Goal: Task Accomplishment & Management: Complete application form

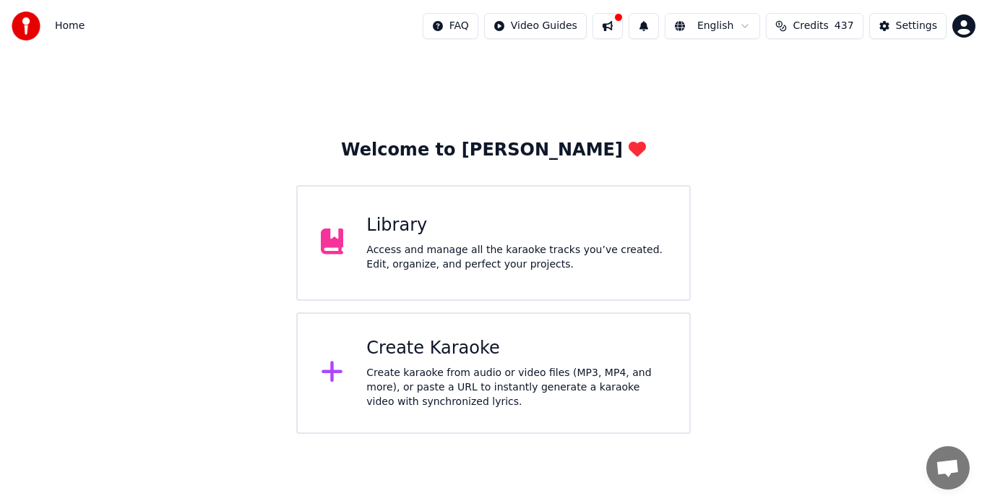
click at [476, 260] on div "Access and manage all the karaoke tracks you’ve created. Edit, organize, and pe…" at bounding box center [516, 257] width 300 height 29
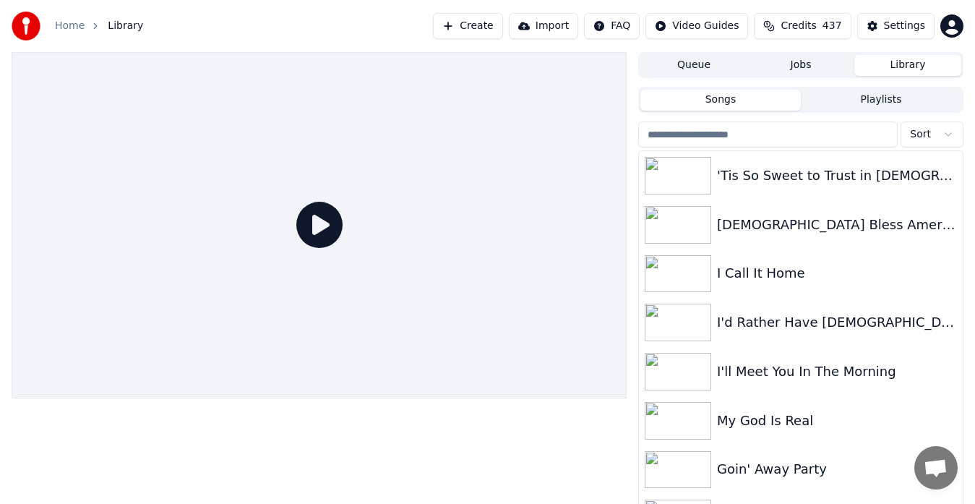
click at [721, 136] on input "search" at bounding box center [767, 134] width 259 height 26
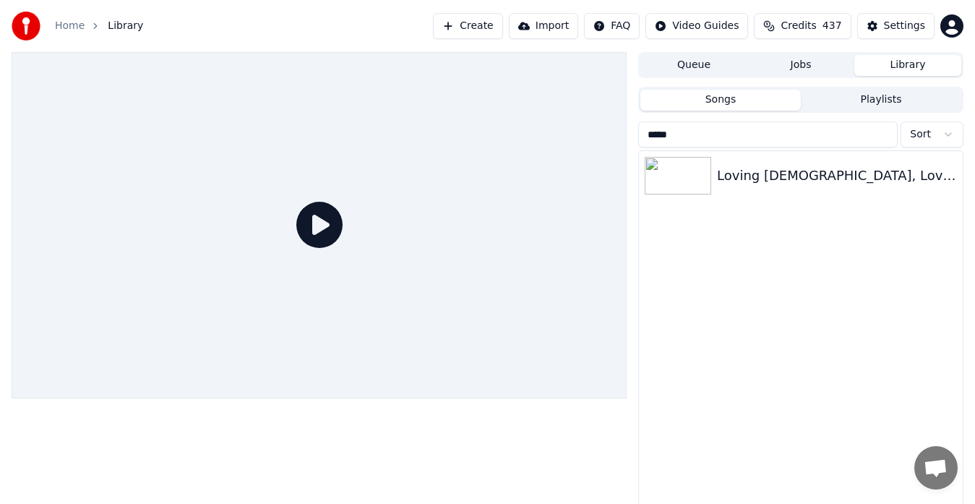
type input "******"
click at [884, 134] on input "******" at bounding box center [767, 134] width 259 height 26
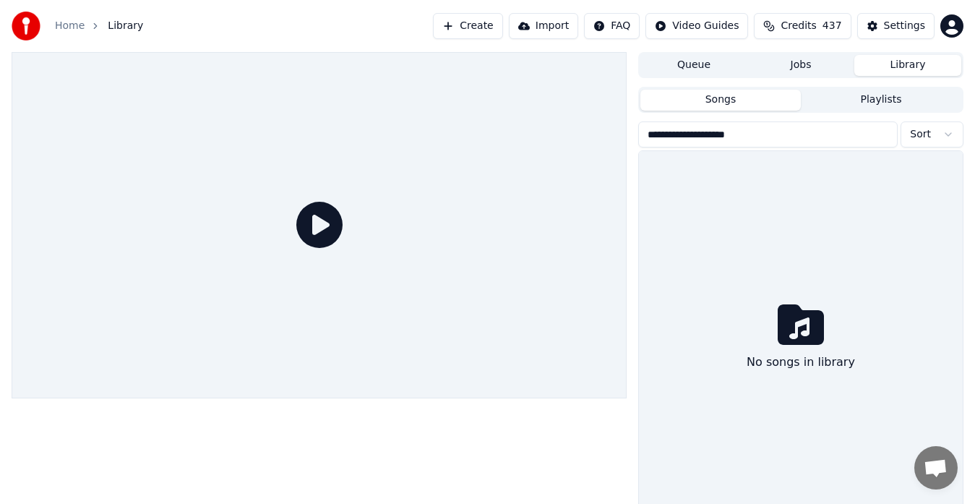
type input "**********"
click at [884, 134] on input "**********" at bounding box center [767, 134] width 259 height 26
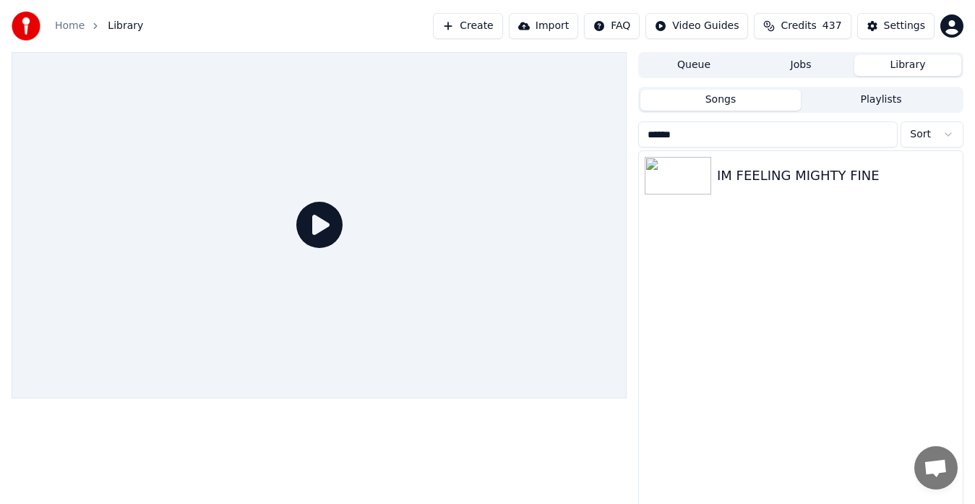
type input "*******"
click at [884, 134] on input "*******" at bounding box center [767, 134] width 259 height 26
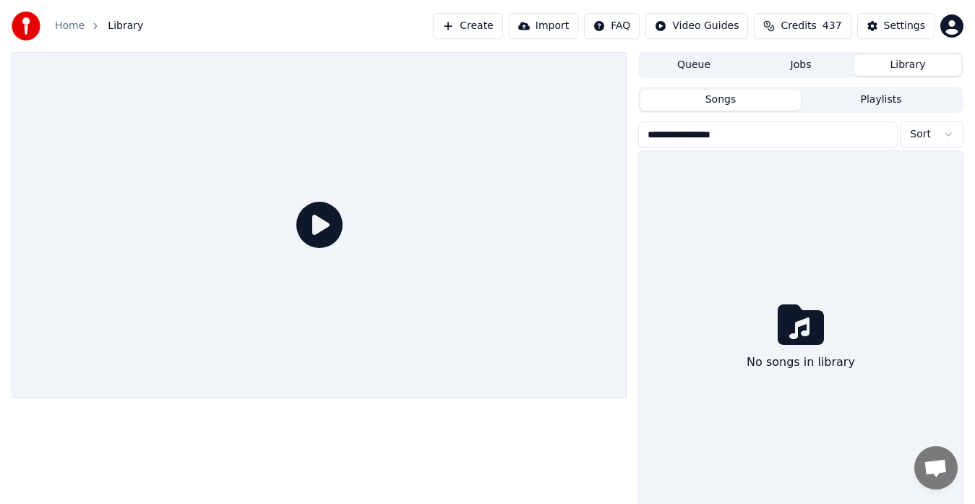
type input "**********"
click at [884, 134] on input "**********" at bounding box center [767, 134] width 259 height 26
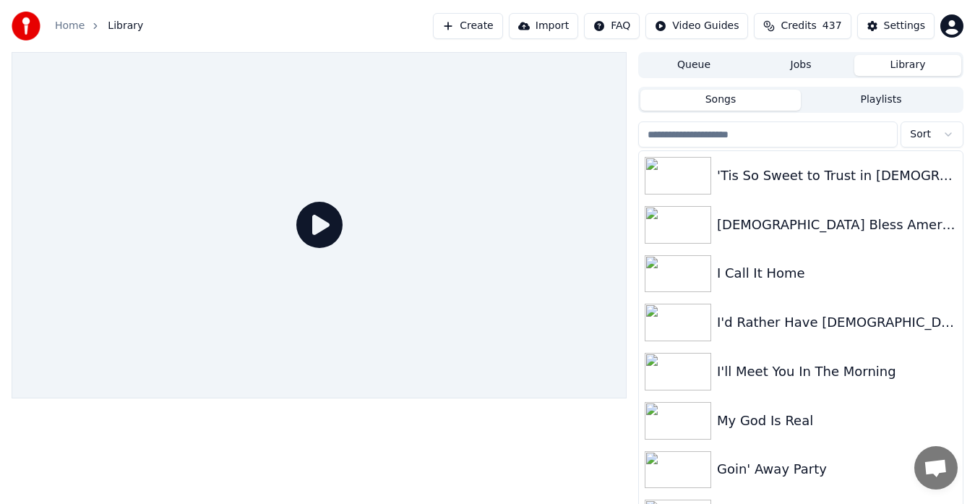
click at [69, 27] on link "Home" at bounding box center [70, 26] width 30 height 14
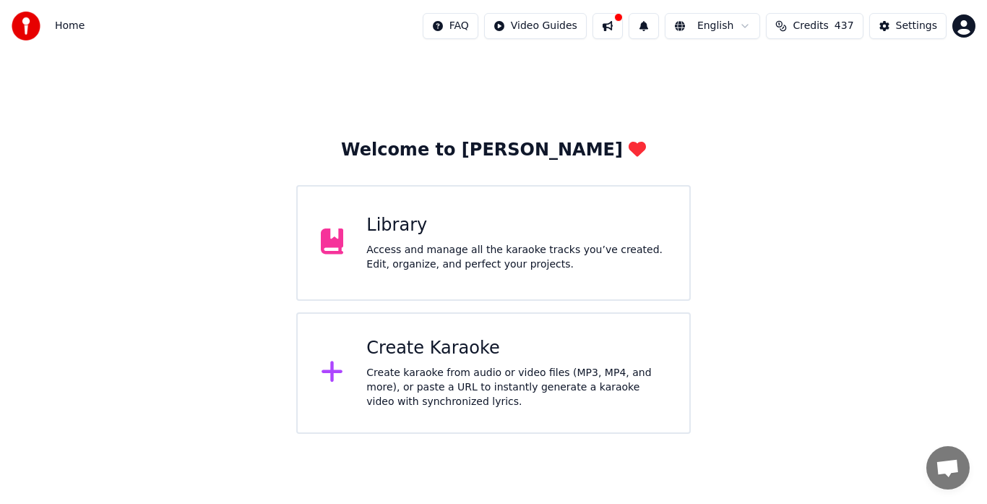
click at [454, 389] on div "Create karaoke from audio or video files (MP3, MP4, and more), or paste a URL t…" at bounding box center [516, 387] width 300 height 43
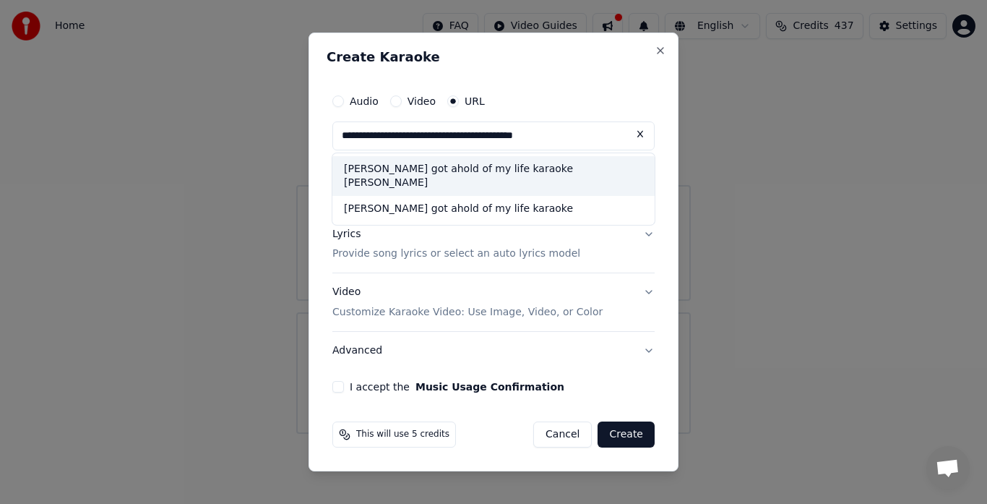
click at [413, 174] on div "jesus got ahold of my life karaoke marty joplin" at bounding box center [493, 176] width 322 height 40
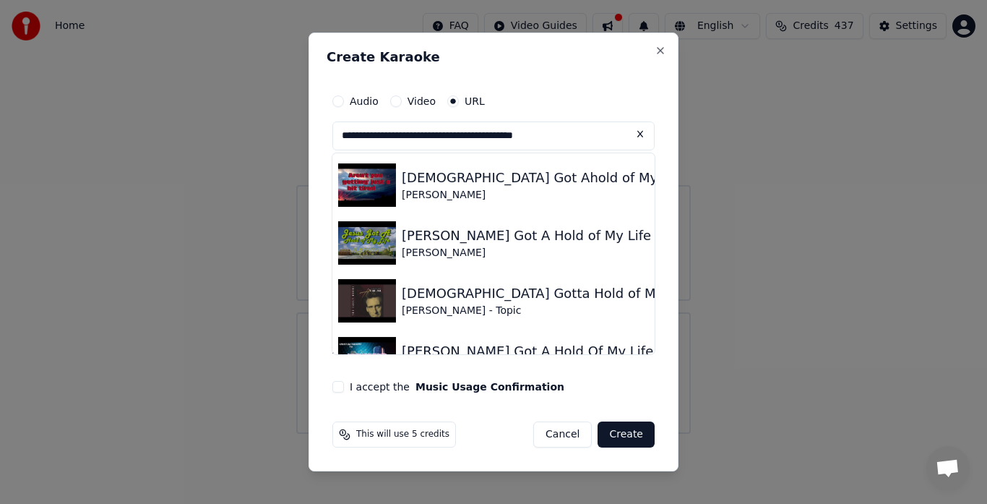
click at [358, 197] on img at bounding box center [367, 184] width 58 height 43
type input "**********"
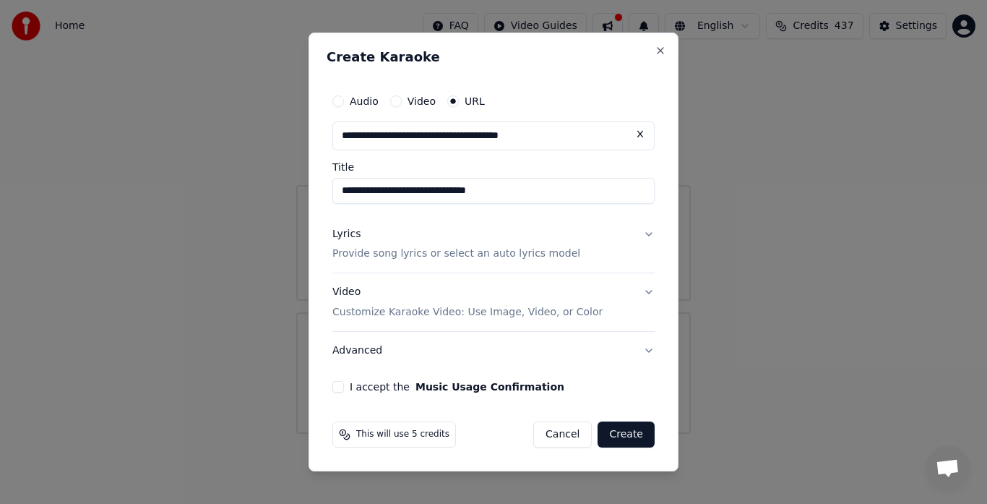
click at [336, 387] on button "I accept the Music Usage Confirmation" at bounding box center [338, 387] width 12 height 12
click at [631, 439] on button "Create" at bounding box center [626, 434] width 57 height 26
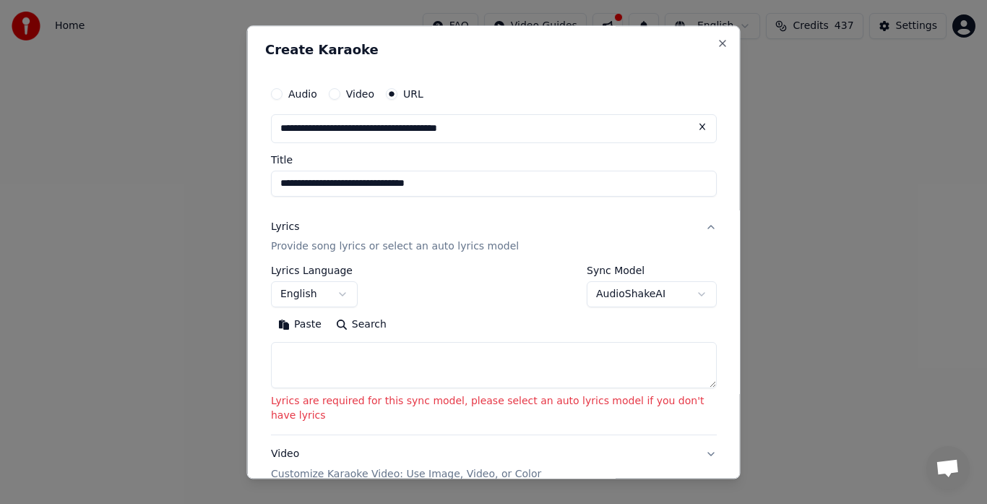
click at [618, 298] on button "AudioShakeAI" at bounding box center [652, 295] width 130 height 26
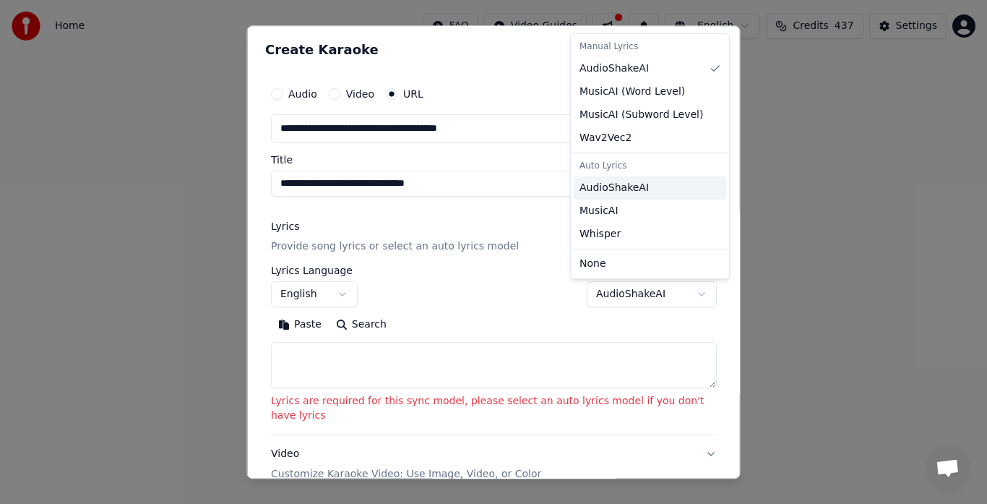
click at [624, 192] on span "AudioShakeAI" at bounding box center [614, 188] width 69 height 14
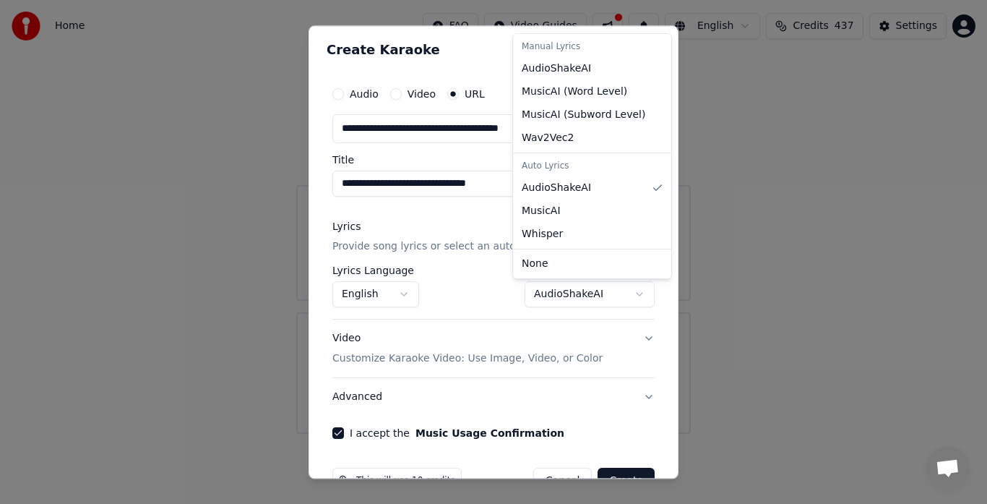
click at [614, 481] on div at bounding box center [493, 252] width 987 height 504
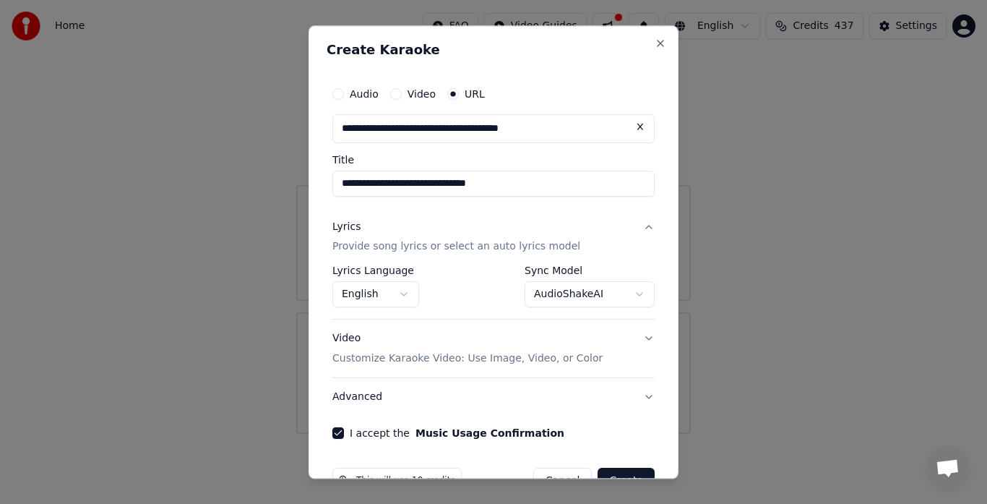
click at [616, 478] on div "**********" at bounding box center [494, 251] width 370 height 453
click at [678, 476] on div at bounding box center [493, 252] width 987 height 504
select select "**********"
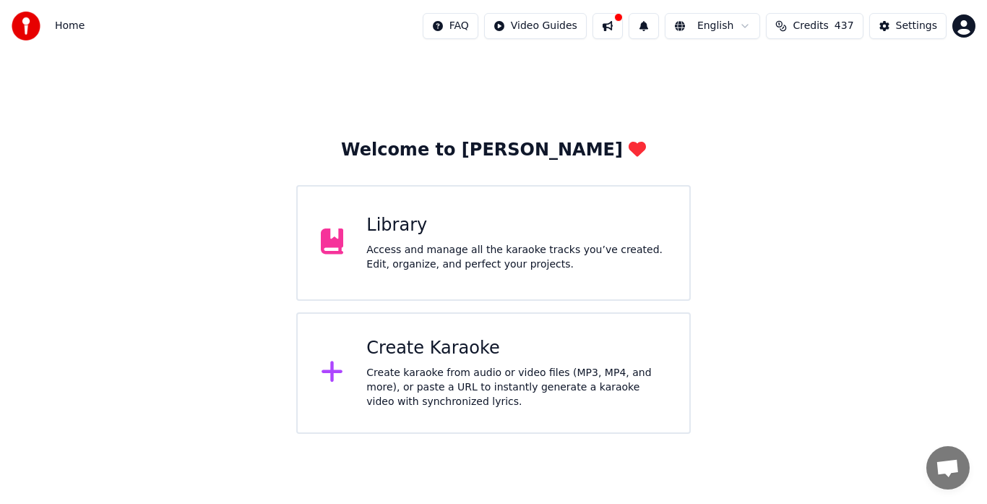
click at [494, 366] on div "Create karaoke from audio or video files (MP3, MP4, and more), or paste a URL t…" at bounding box center [516, 387] width 300 height 43
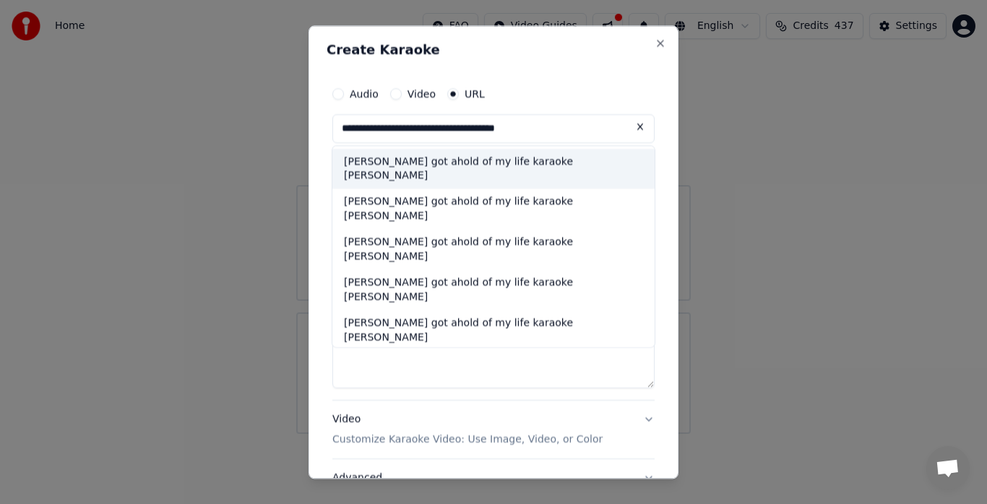
type input "**********"
select select
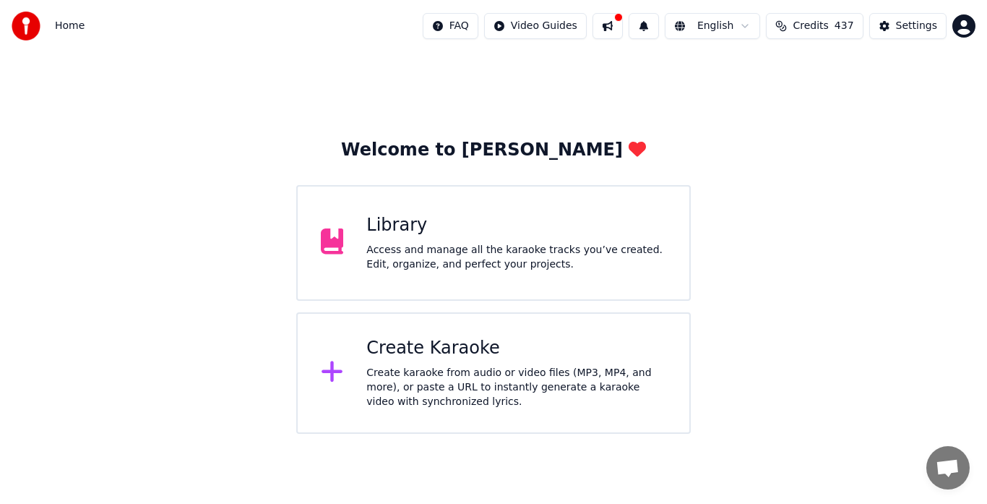
click at [455, 383] on div "Create karaoke from audio or video files (MP3, MP4, and more), or paste a URL t…" at bounding box center [516, 387] width 300 height 43
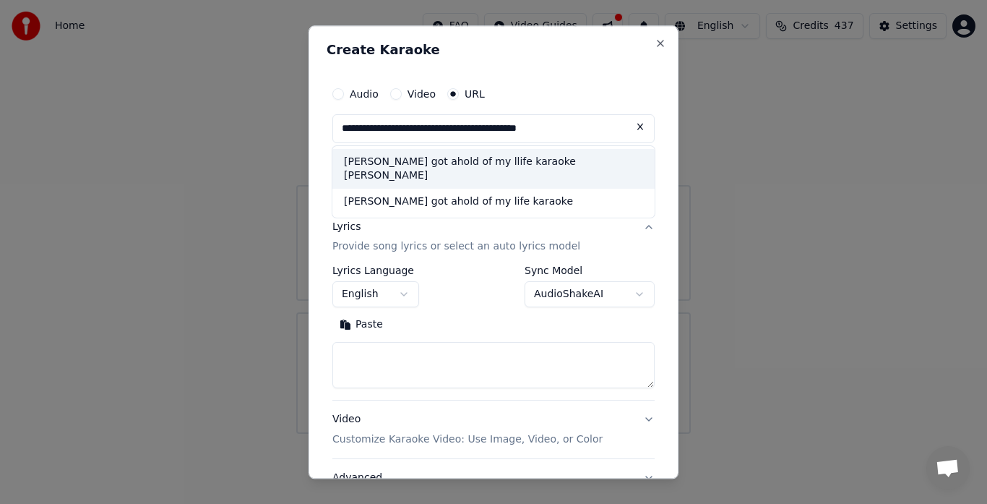
click at [538, 189] on div "jesus got ahold of my life karaoke" at bounding box center [493, 202] width 322 height 26
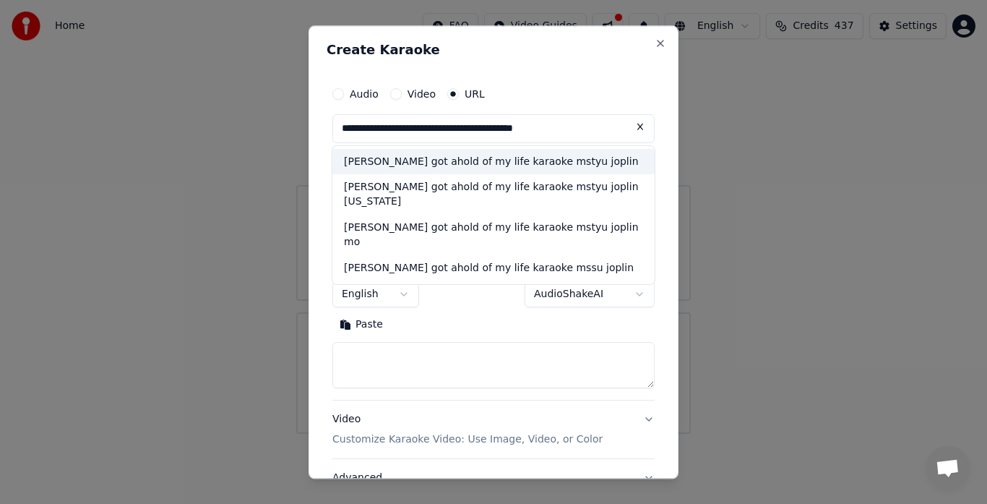
click at [543, 171] on div "jesus got ahold of my life karaoke mstyu joplin" at bounding box center [493, 162] width 322 height 26
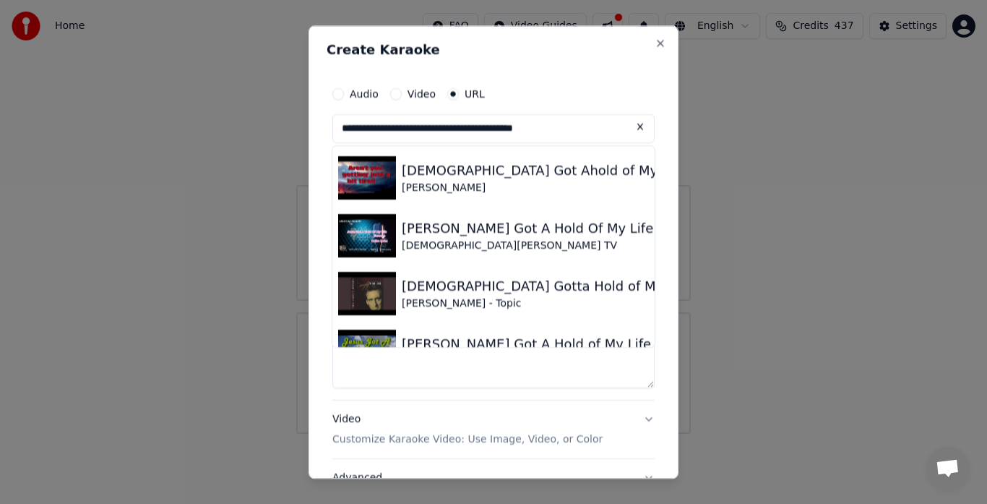
click at [360, 176] on img at bounding box center [367, 177] width 58 height 43
type input "**********"
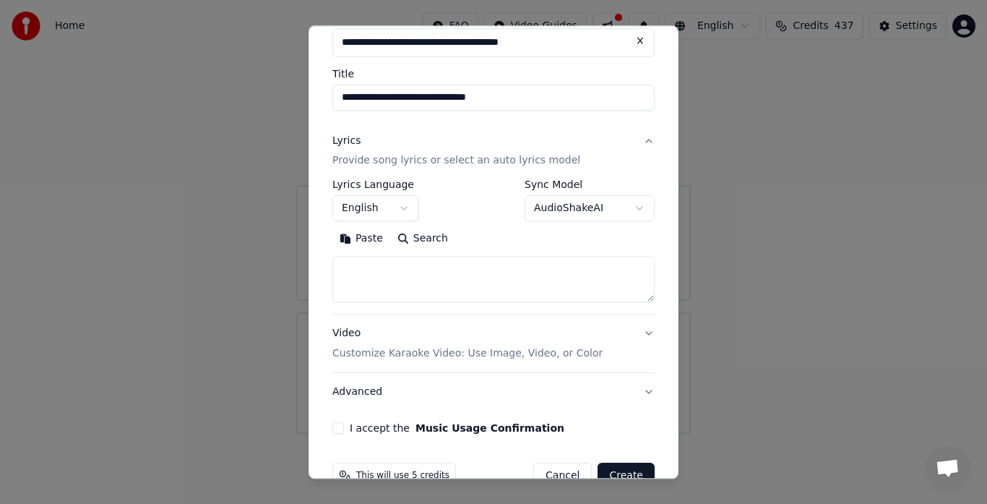
scroll to position [92, 0]
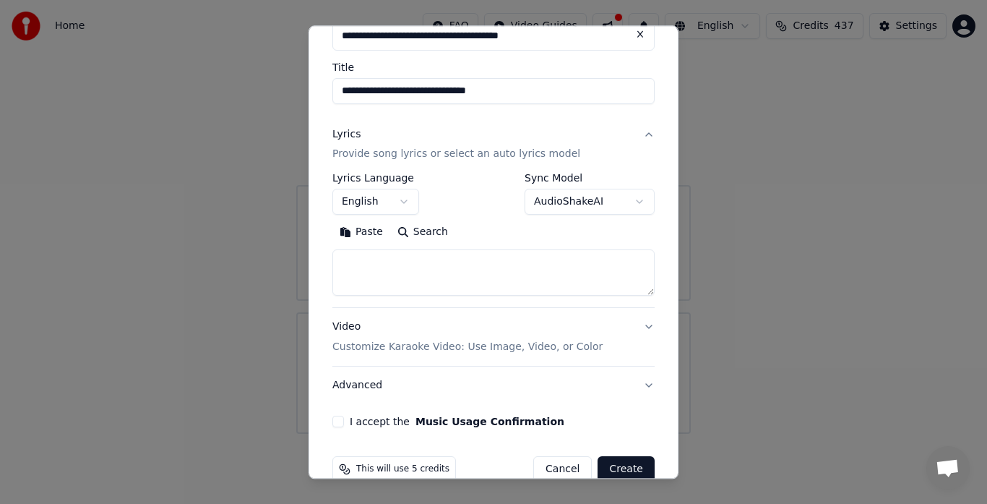
click at [338, 423] on button "I accept the Music Usage Confirmation" at bounding box center [338, 422] width 12 height 12
click at [616, 469] on button "Create" at bounding box center [626, 470] width 57 height 26
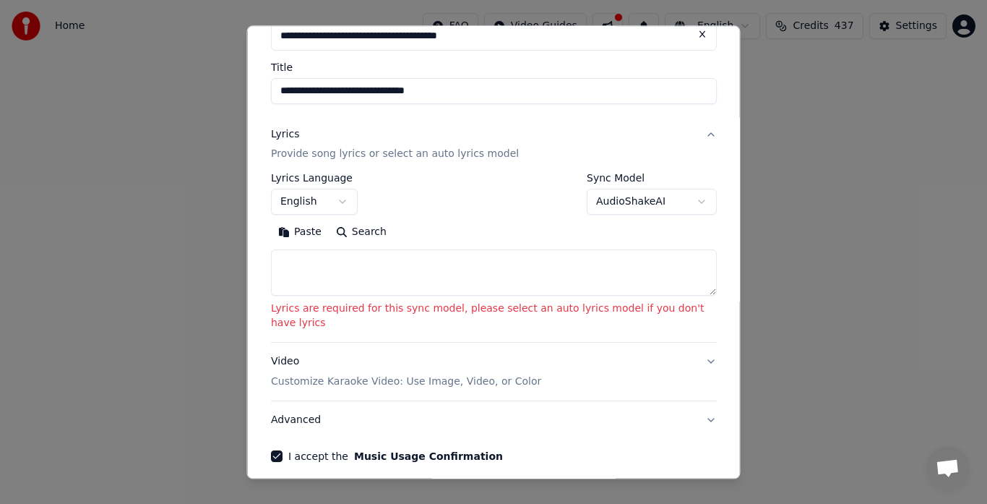
click at [606, 202] on button "AudioShakeAI" at bounding box center [652, 202] width 130 height 26
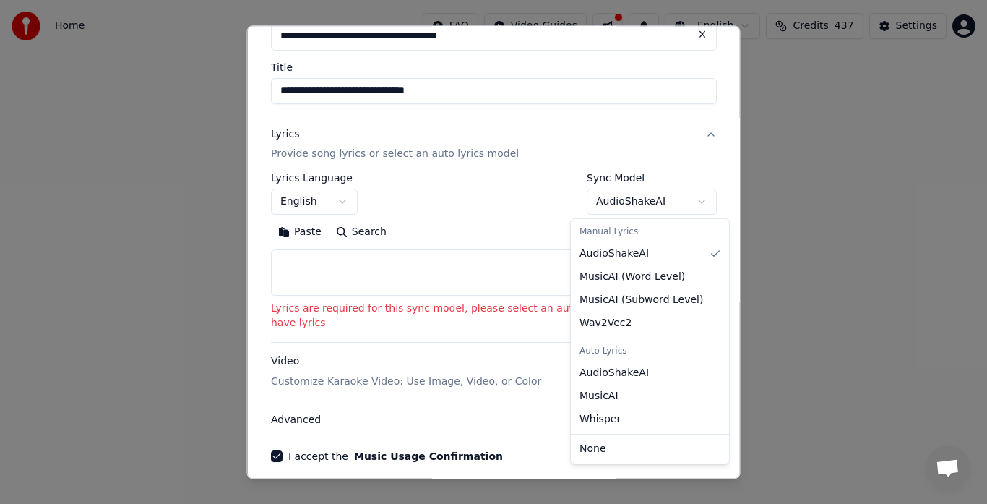
click at [602, 376] on span "AudioShakeAI" at bounding box center [614, 373] width 69 height 14
select select "**********"
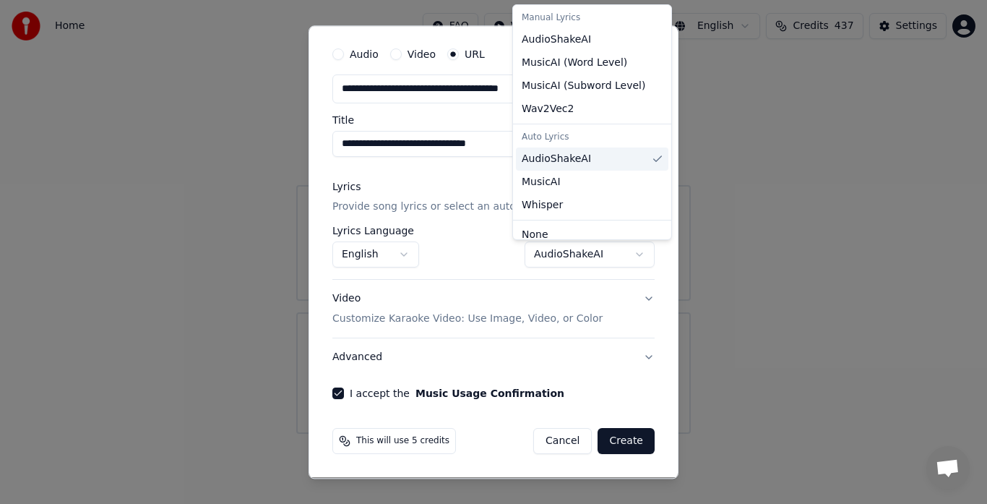
scroll to position [39, 0]
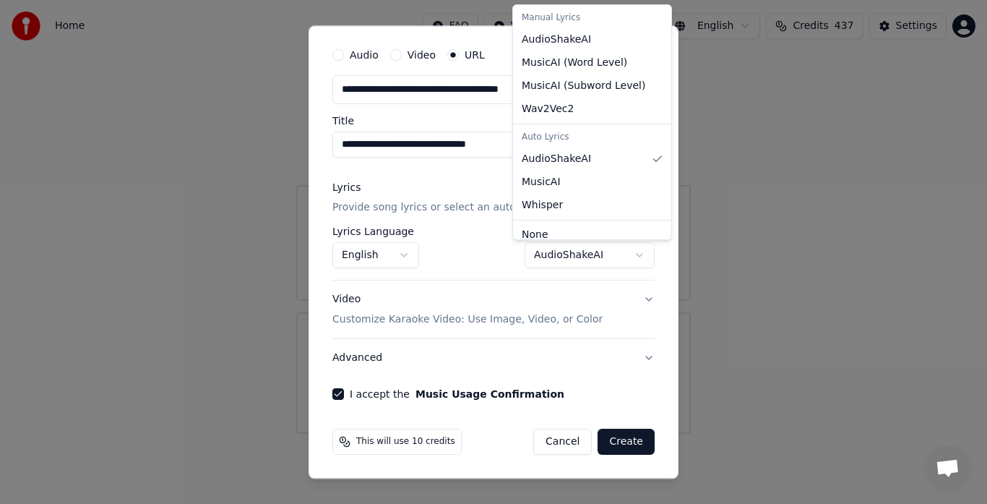
click at [616, 440] on div at bounding box center [493, 252] width 987 height 504
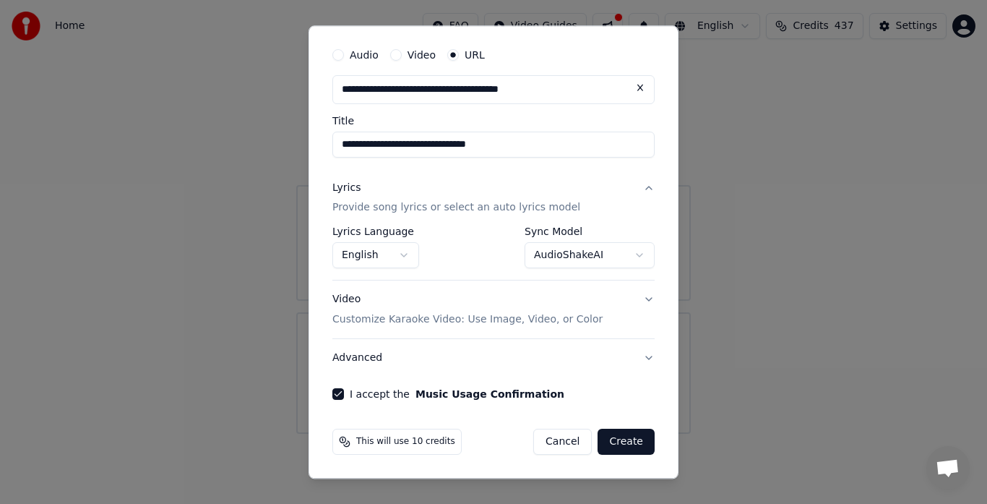
click at [619, 443] on button "Create" at bounding box center [626, 442] width 57 height 26
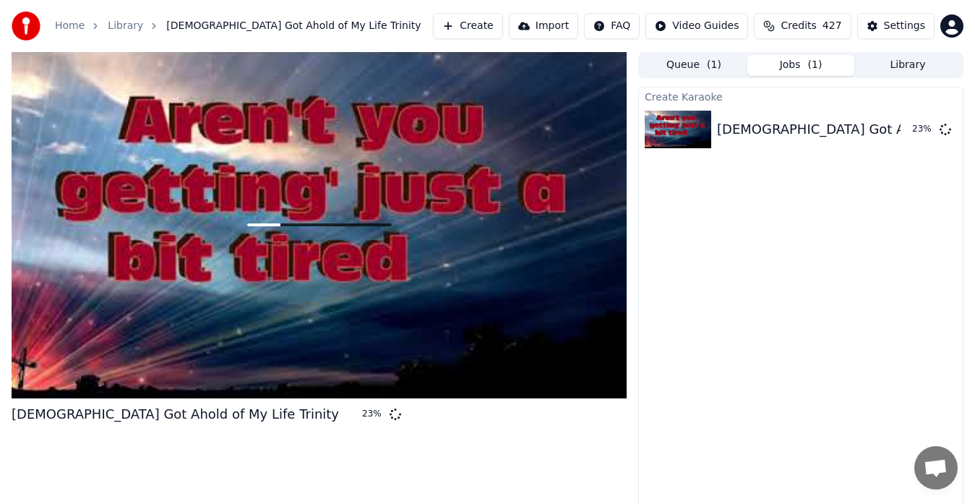
click at [913, 65] on button "Library" at bounding box center [907, 65] width 107 height 21
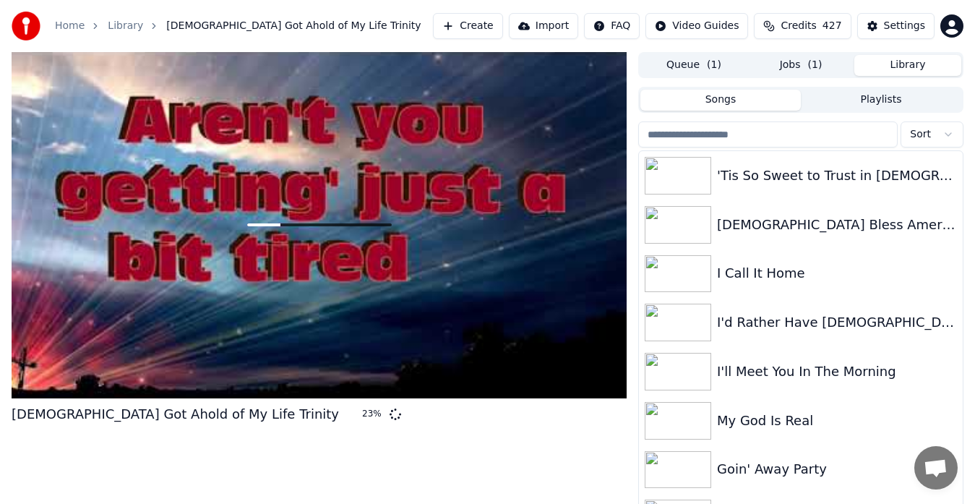
click at [730, 139] on input "search" at bounding box center [767, 134] width 259 height 26
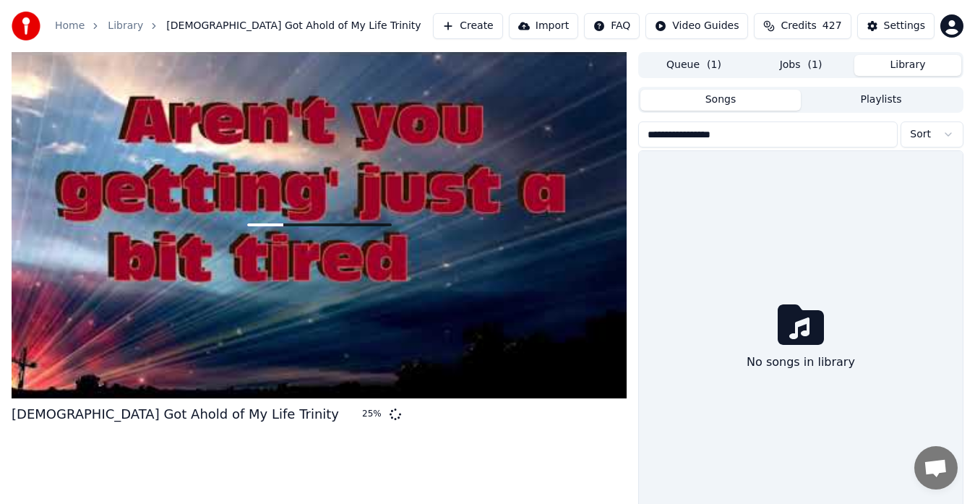
type input "**********"
click at [73, 27] on link "Home" at bounding box center [70, 26] width 30 height 14
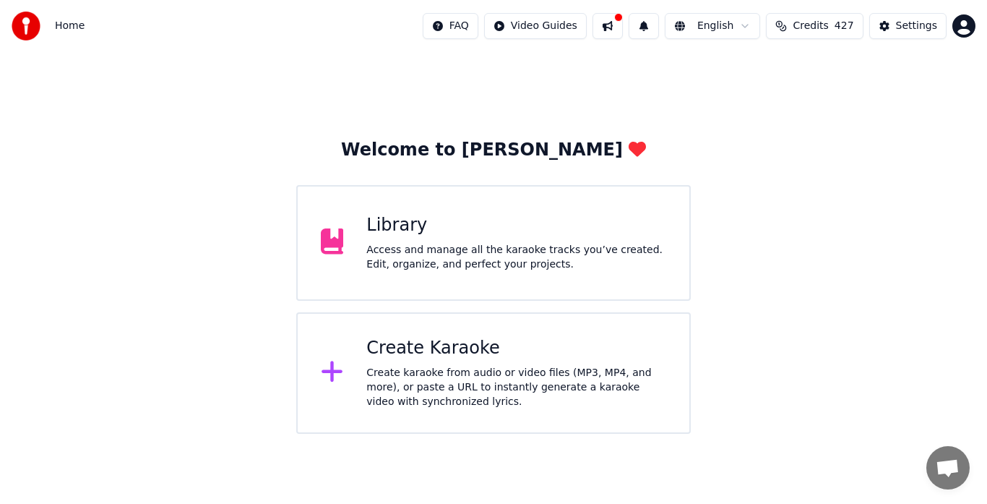
click at [439, 257] on div "Access and manage all the karaoke tracks you’ve created. Edit, organize, and pe…" at bounding box center [516, 257] width 300 height 29
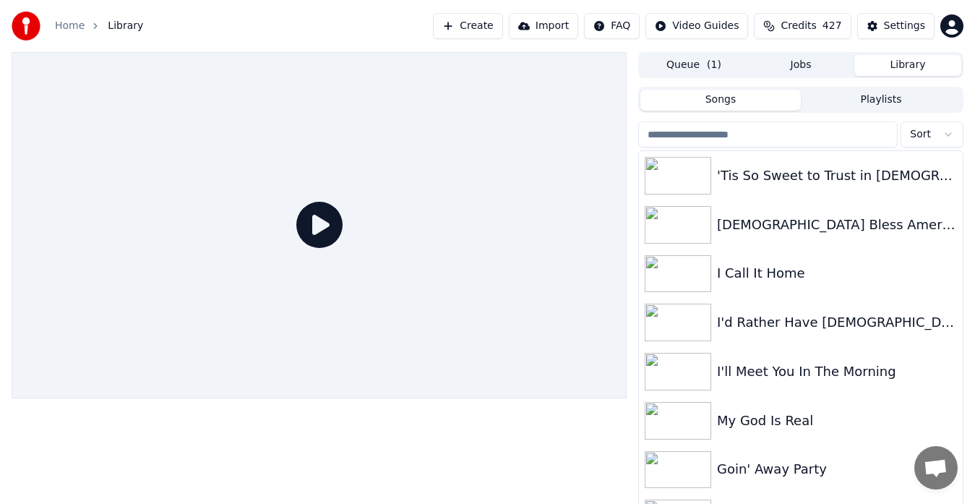
click at [726, 152] on div "'Tis So Sweet to Trust in [DEMOGRAPHIC_DATA]" at bounding box center [801, 175] width 324 height 49
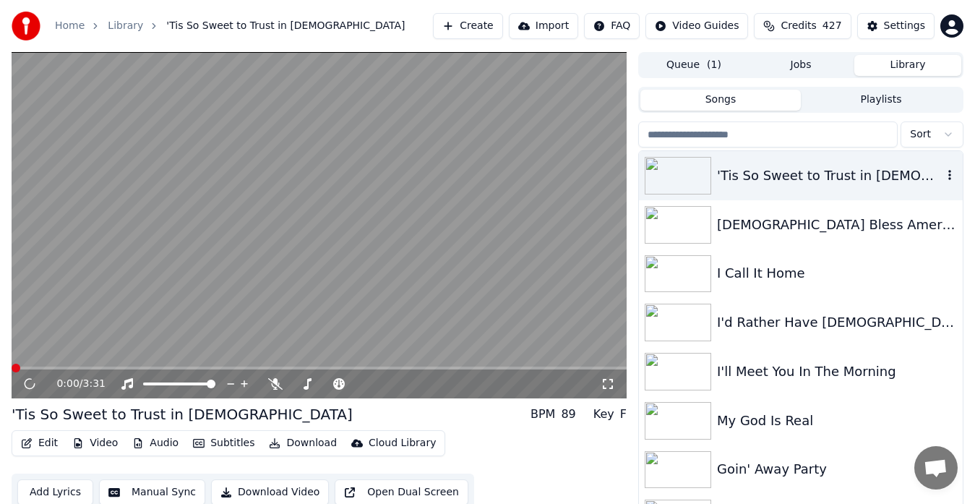
click at [741, 141] on input "search" at bounding box center [767, 134] width 259 height 26
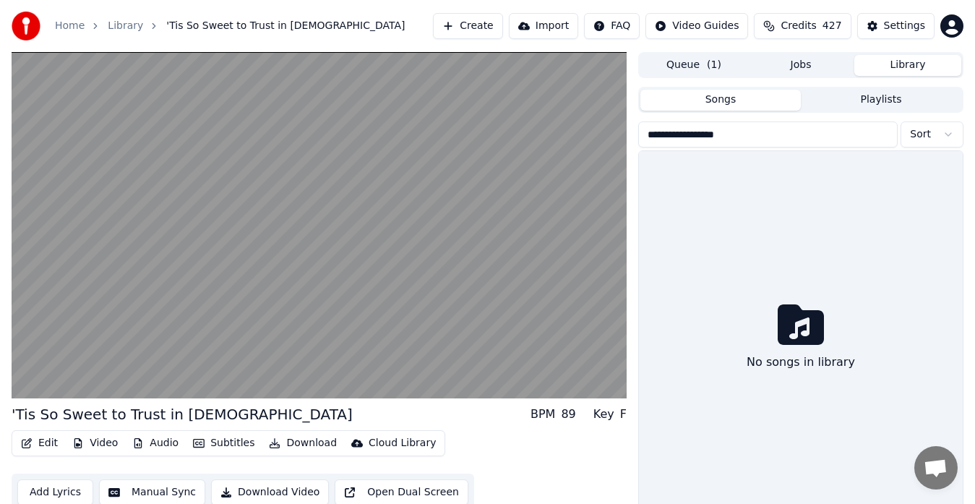
type input "**********"
click at [163, 282] on video at bounding box center [319, 225] width 615 height 346
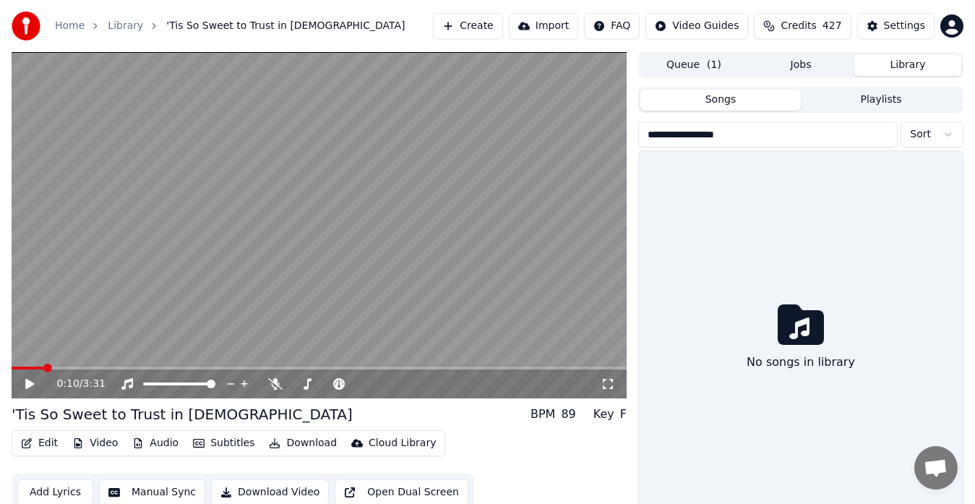
click at [66, 28] on link "Home" at bounding box center [70, 26] width 30 height 14
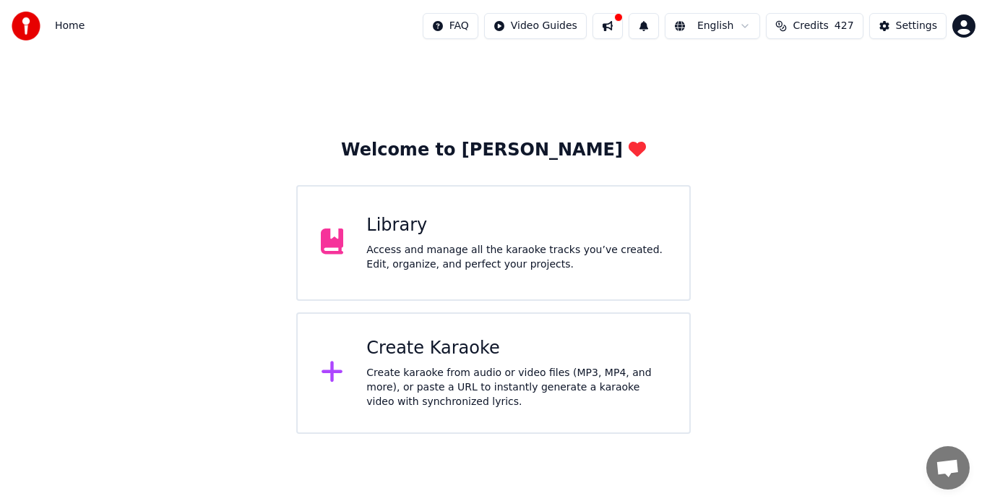
click at [470, 378] on div "Create karaoke from audio or video files (MP3, MP4, and more), or paste a URL t…" at bounding box center [516, 387] width 300 height 43
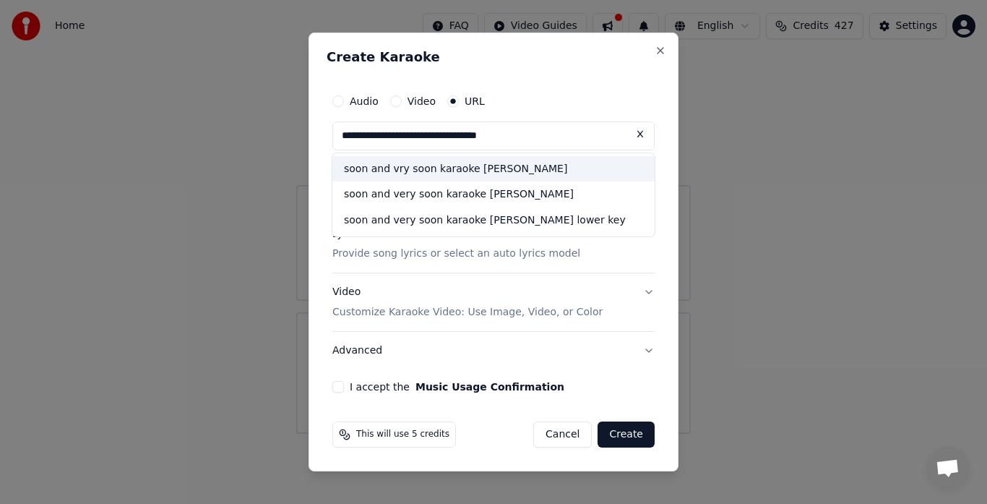
click at [485, 173] on div "soon and vry soon karaoke krista lowe" at bounding box center [493, 169] width 322 height 26
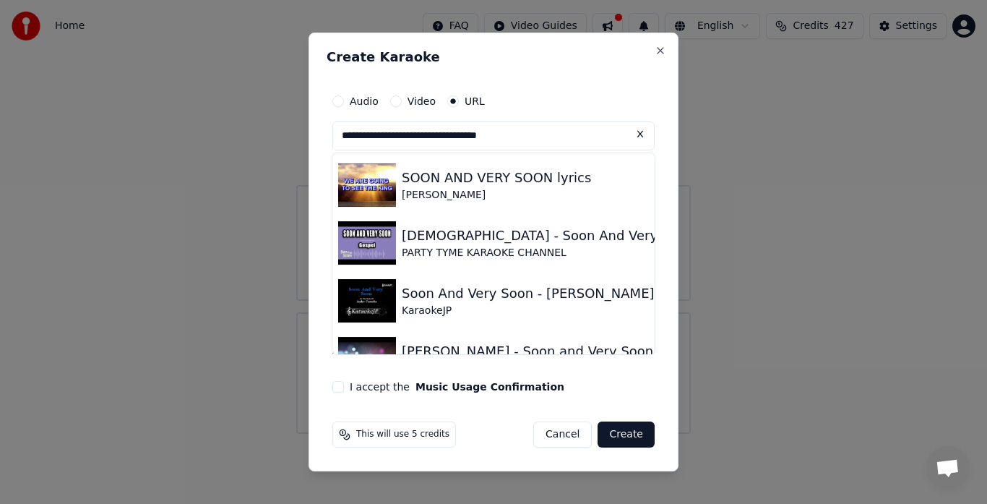
click at [377, 187] on img at bounding box center [367, 184] width 58 height 43
type input "**********"
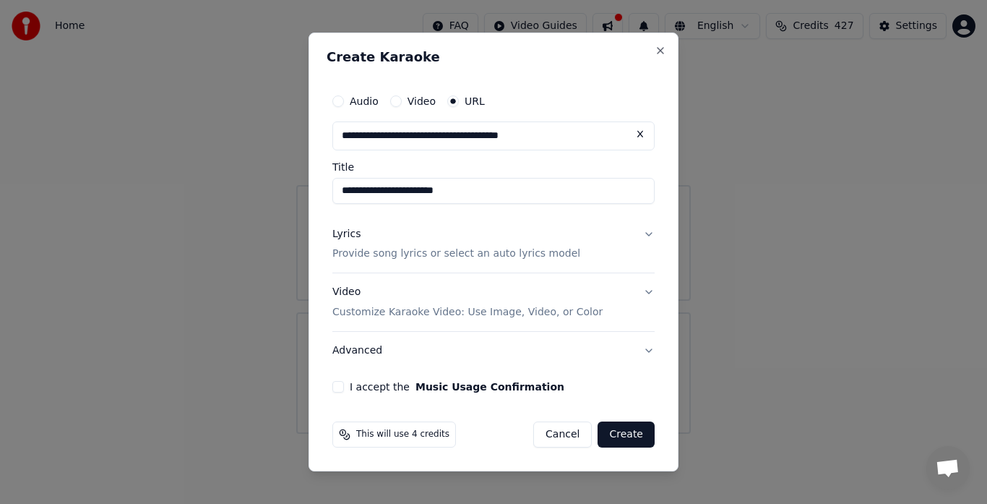
click at [335, 387] on button "I accept the Music Usage Confirmation" at bounding box center [338, 387] width 12 height 12
click at [637, 437] on button "Create" at bounding box center [626, 434] width 57 height 26
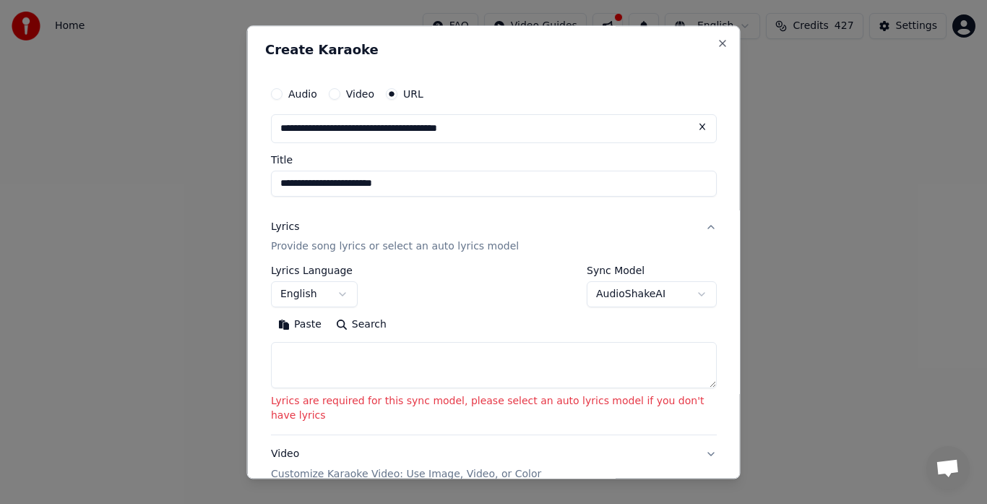
click at [608, 298] on button "AudioShakeAI" at bounding box center [652, 295] width 130 height 26
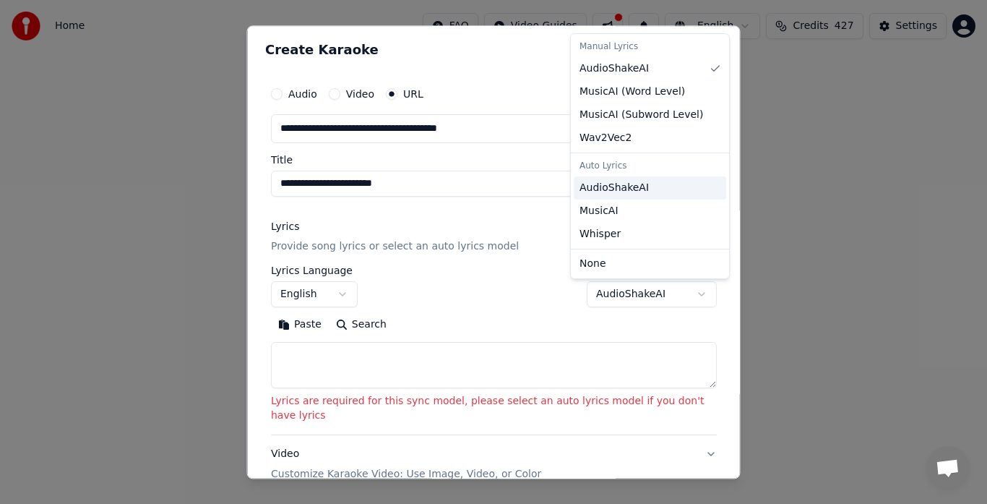
click at [619, 190] on span "AudioShakeAI" at bounding box center [614, 188] width 69 height 14
select select "**********"
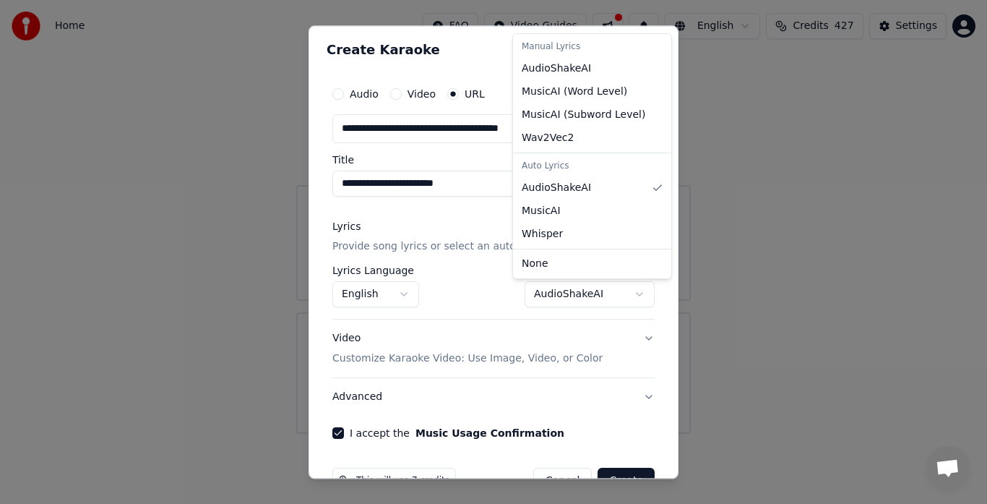
click at [617, 476] on div at bounding box center [493, 252] width 987 height 504
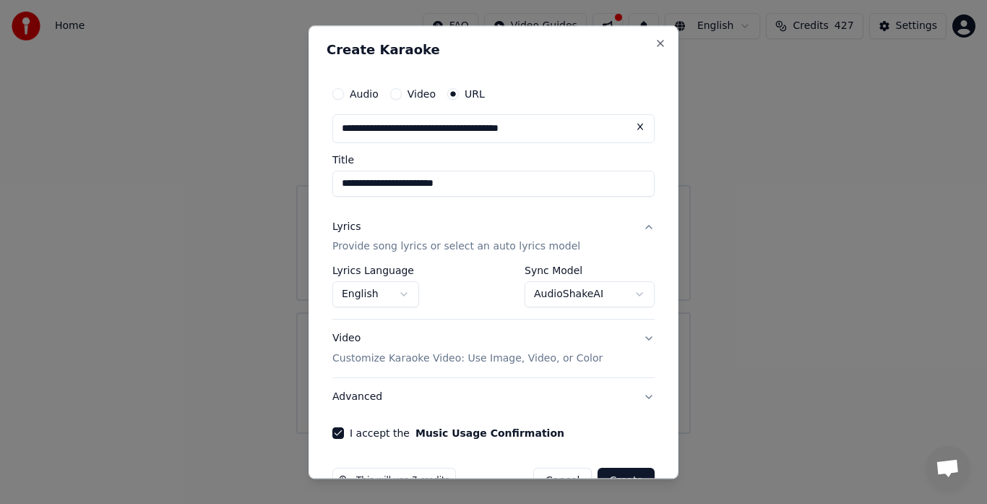
click at [617, 476] on button "Create" at bounding box center [626, 481] width 57 height 26
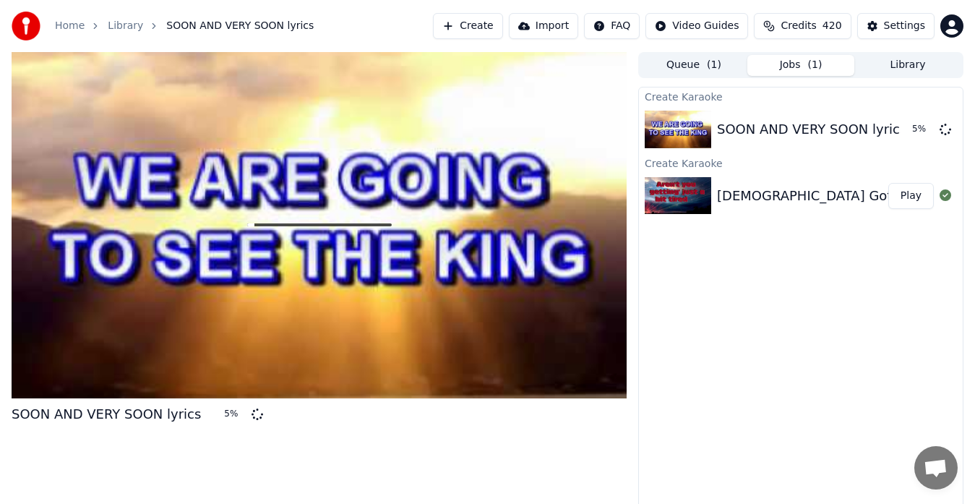
click at [906, 66] on button "Library" at bounding box center [907, 65] width 107 height 21
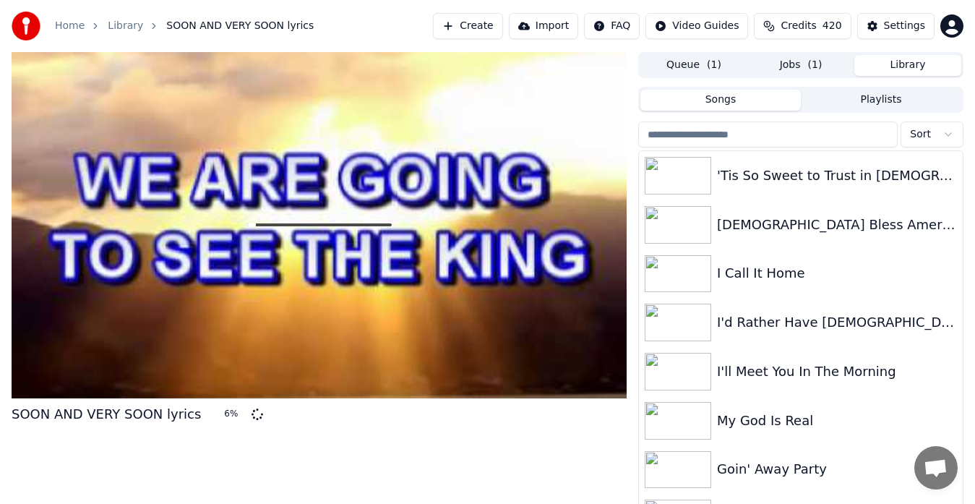
click at [796, 136] on input "search" at bounding box center [767, 134] width 259 height 26
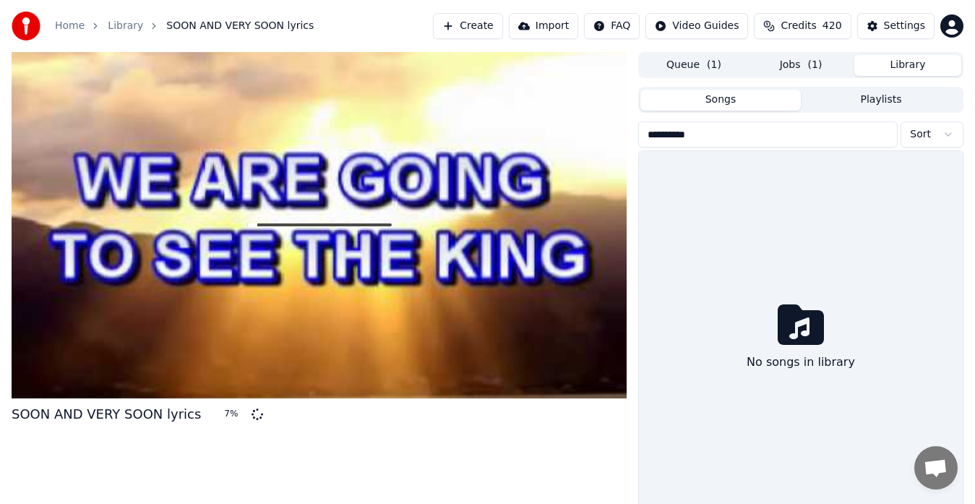
type input "**********"
click at [885, 134] on input "**********" at bounding box center [767, 134] width 259 height 26
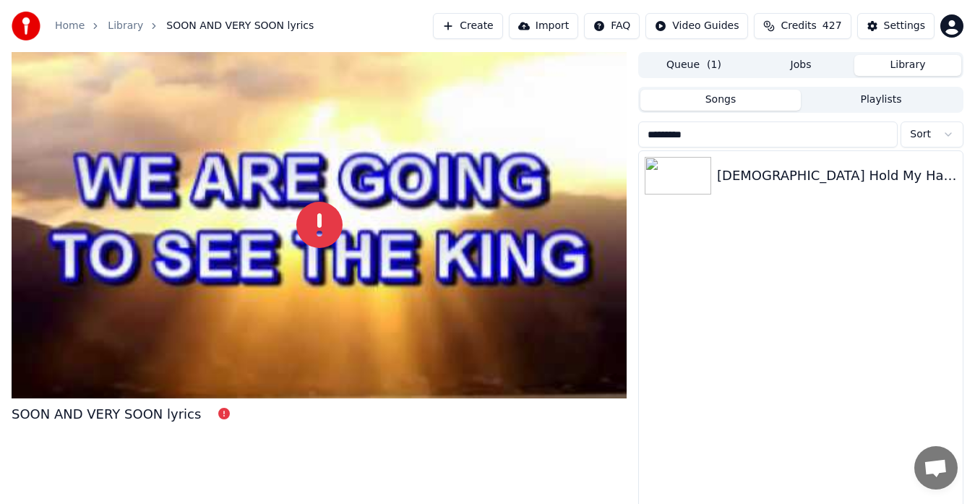
type input "*********"
click at [684, 163] on img at bounding box center [678, 176] width 66 height 38
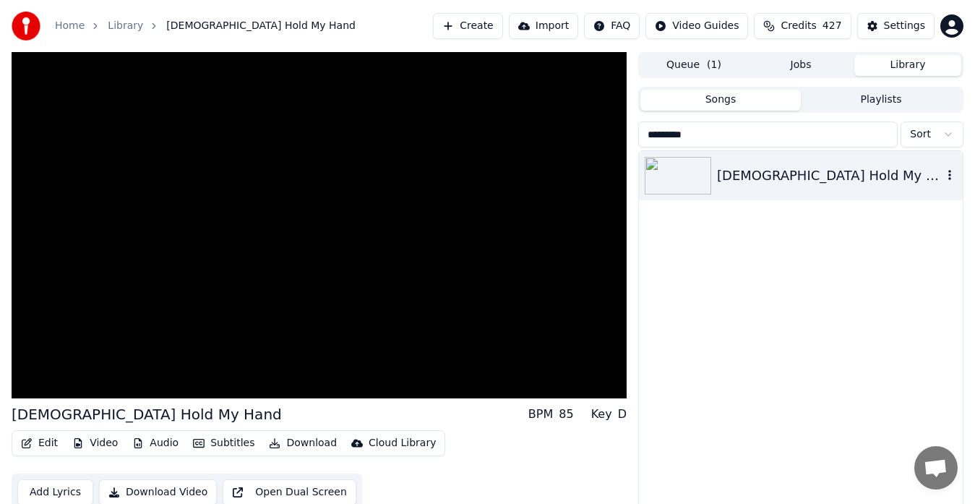
click at [324, 288] on video at bounding box center [319, 225] width 615 height 346
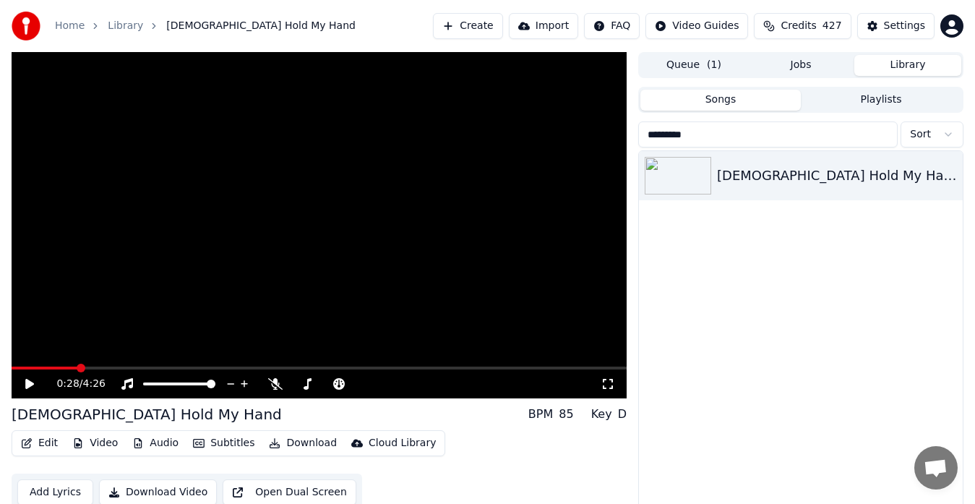
click at [65, 29] on link "Home" at bounding box center [70, 26] width 30 height 14
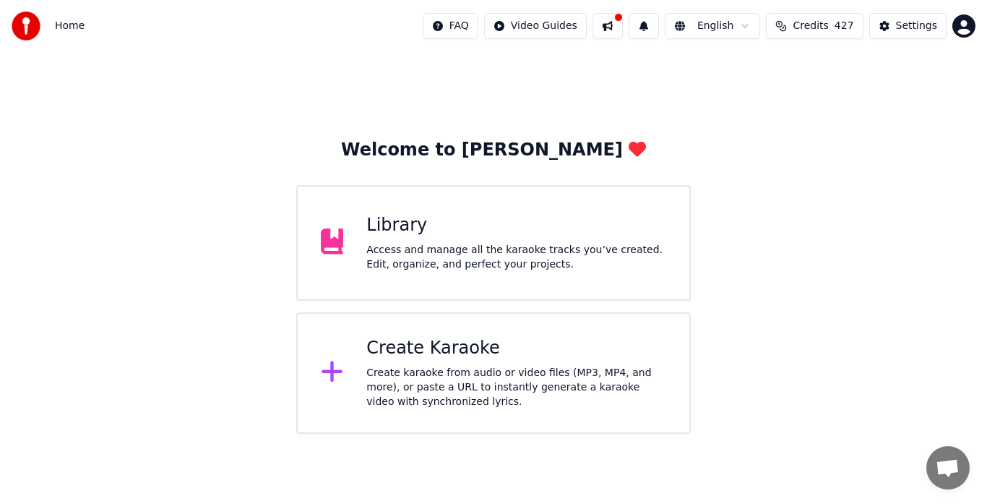
click at [415, 378] on div "Create karaoke from audio or video files (MP3, MP4, and more), or paste a URL t…" at bounding box center [516, 387] width 300 height 43
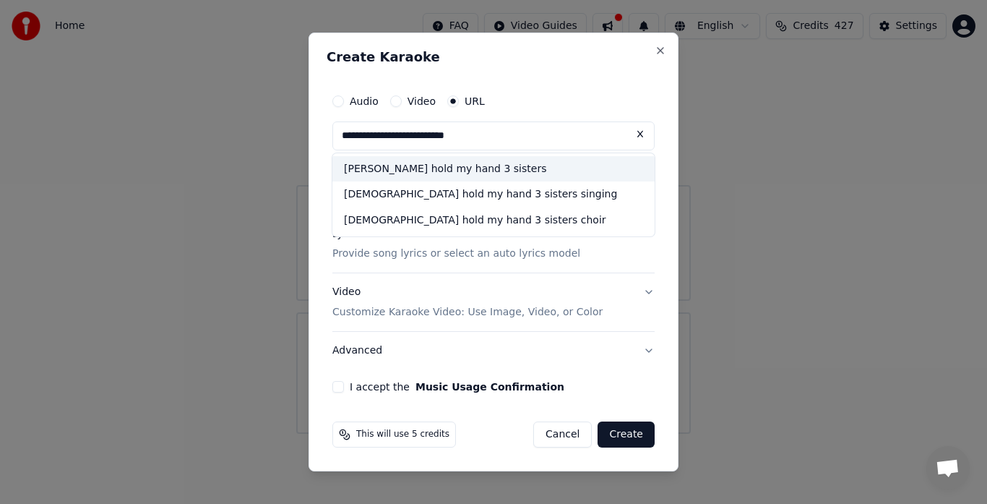
click at [459, 170] on div "jesus hold my hand 3 sisters" at bounding box center [493, 169] width 322 height 26
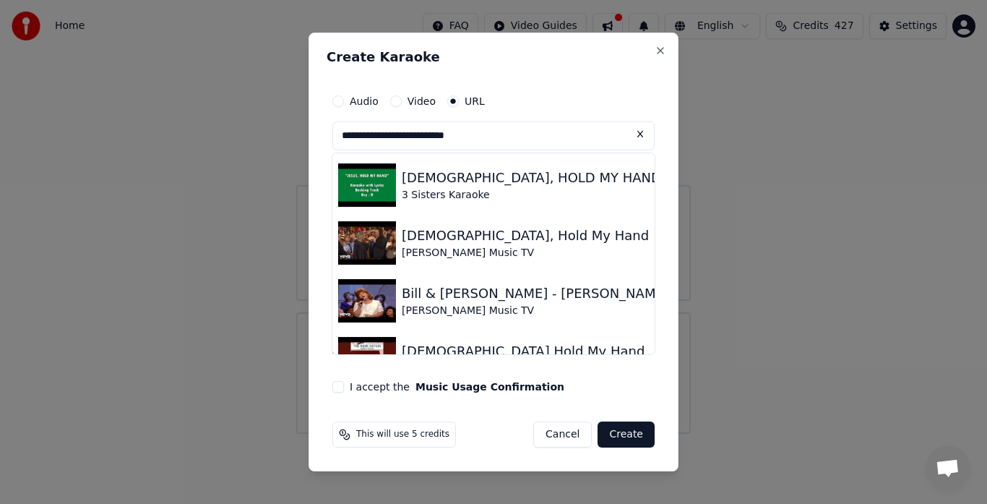
click at [380, 189] on img at bounding box center [367, 184] width 58 height 43
type input "**********"
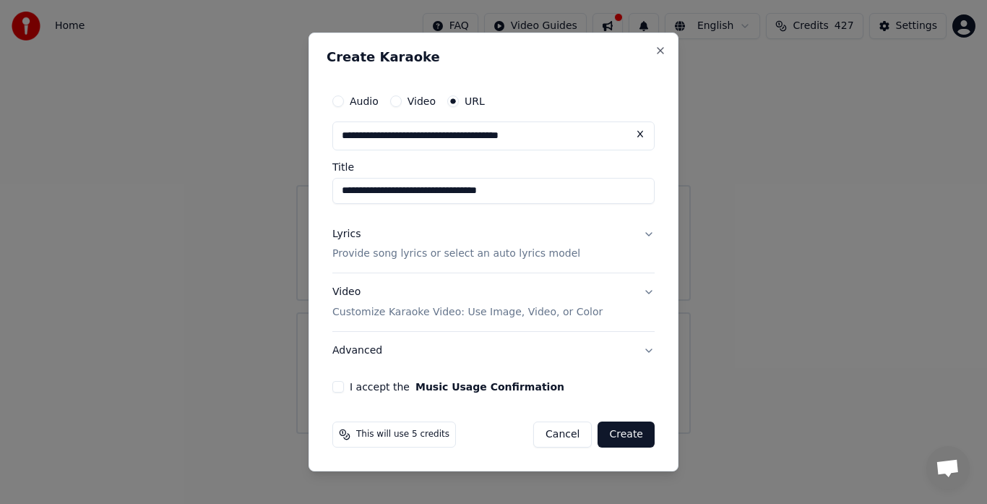
click at [333, 388] on button "I accept the Music Usage Confirmation" at bounding box center [338, 387] width 12 height 12
click at [627, 440] on button "Create" at bounding box center [626, 434] width 57 height 26
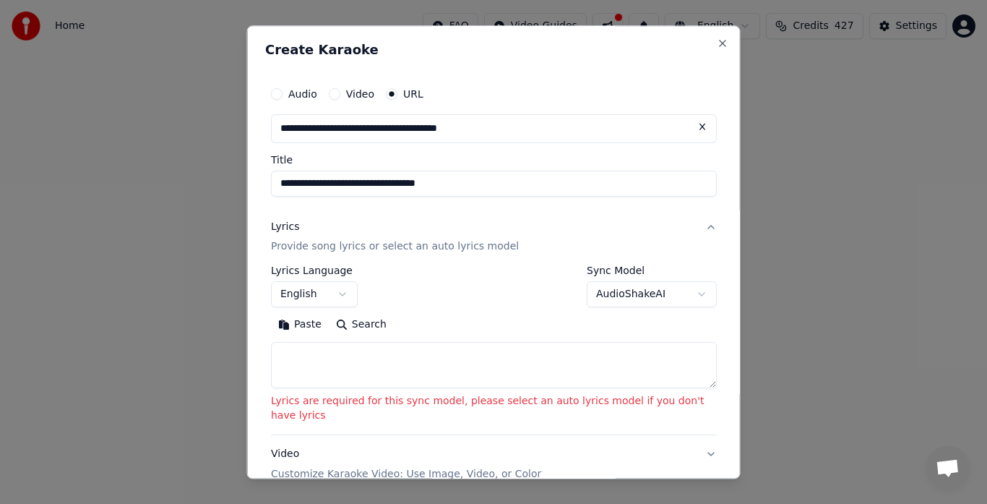
click at [611, 296] on button "AudioShakeAI" at bounding box center [652, 295] width 130 height 26
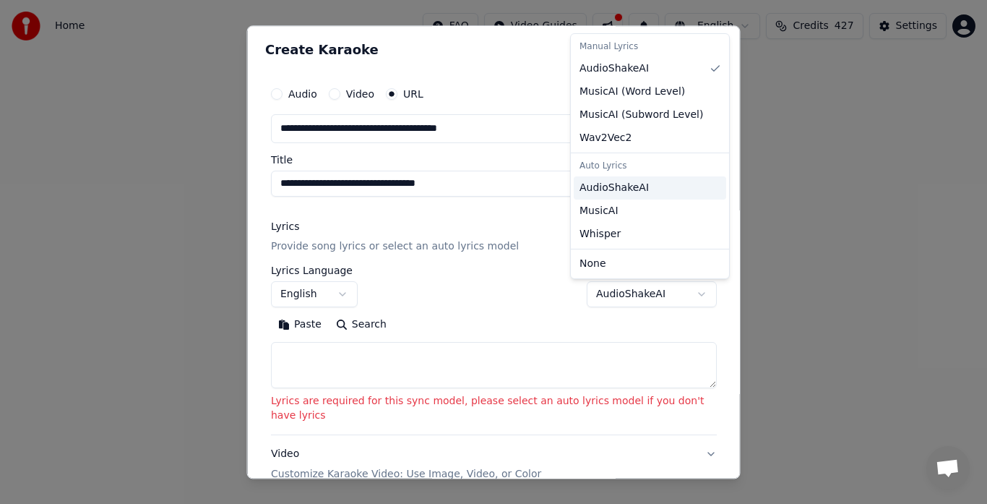
click at [629, 193] on span "AudioShakeAI" at bounding box center [614, 188] width 69 height 14
select select "**********"
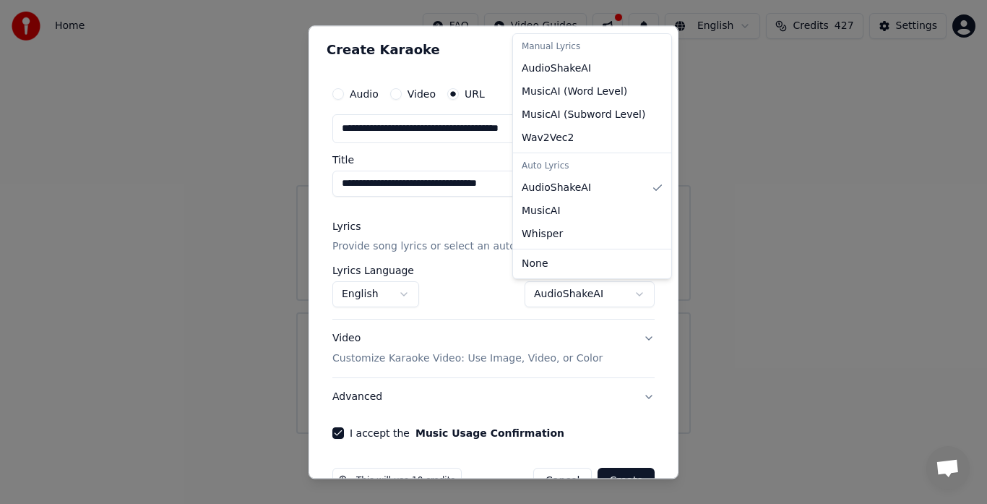
click at [612, 471] on div at bounding box center [493, 252] width 987 height 504
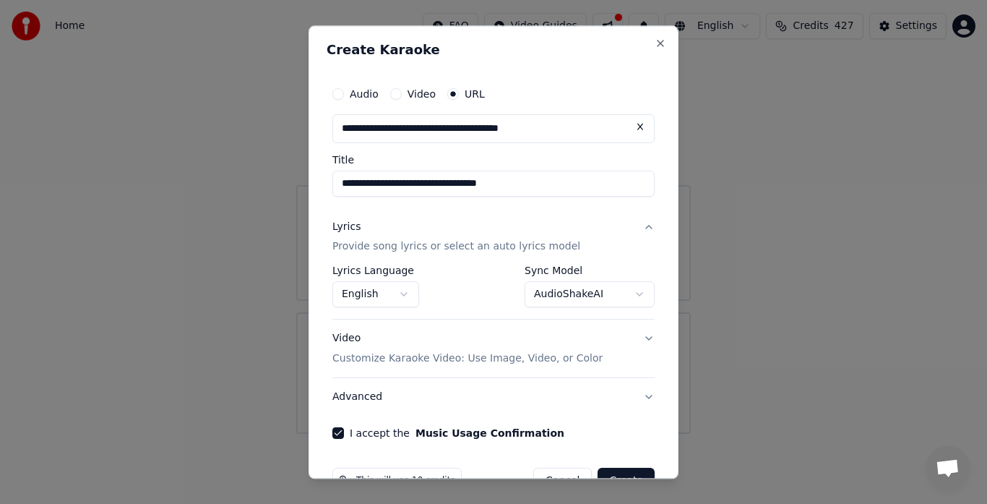
click at [612, 478] on button "Create" at bounding box center [626, 481] width 57 height 26
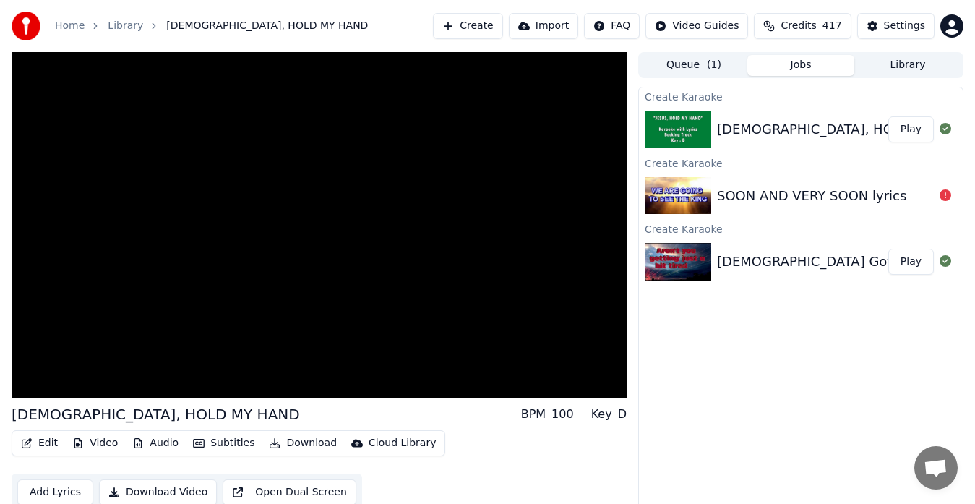
click at [552, 279] on video at bounding box center [319, 225] width 615 height 346
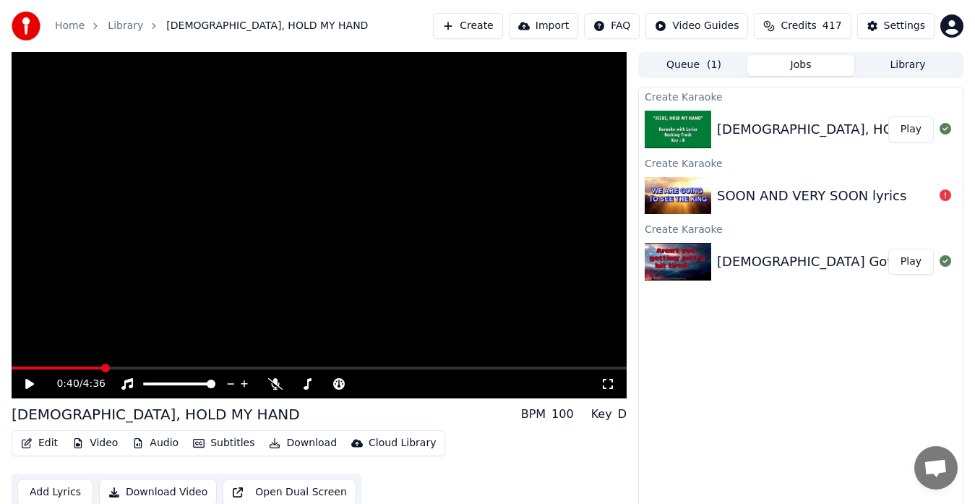
click at [913, 69] on button "Library" at bounding box center [907, 65] width 107 height 21
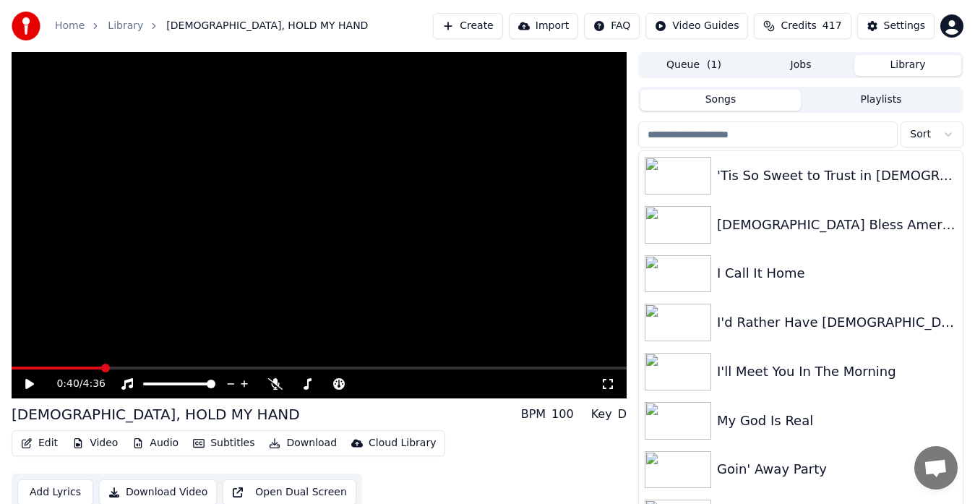
click at [761, 139] on input "search" at bounding box center [767, 134] width 259 height 26
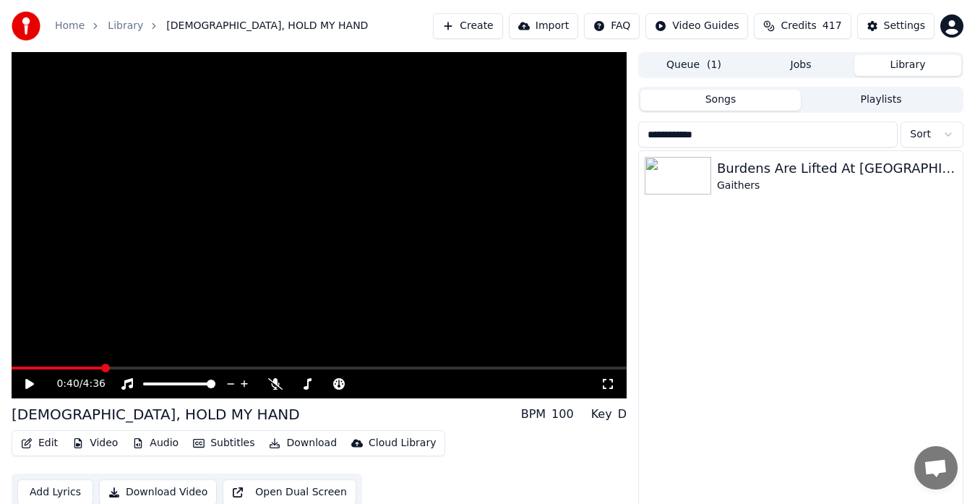
type input "**********"
click at [684, 176] on img at bounding box center [678, 176] width 66 height 38
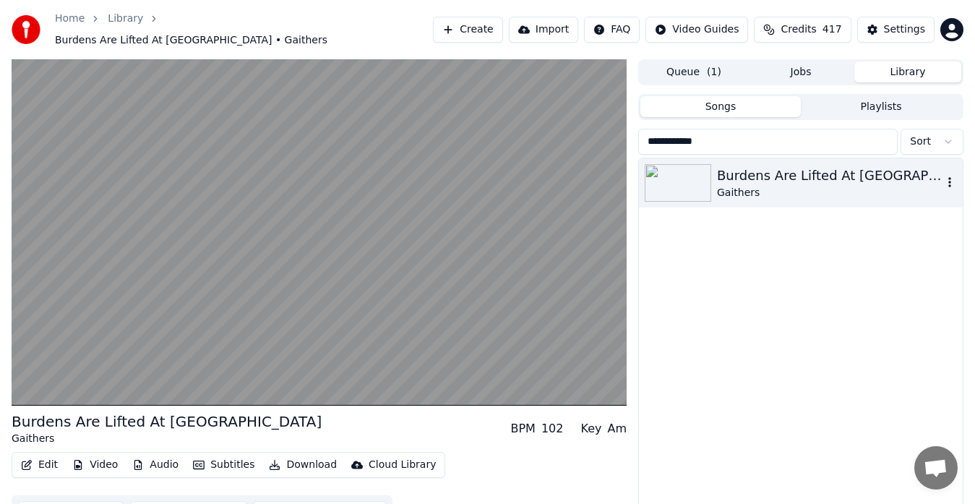
click at [72, 26] on link "Home" at bounding box center [70, 19] width 30 height 14
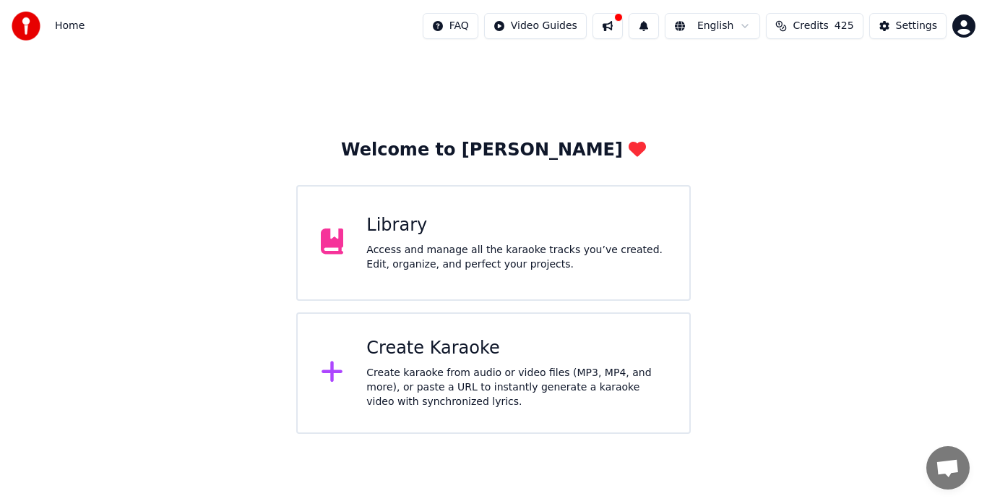
click at [480, 384] on div "Create karaoke from audio or video files (MP3, MP4, and more), or paste a URL t…" at bounding box center [516, 387] width 300 height 43
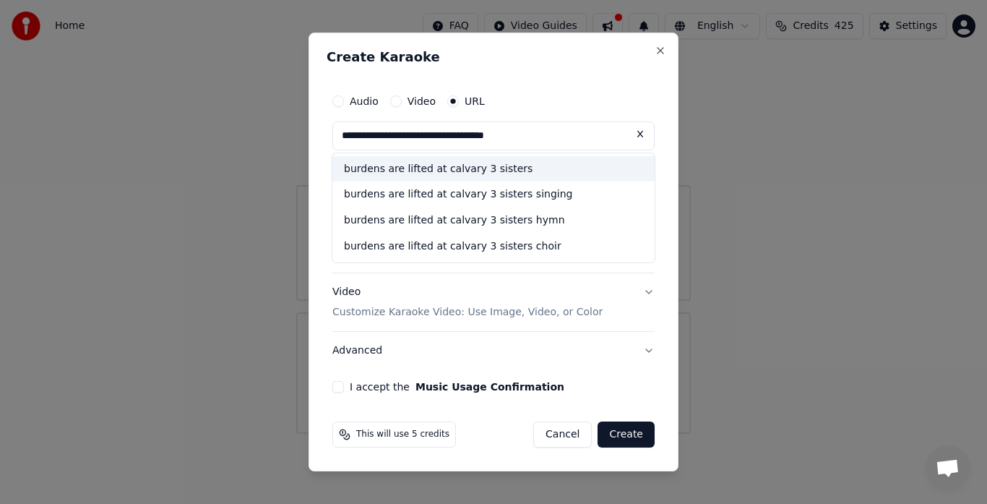
click at [495, 172] on div "burdens are lifted at calvary 3 sisters" at bounding box center [493, 169] width 322 height 26
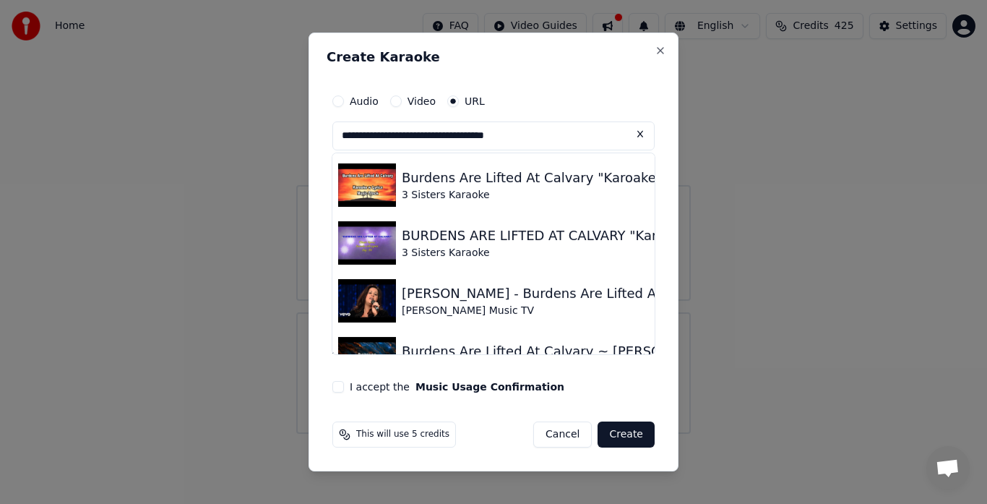
click at [367, 244] on img at bounding box center [367, 242] width 58 height 43
type input "**********"
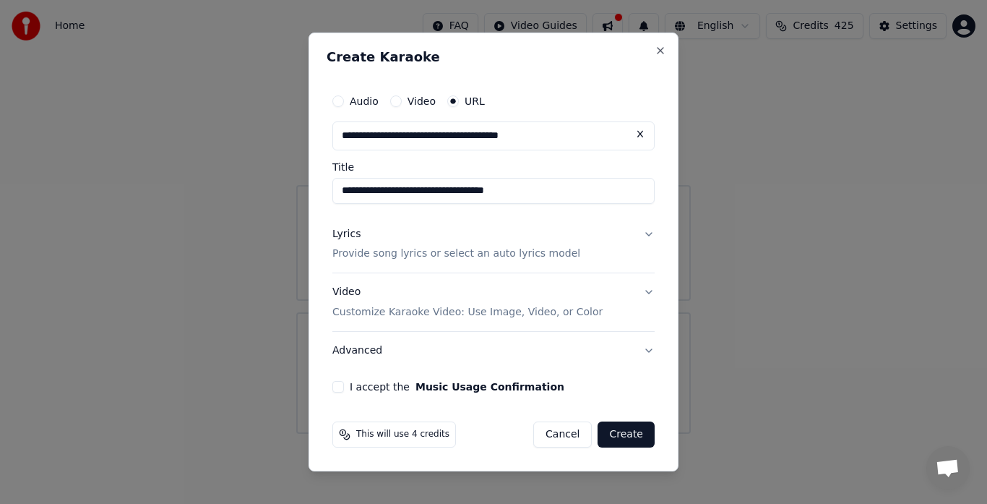
click at [333, 383] on button "I accept the Music Usage Confirmation" at bounding box center [338, 387] width 12 height 12
click at [625, 441] on button "Create" at bounding box center [626, 434] width 57 height 26
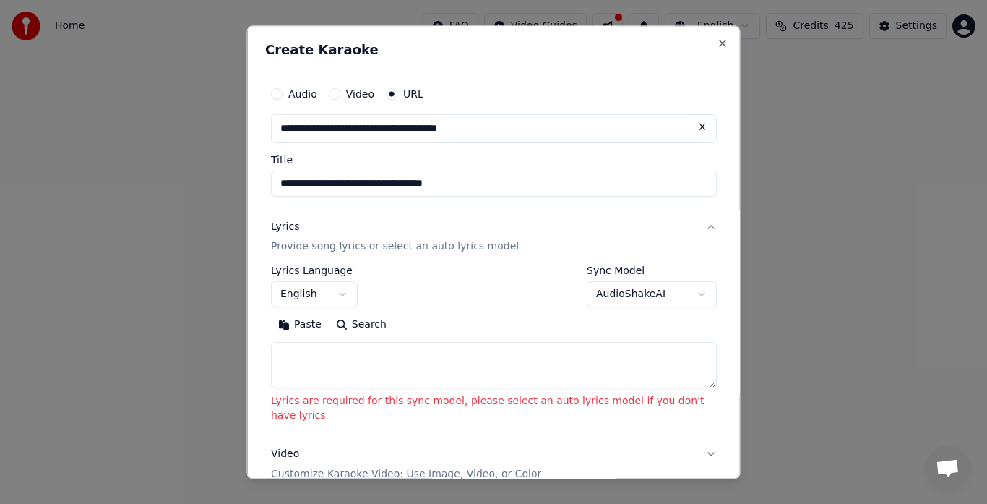
click at [601, 306] on button "AudioShakeAI" at bounding box center [652, 295] width 130 height 26
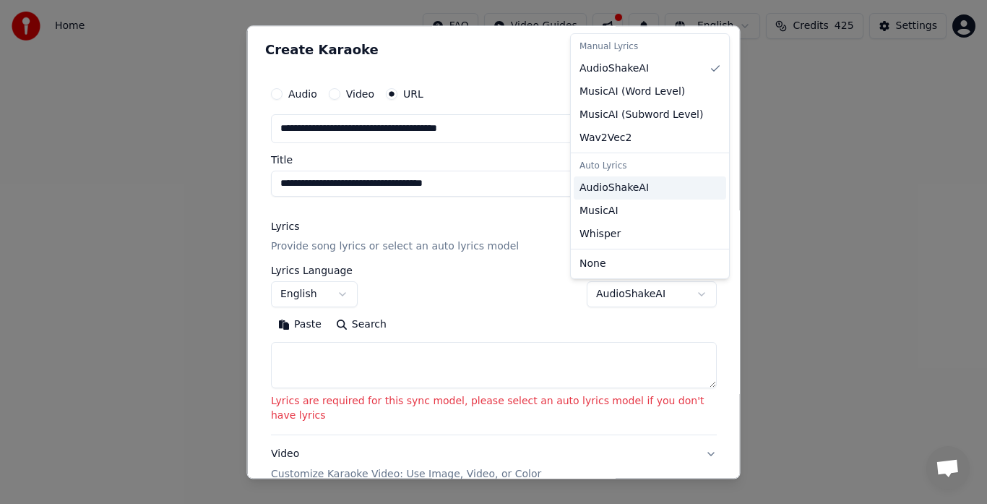
click at [587, 197] on div "AudioShakeAI" at bounding box center [650, 187] width 152 height 23
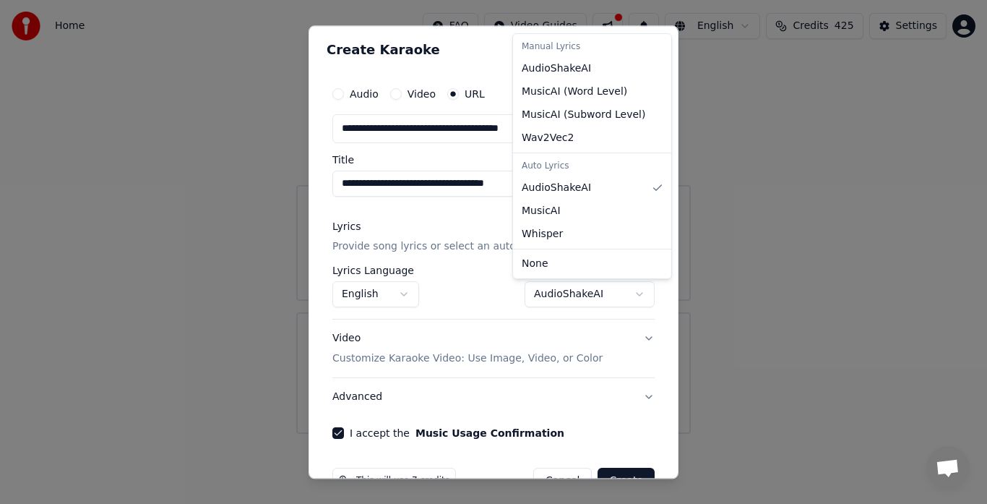
click at [600, 470] on div at bounding box center [493, 252] width 987 height 504
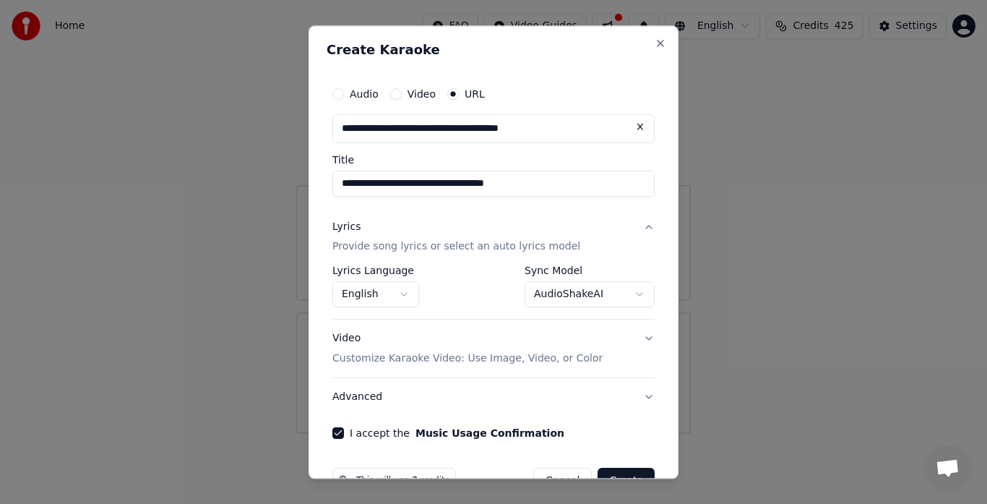
click at [613, 478] on button "Create" at bounding box center [626, 481] width 57 height 26
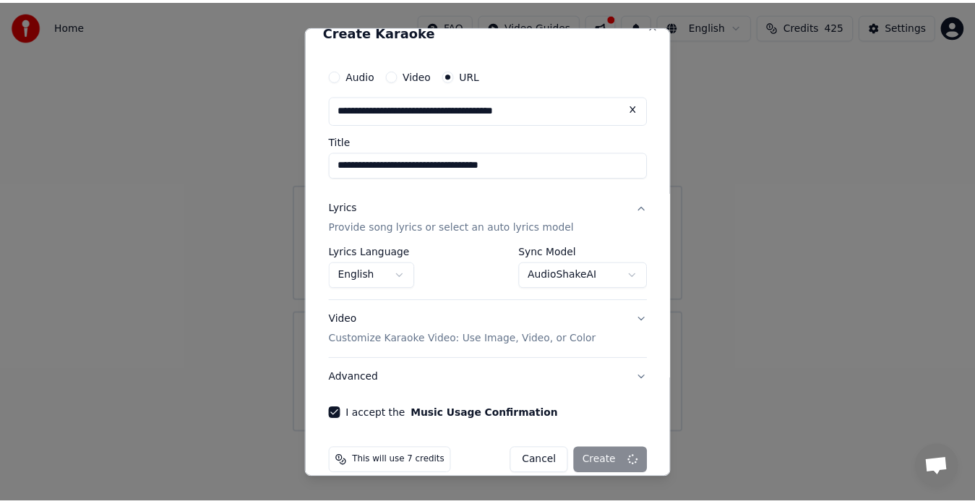
scroll to position [29, 0]
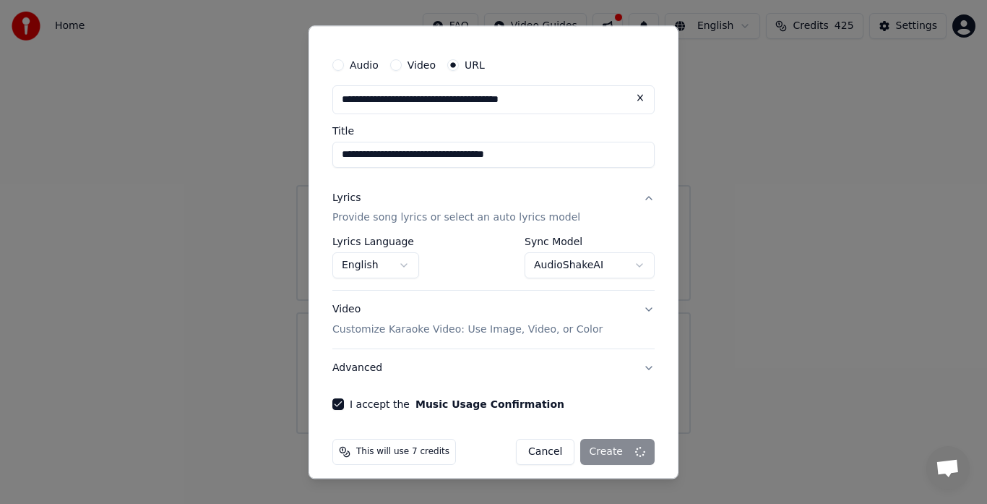
click at [601, 449] on div "Cancel Create" at bounding box center [585, 452] width 139 height 26
click at [601, 461] on div "Cancel Create" at bounding box center [585, 452] width 139 height 26
click at [531, 452] on button "Cancel" at bounding box center [545, 452] width 59 height 26
select select "**********"
select select
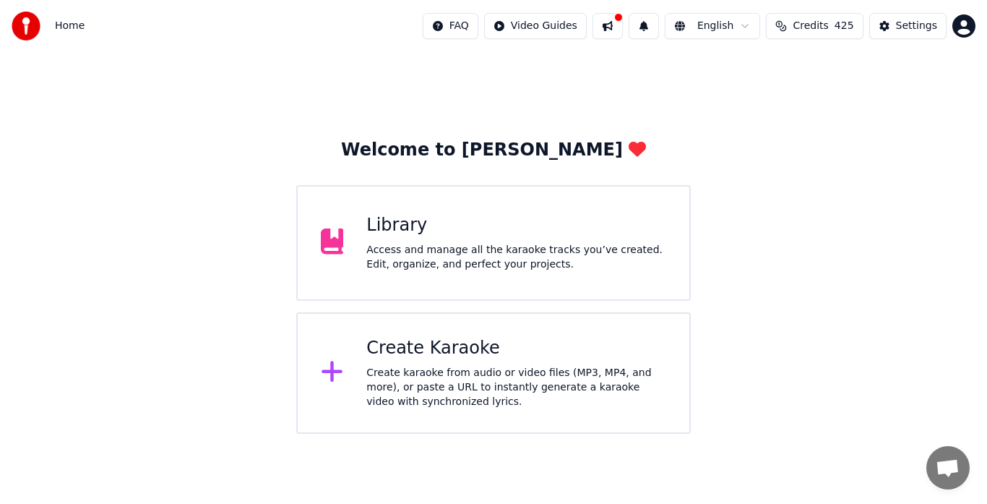
click at [417, 374] on div "Create karaoke from audio or video files (MP3, MP4, and more), or paste a URL t…" at bounding box center [516, 387] width 300 height 43
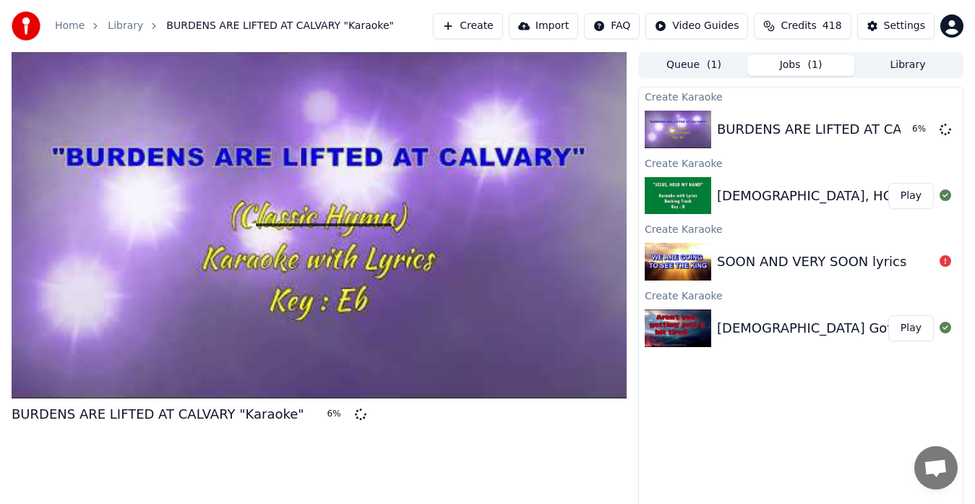
click at [909, 68] on button "Library" at bounding box center [907, 65] width 107 height 21
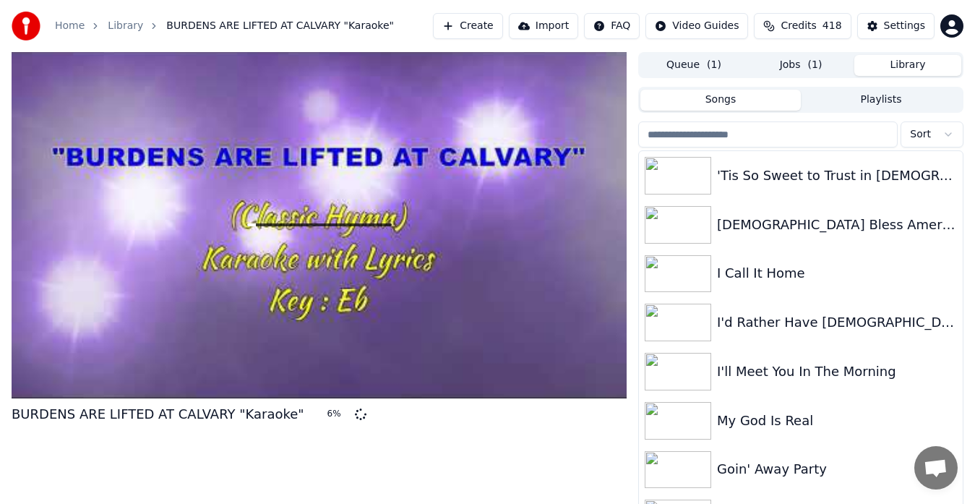
click at [726, 137] on input "search" at bounding box center [767, 134] width 259 height 26
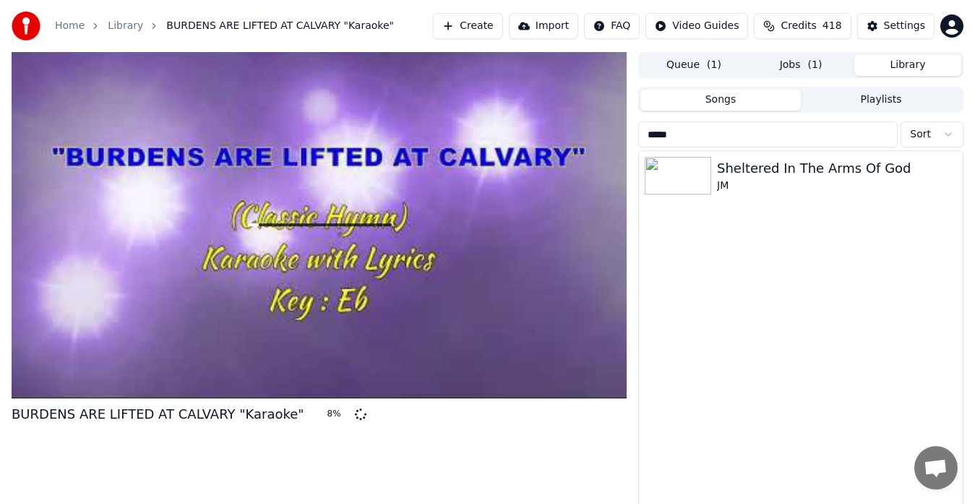
type input "*****"
click at [872, 134] on input "*****" at bounding box center [767, 134] width 259 height 26
click at [884, 134] on input "*****" at bounding box center [767, 134] width 259 height 26
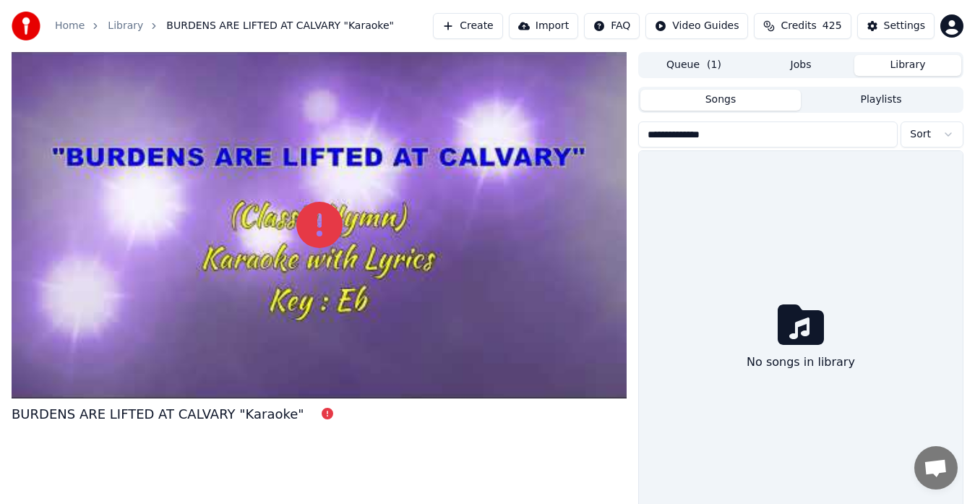
type input "**********"
click at [888, 99] on button "Playlists" at bounding box center [881, 100] width 160 height 21
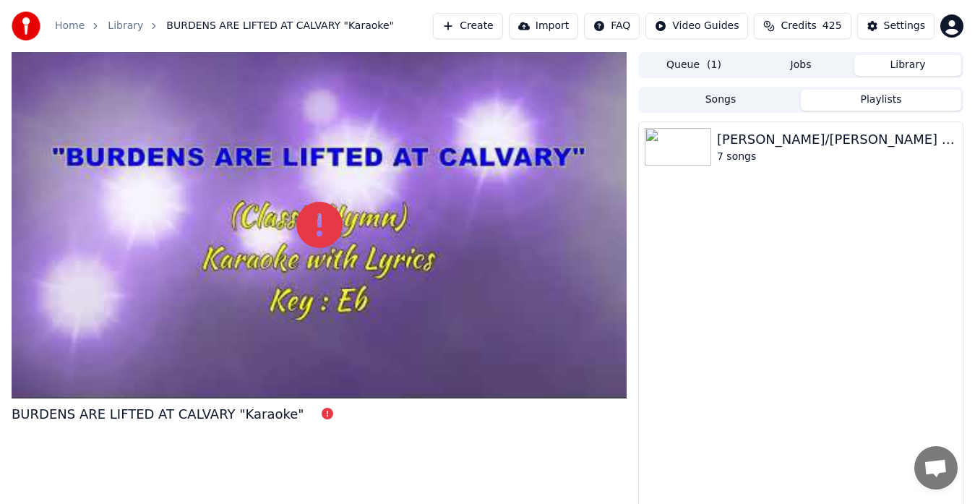
click at [733, 98] on button "Songs" at bounding box center [720, 100] width 160 height 21
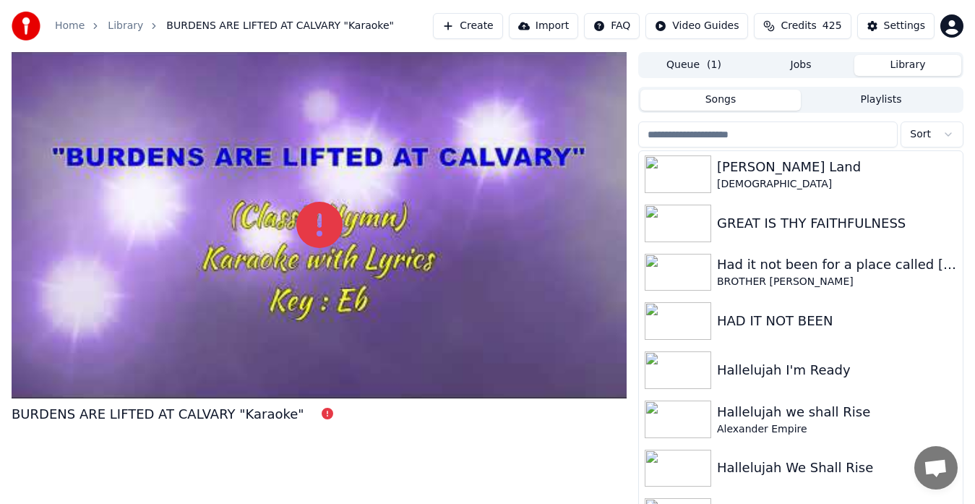
scroll to position [2857, 0]
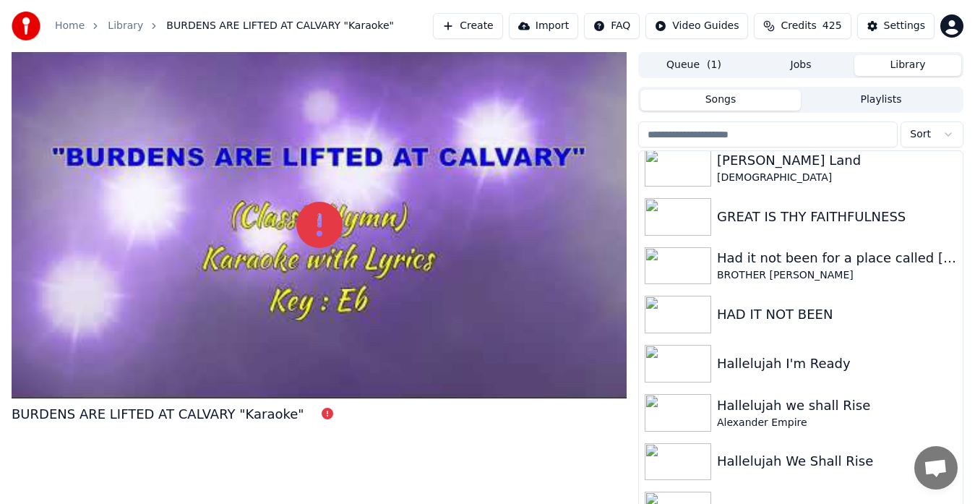
click at [744, 138] on input "search" at bounding box center [767, 134] width 259 height 26
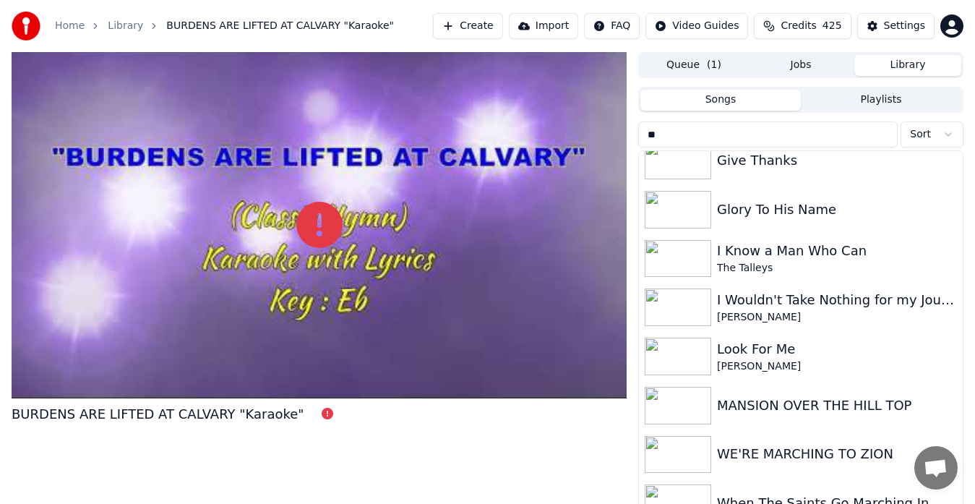
scroll to position [212, 0]
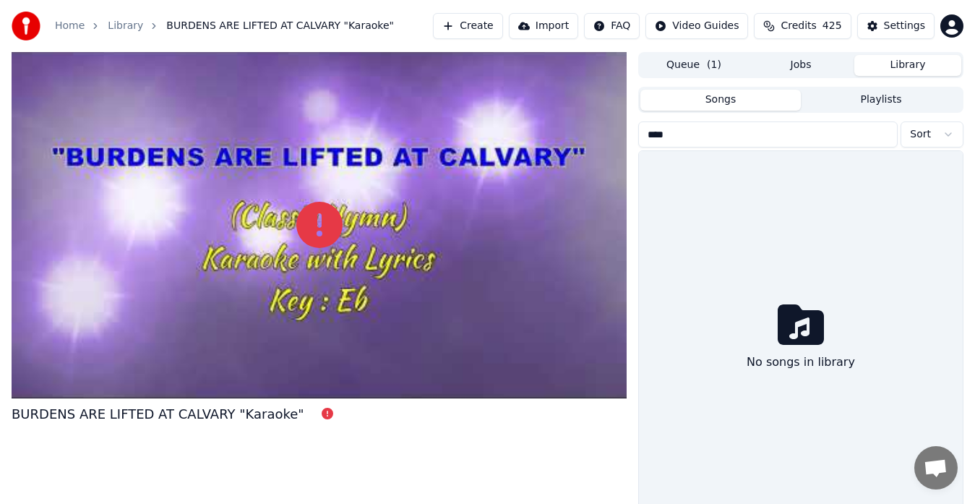
type input "*****"
click at [66, 32] on link "Home" at bounding box center [70, 26] width 30 height 14
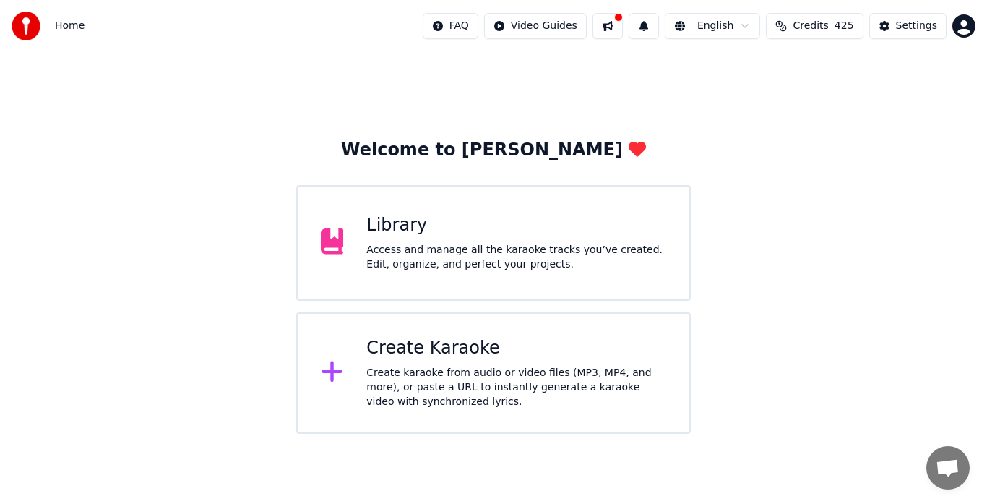
click at [468, 379] on div "Create karaoke from audio or video files (MP3, MP4, and more), or paste a URL t…" at bounding box center [516, 387] width 300 height 43
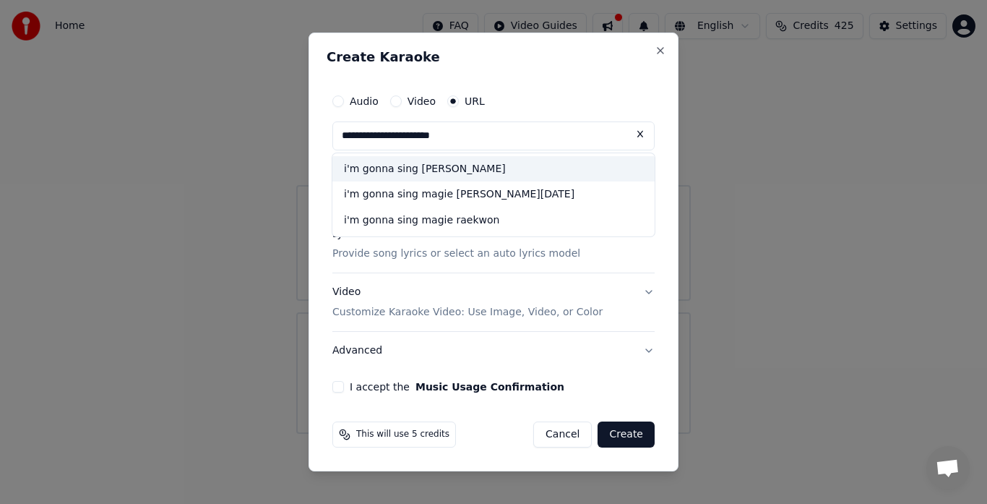
click at [457, 173] on div "i'm gonna sing magie rae" at bounding box center [493, 169] width 322 height 26
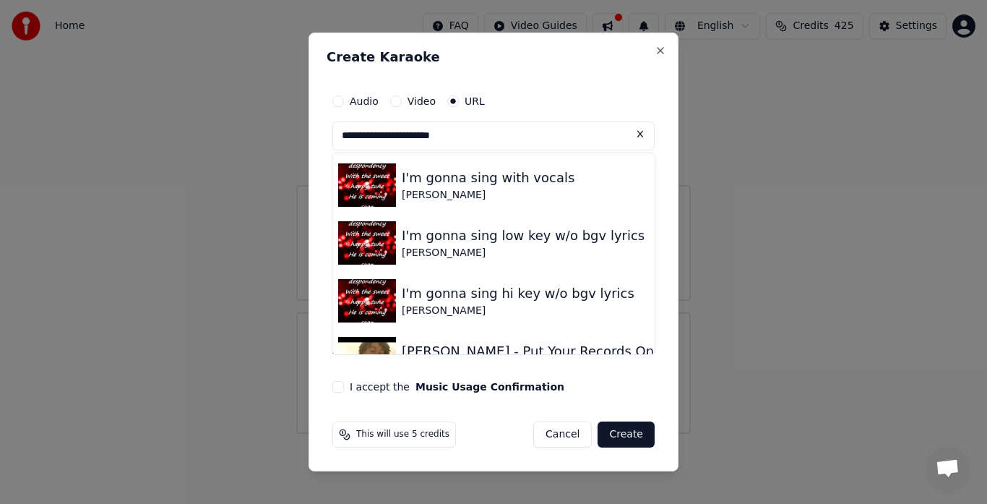
click at [374, 249] on img at bounding box center [367, 242] width 58 height 43
type input "**********"
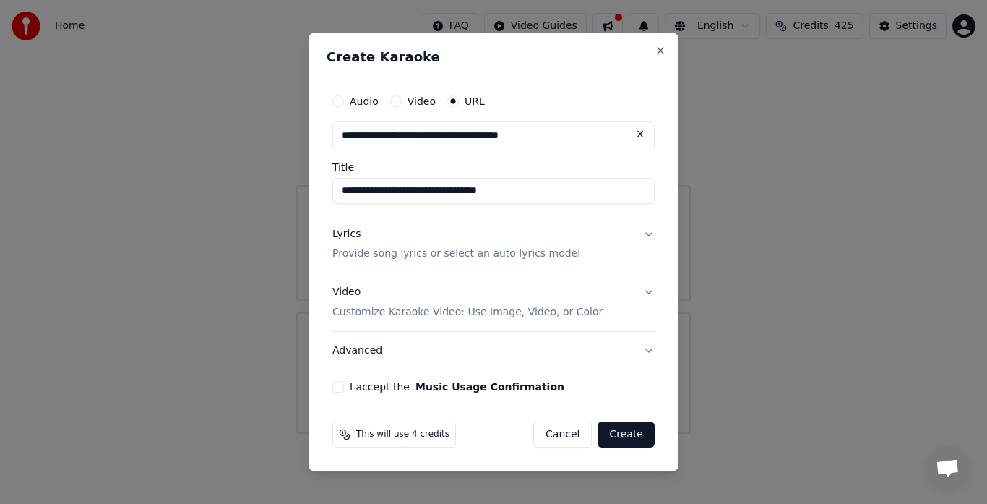
click at [341, 390] on button "I accept the Music Usage Confirmation" at bounding box center [338, 387] width 12 height 12
click at [634, 436] on button "Create" at bounding box center [626, 434] width 57 height 26
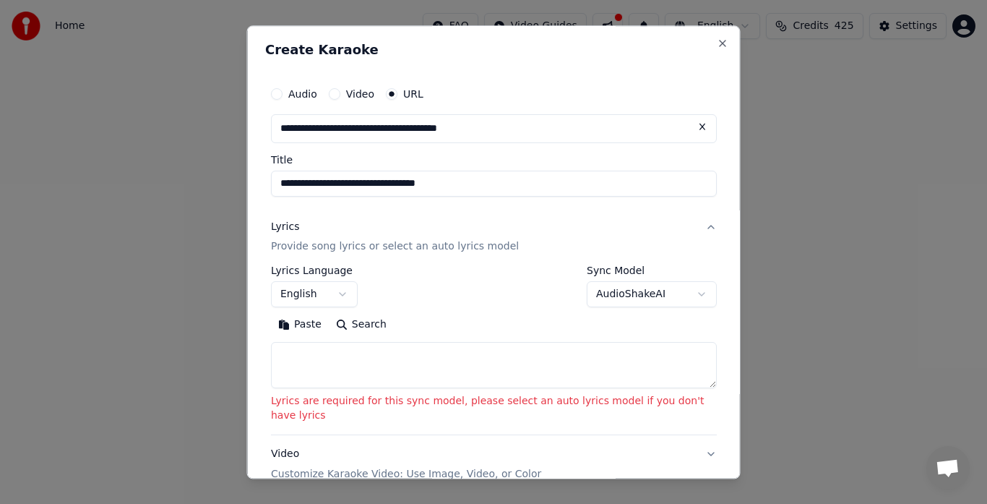
click at [616, 298] on button "AudioShakeAI" at bounding box center [652, 295] width 130 height 26
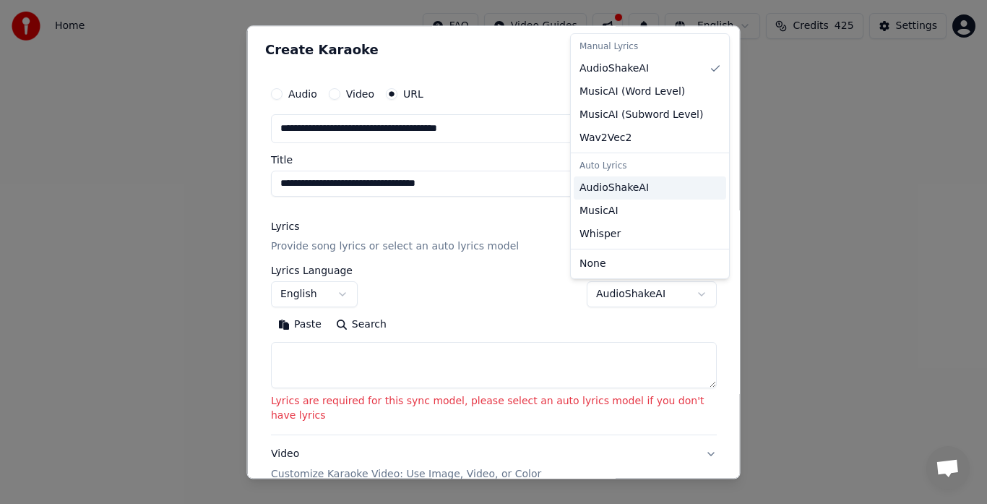
click at [630, 194] on span "AudioShakeAI" at bounding box center [614, 188] width 69 height 14
select select "**********"
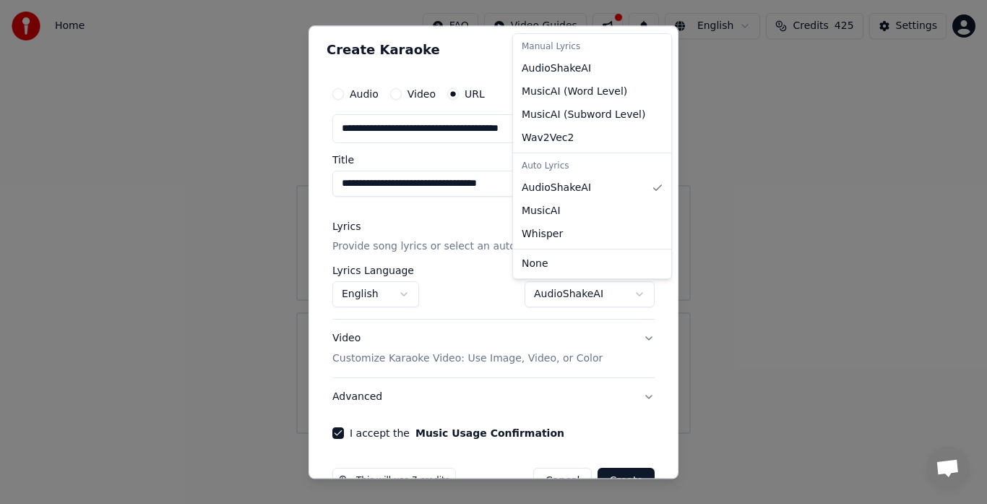
click at [627, 473] on div at bounding box center [493, 252] width 987 height 504
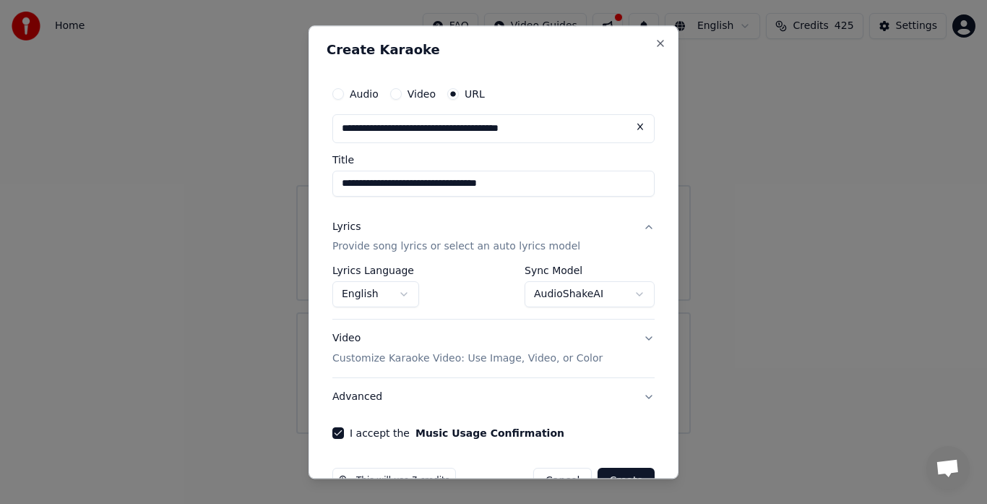
click at [627, 473] on button "Create" at bounding box center [626, 481] width 57 height 26
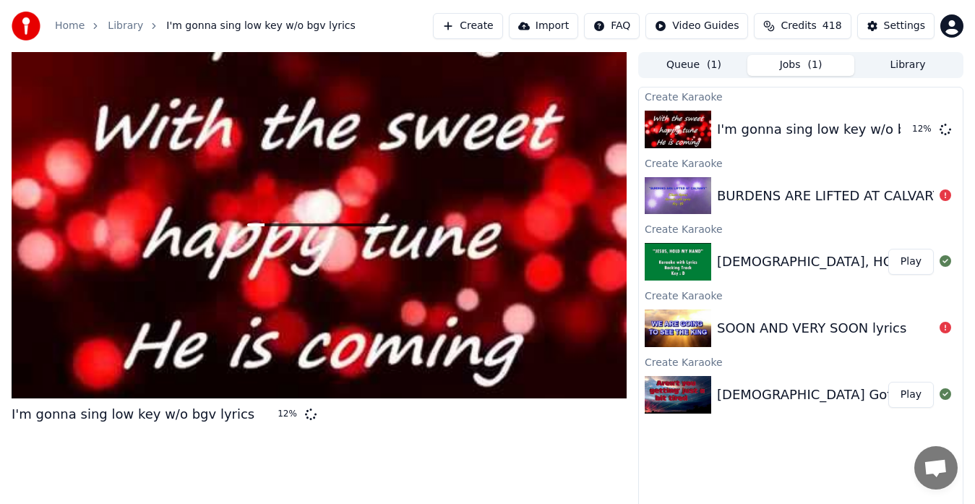
scroll to position [11, 0]
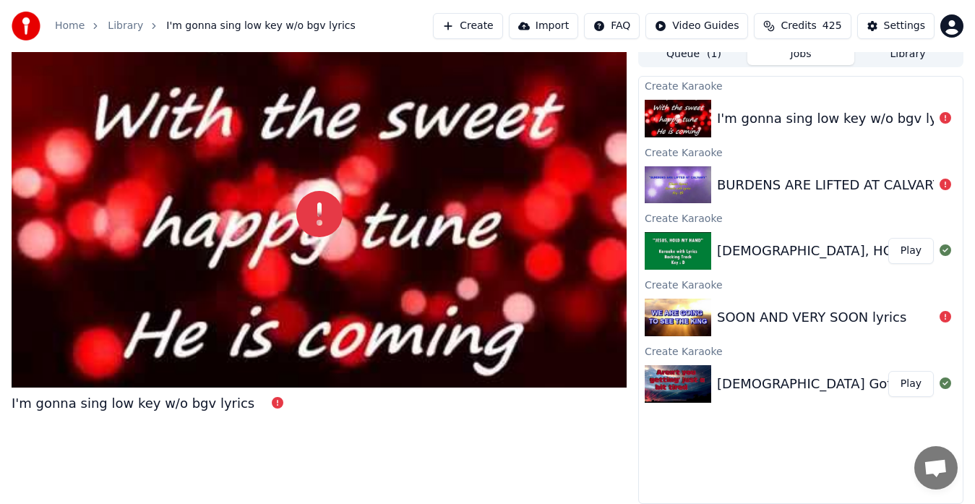
click at [913, 56] on button "Library" at bounding box center [907, 54] width 107 height 21
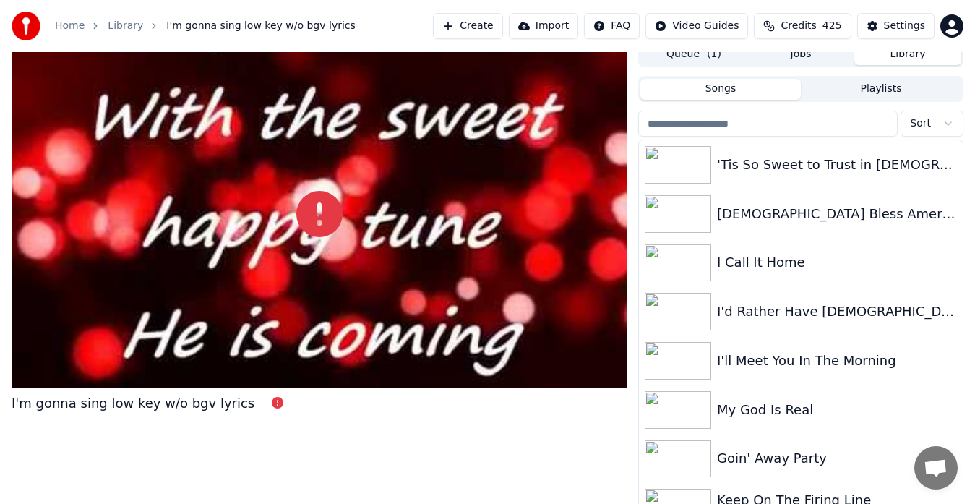
click at [702, 126] on input "search" at bounding box center [767, 124] width 259 height 26
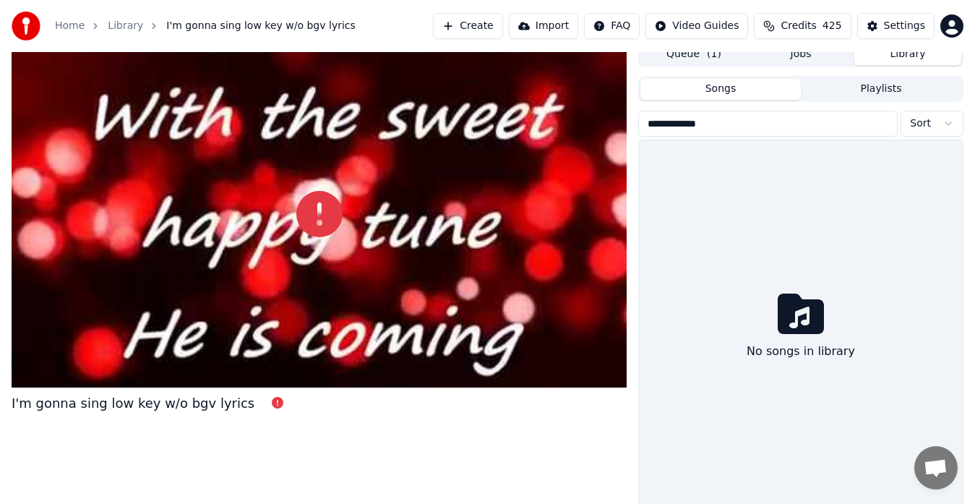
type input "**********"
click at [396, 252] on div at bounding box center [319, 214] width 615 height 346
click at [390, 278] on div at bounding box center [319, 214] width 615 height 346
click at [400, 268] on div at bounding box center [319, 214] width 615 height 346
click at [393, 220] on div at bounding box center [319, 214] width 615 height 346
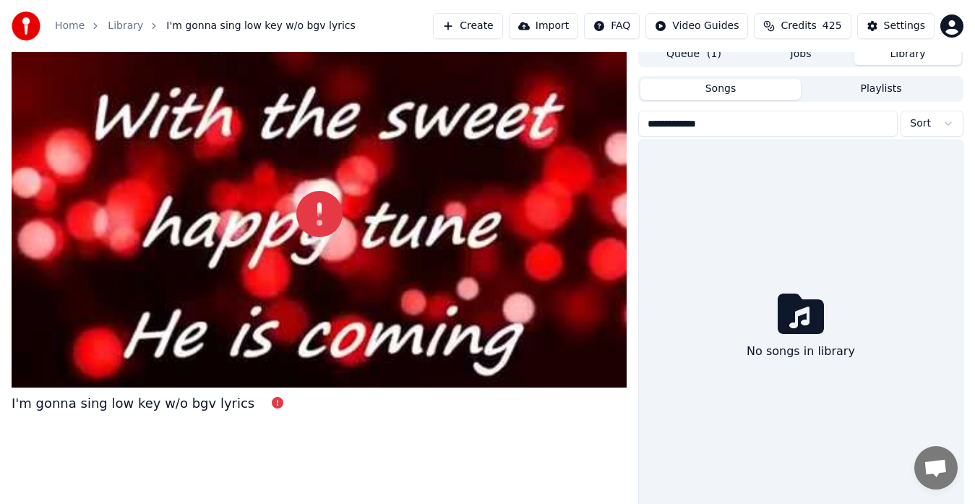
click at [421, 230] on div at bounding box center [319, 214] width 615 height 346
click at [180, 413] on div "I'm gonna sing low key w/o bgv lyrics" at bounding box center [133, 403] width 243 height 20
click at [913, 53] on button "Library" at bounding box center [907, 54] width 107 height 21
click at [909, 61] on button "Library" at bounding box center [907, 54] width 107 height 21
click at [135, 31] on link "Library" at bounding box center [125, 26] width 35 height 14
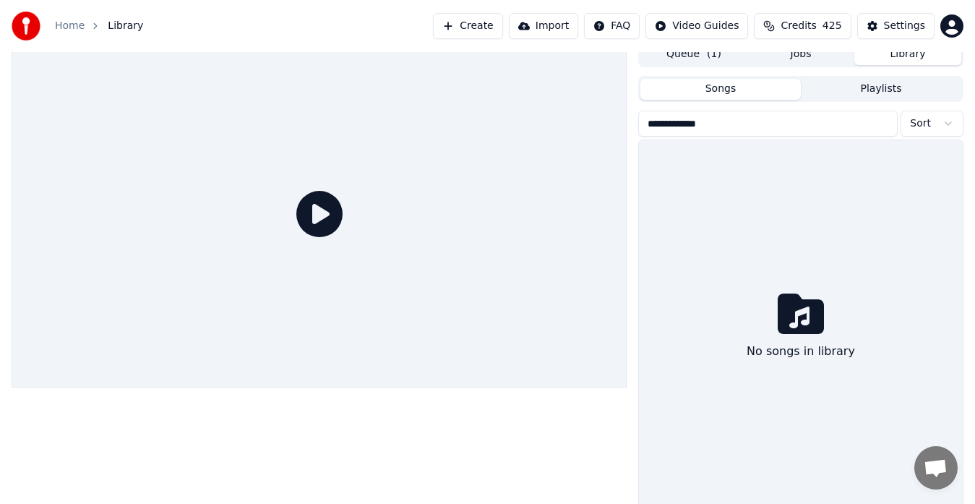
click at [883, 95] on button "Playlists" at bounding box center [881, 89] width 160 height 21
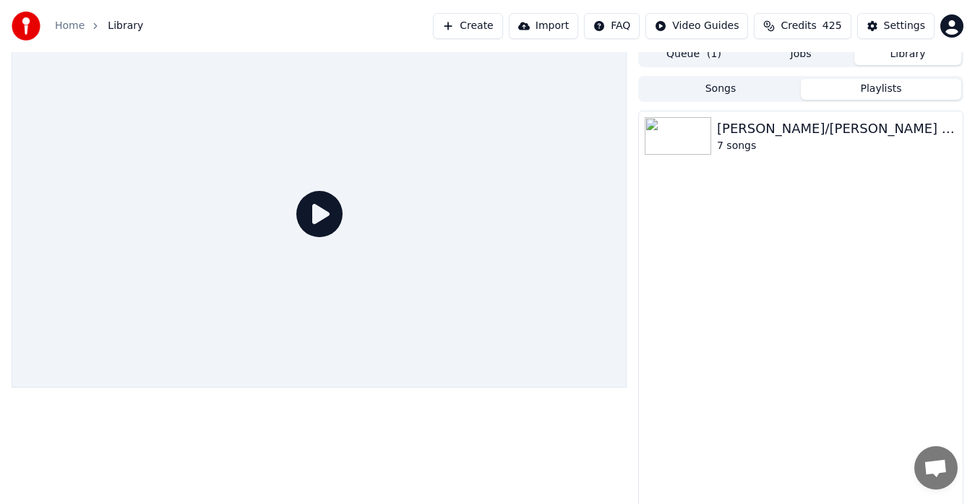
click at [724, 90] on button "Songs" at bounding box center [720, 89] width 160 height 21
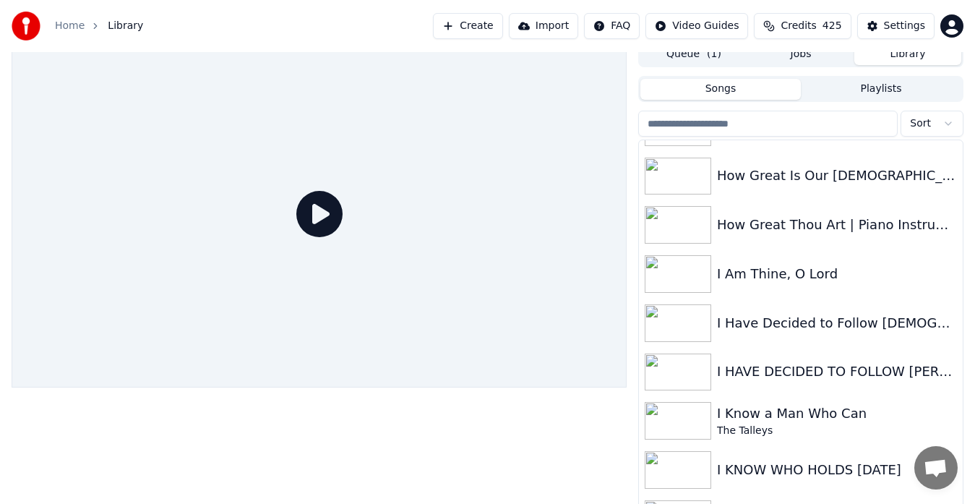
scroll to position [4019, 0]
click at [802, 61] on button "Jobs" at bounding box center [800, 54] width 107 height 21
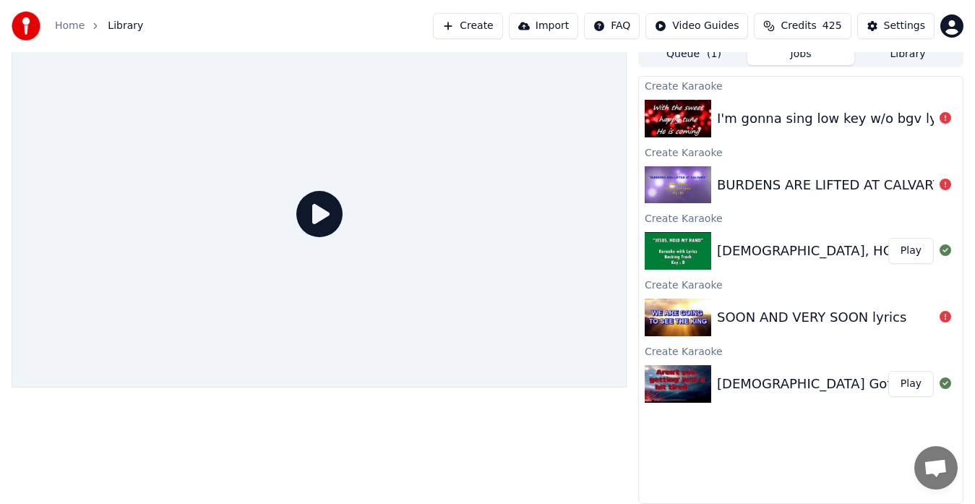
click at [694, 127] on img at bounding box center [678, 119] width 66 height 38
click at [678, 123] on img at bounding box center [678, 119] width 66 height 38
click at [679, 116] on img at bounding box center [678, 119] width 66 height 38
click at [945, 119] on icon at bounding box center [945, 118] width 12 height 12
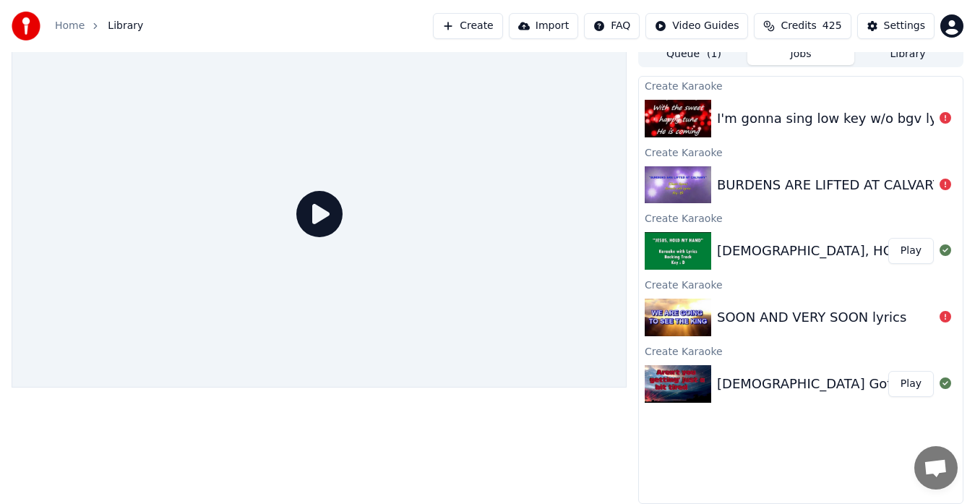
click at [894, 126] on div "I'm gonna sing low key w/o bgv lyrics" at bounding box center [838, 118] width 243 height 20
click at [893, 197] on div "BURDENS ARE LIFTED AT CALVARY "Karaoke"" at bounding box center [801, 184] width 324 height 49
click at [945, 185] on icon at bounding box center [945, 184] width 12 height 12
click at [853, 257] on div "JESUS, HOLD MY HAND "Karaoke Version"" at bounding box center [907, 251] width 380 height 20
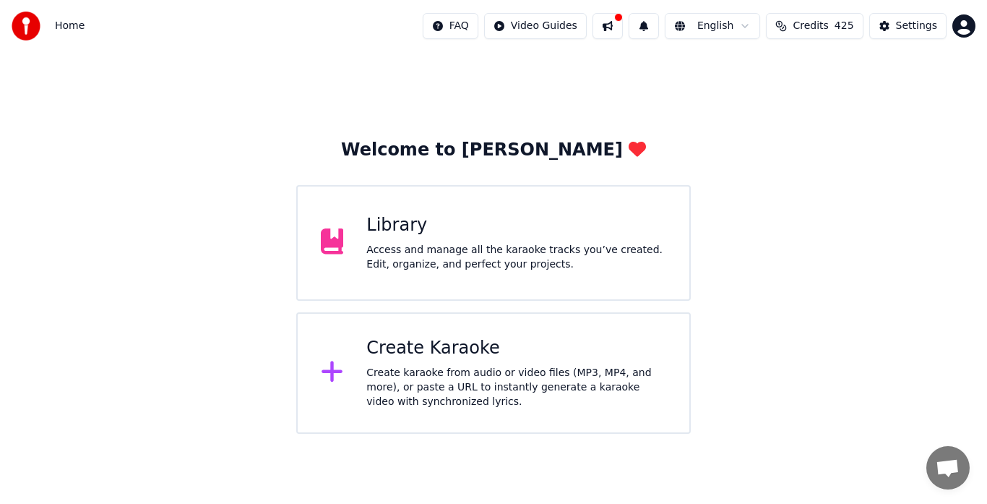
click at [456, 257] on div "Access and manage all the karaoke tracks you’ve created. Edit, organize, and pe…" at bounding box center [516, 257] width 300 height 29
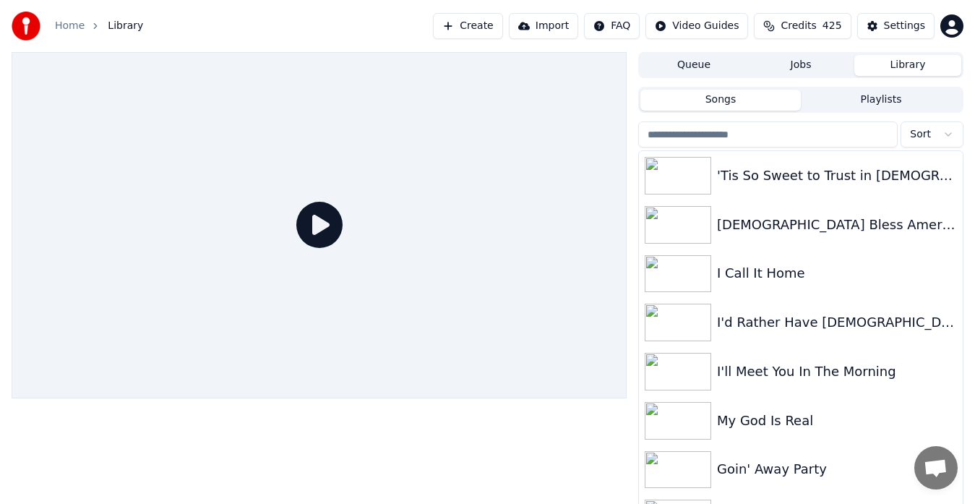
click at [732, 138] on input "search" at bounding box center [767, 134] width 259 height 26
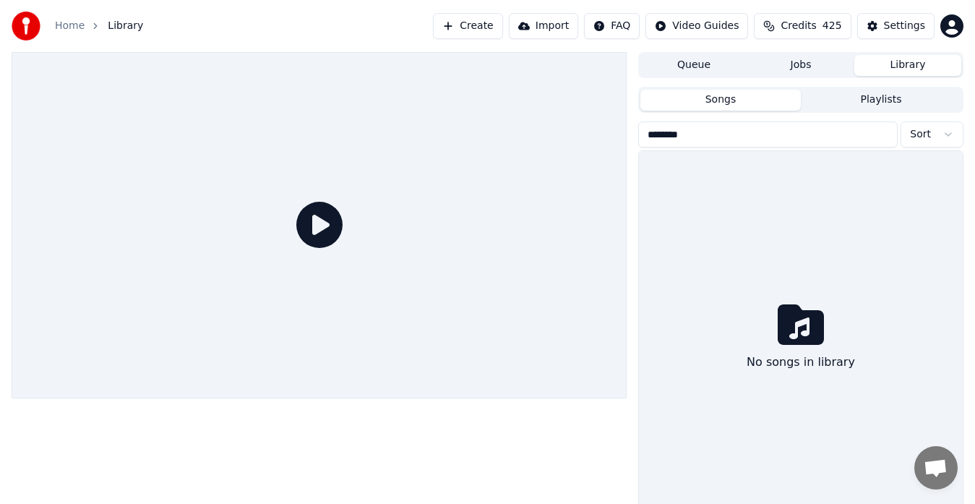
type input "*********"
click at [888, 105] on button "Playlists" at bounding box center [881, 100] width 160 height 21
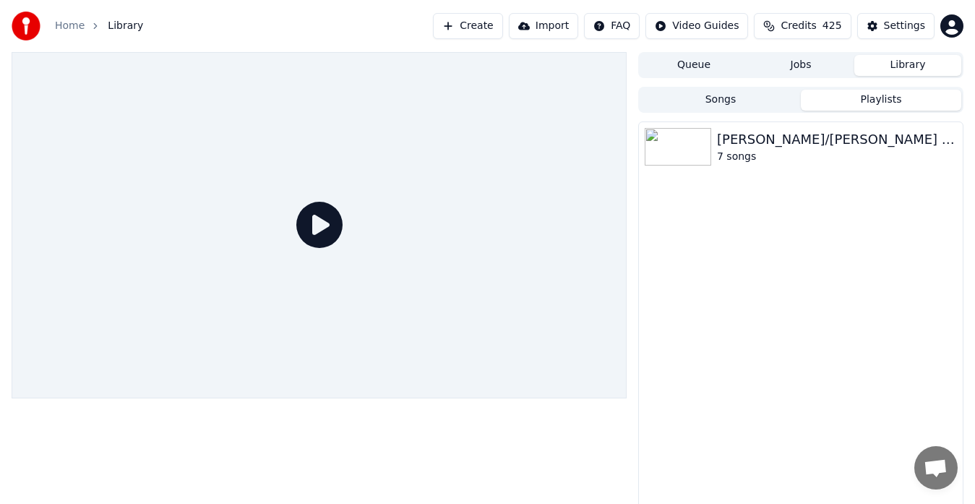
click at [794, 71] on button "Jobs" at bounding box center [800, 65] width 107 height 21
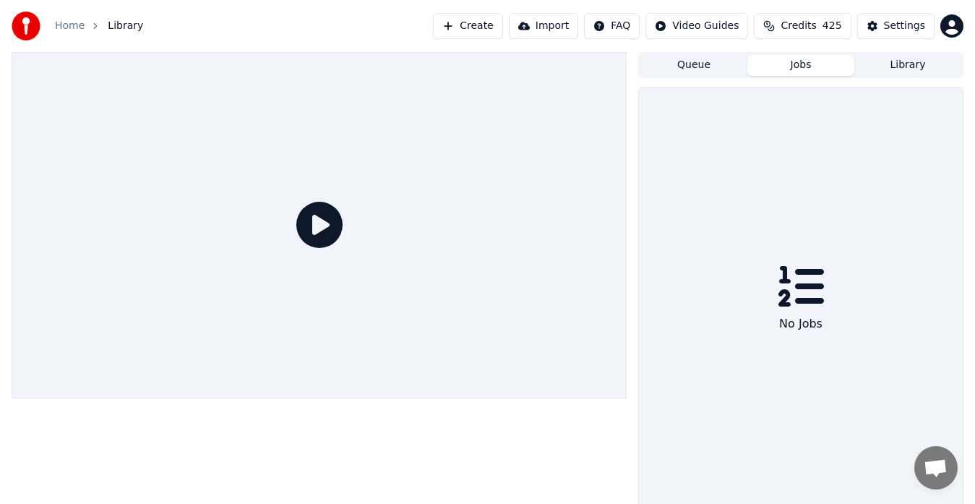
click at [912, 68] on button "Library" at bounding box center [907, 65] width 107 height 21
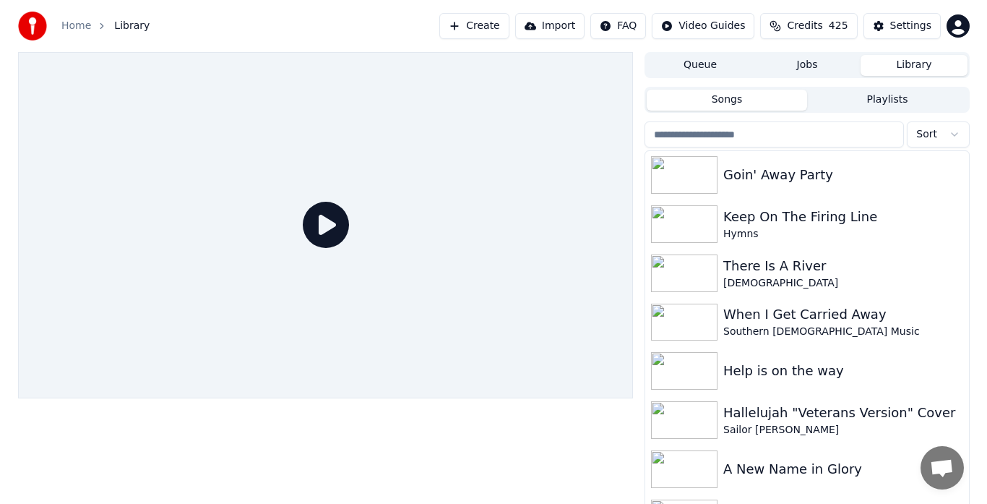
scroll to position [287, 0]
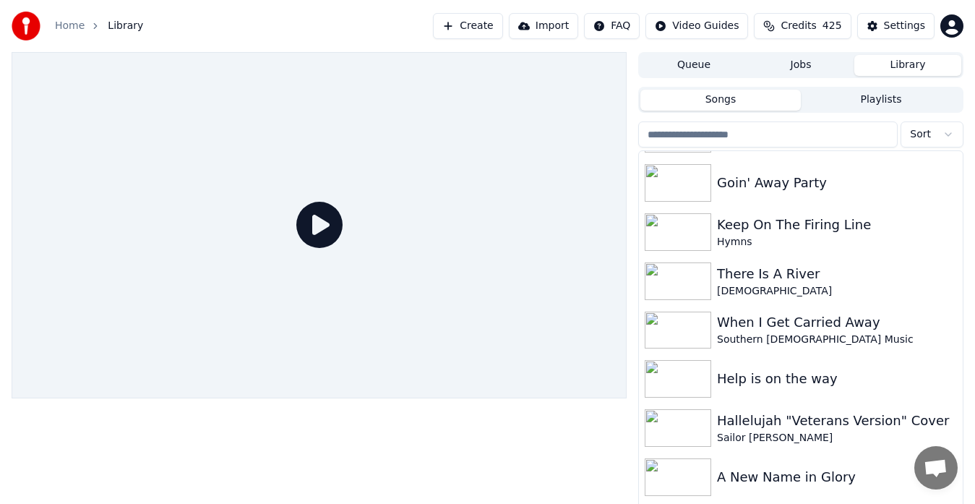
click at [74, 28] on link "Home" at bounding box center [70, 26] width 30 height 14
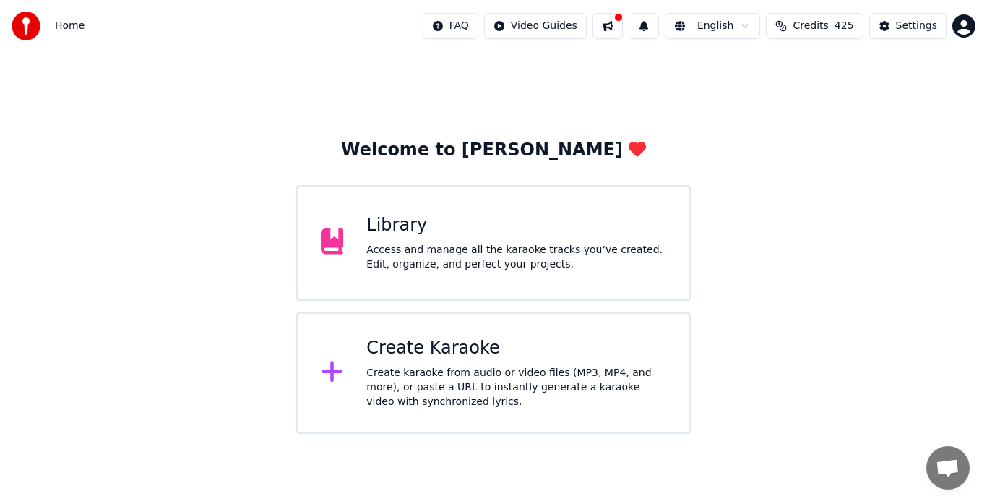
click at [456, 249] on div "Access and manage all the karaoke tracks you’ve created. Edit, organize, and pe…" at bounding box center [516, 257] width 300 height 29
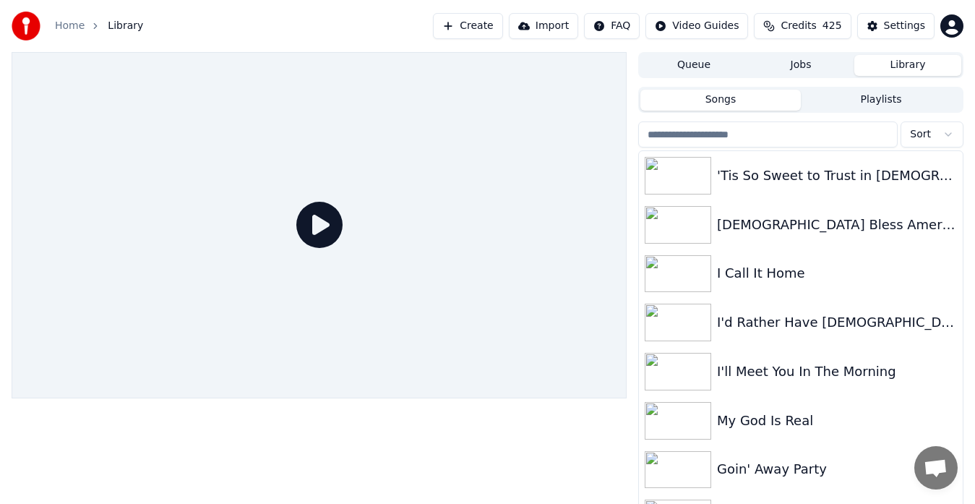
click at [699, 67] on button "Queue" at bounding box center [693, 65] width 107 height 21
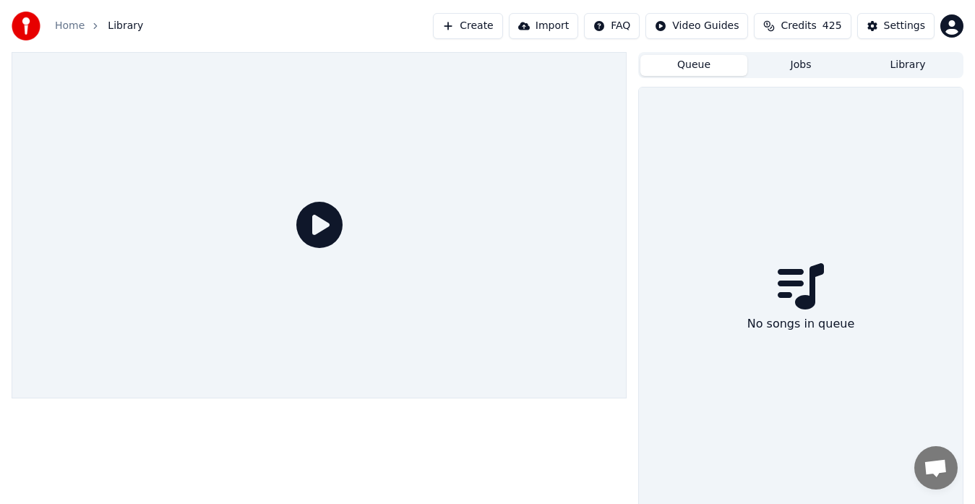
click at [801, 68] on button "Jobs" at bounding box center [800, 65] width 107 height 21
click at [908, 68] on button "Library" at bounding box center [907, 65] width 107 height 21
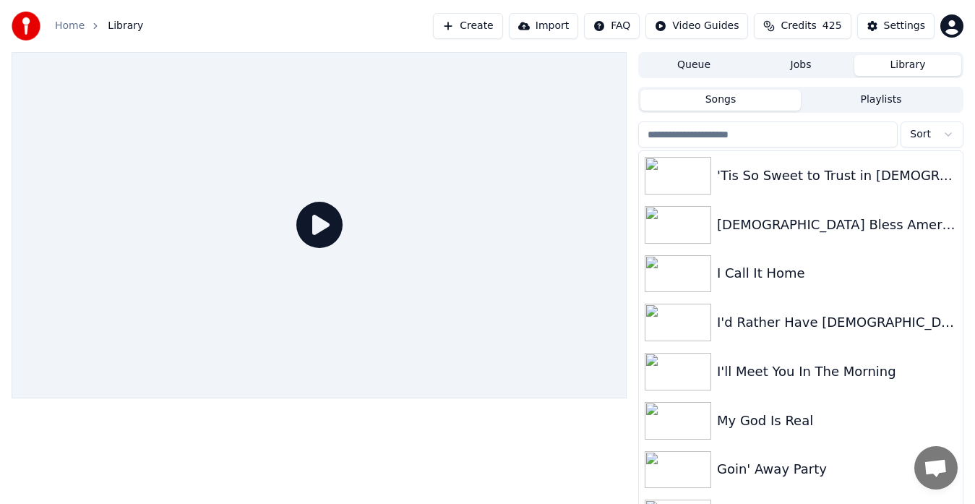
click at [754, 137] on input "search" at bounding box center [767, 134] width 259 height 26
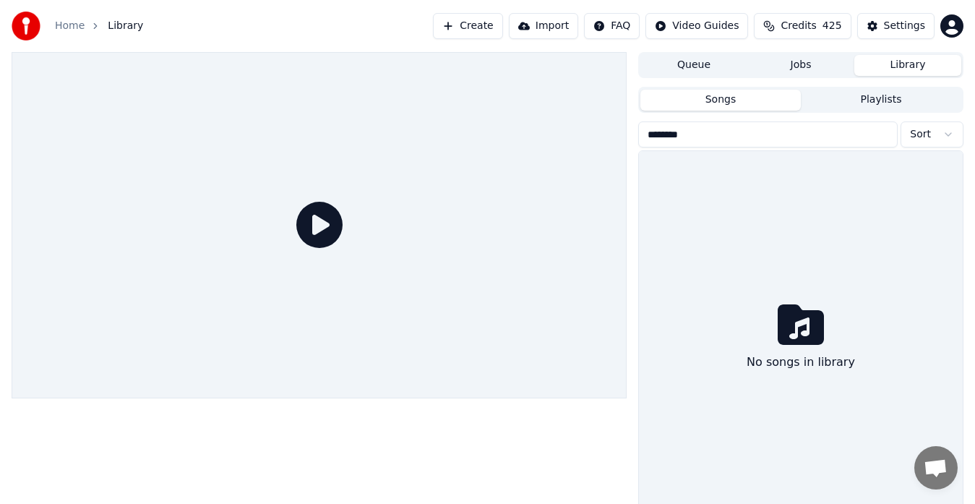
type input "*********"
click at [72, 30] on link "Home" at bounding box center [70, 26] width 30 height 14
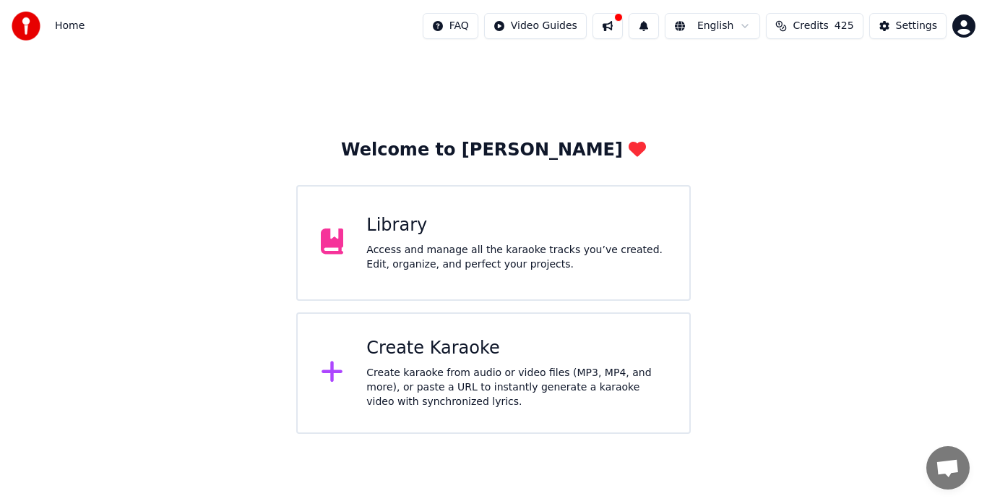
click at [444, 373] on div "Create karaoke from audio or video files (MP3, MP4, and more), or paste a URL t…" at bounding box center [516, 387] width 300 height 43
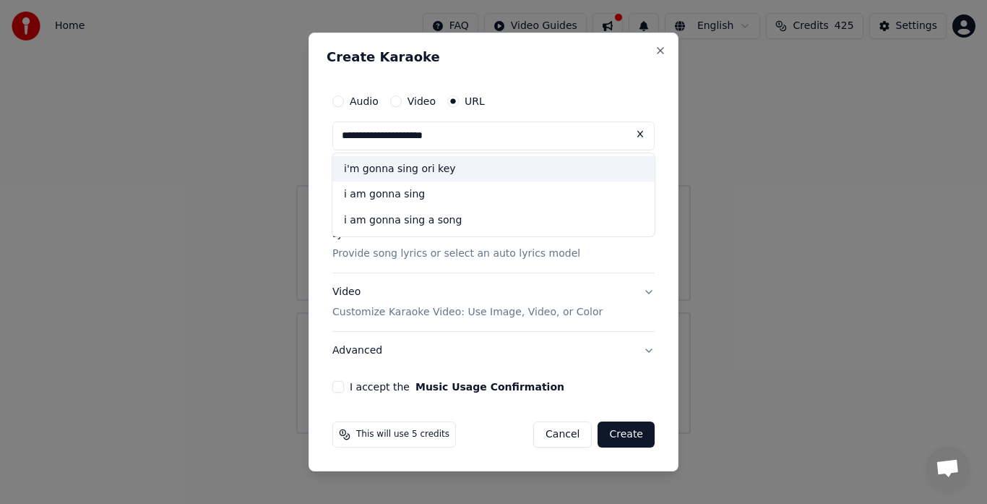
click at [436, 175] on div "i'm gonna sing ori key" at bounding box center [493, 169] width 322 height 26
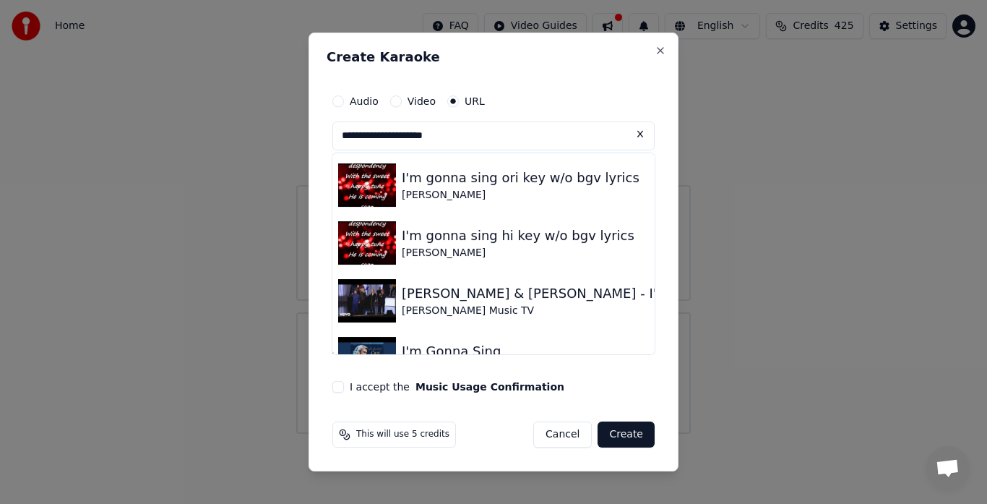
click at [375, 243] on img at bounding box center [367, 242] width 58 height 43
type input "**********"
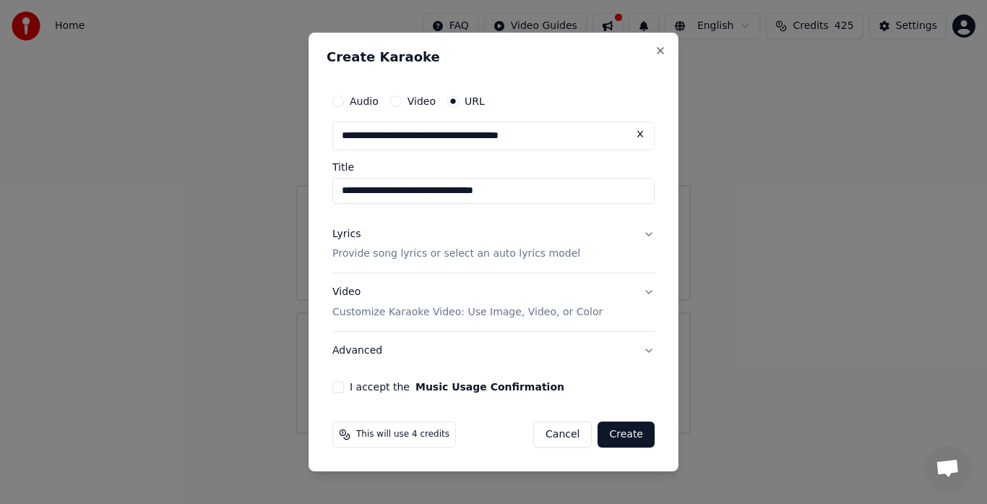
click at [335, 384] on button "I accept the Music Usage Confirmation" at bounding box center [338, 387] width 12 height 12
click at [629, 436] on button "Create" at bounding box center [626, 434] width 57 height 26
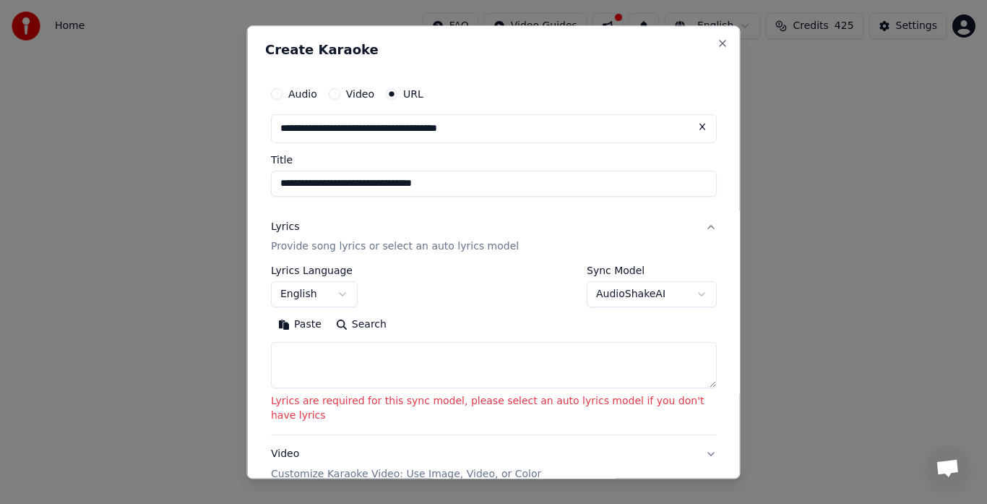
click at [624, 296] on button "AudioShakeAI" at bounding box center [652, 295] width 130 height 26
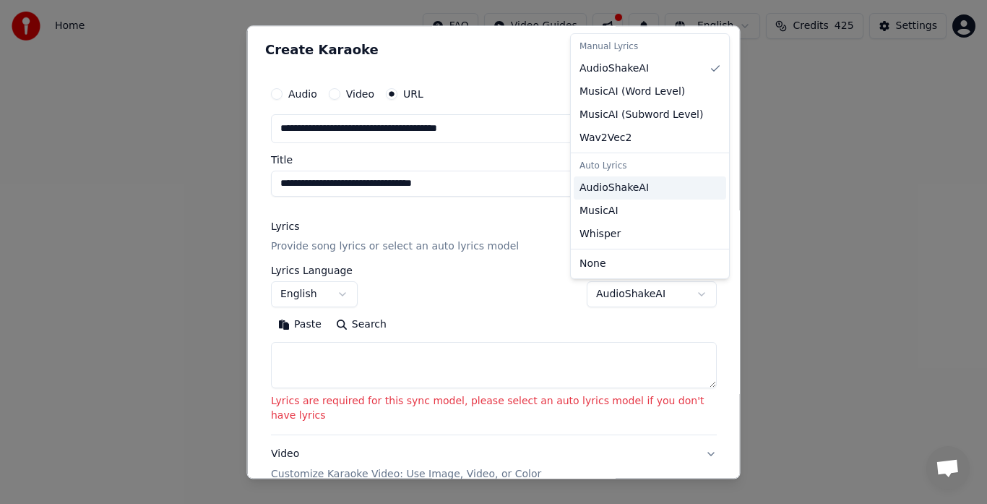
click at [624, 186] on span "AudioShakeAI" at bounding box center [614, 188] width 69 height 14
select select "**********"
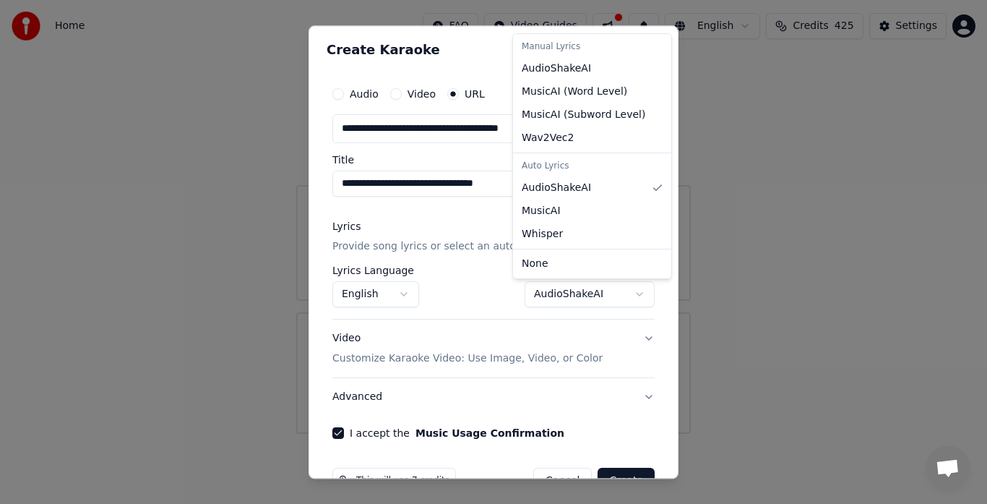
click at [617, 481] on div at bounding box center [493, 252] width 987 height 504
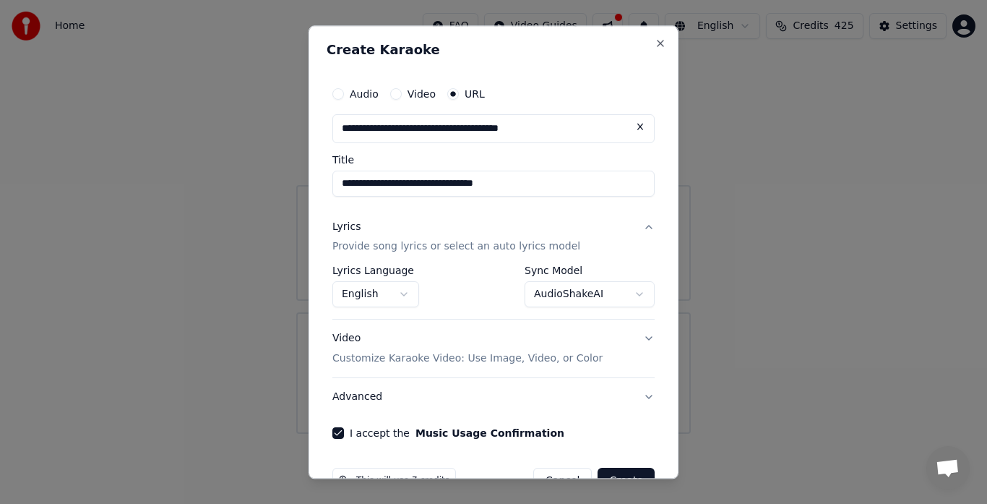
click at [621, 473] on button "Create" at bounding box center [626, 481] width 57 height 26
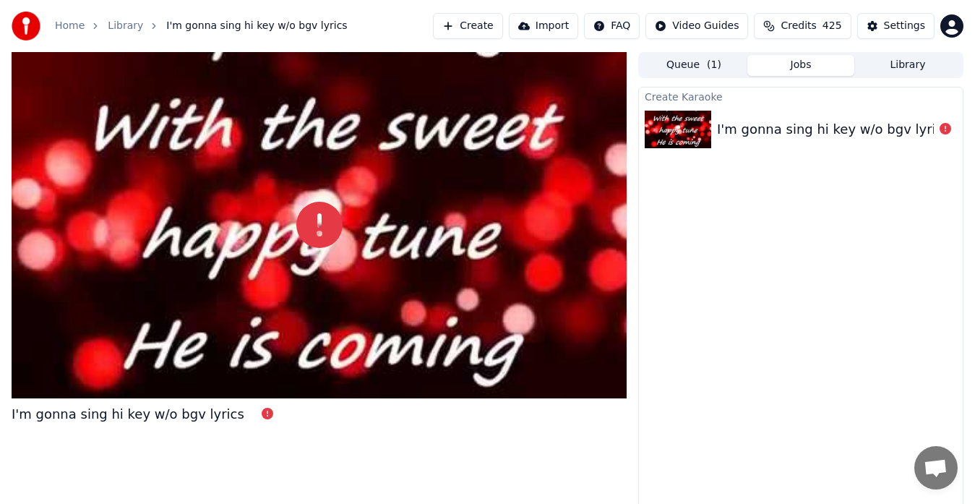
click at [262, 414] on icon at bounding box center [268, 414] width 12 height 12
click at [279, 334] on div at bounding box center [319, 225] width 615 height 346
click at [361, 245] on div at bounding box center [319, 225] width 615 height 346
click at [262, 416] on icon at bounding box center [268, 414] width 12 height 12
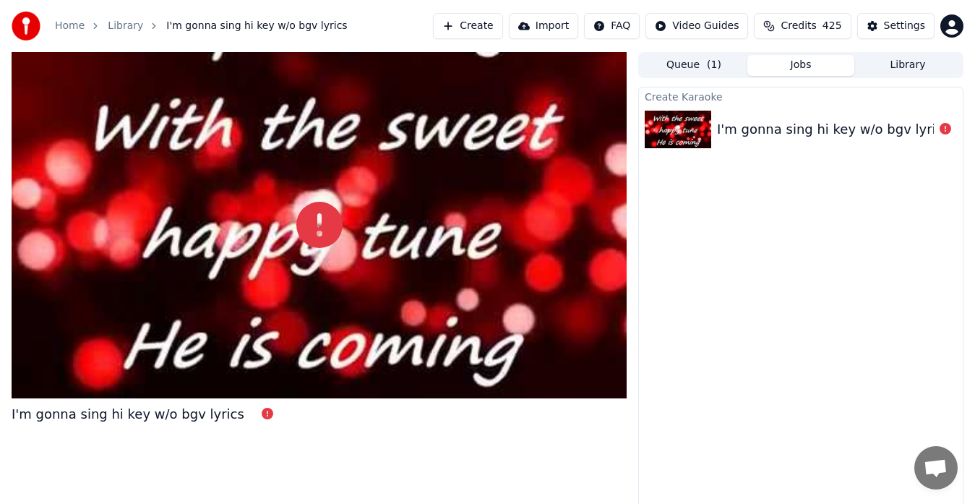
click at [262, 416] on icon at bounding box center [268, 414] width 12 height 12
click at [262, 418] on icon at bounding box center [268, 414] width 12 height 12
click at [262, 416] on icon at bounding box center [268, 414] width 12 height 12
click at [945, 131] on icon at bounding box center [945, 129] width 12 height 12
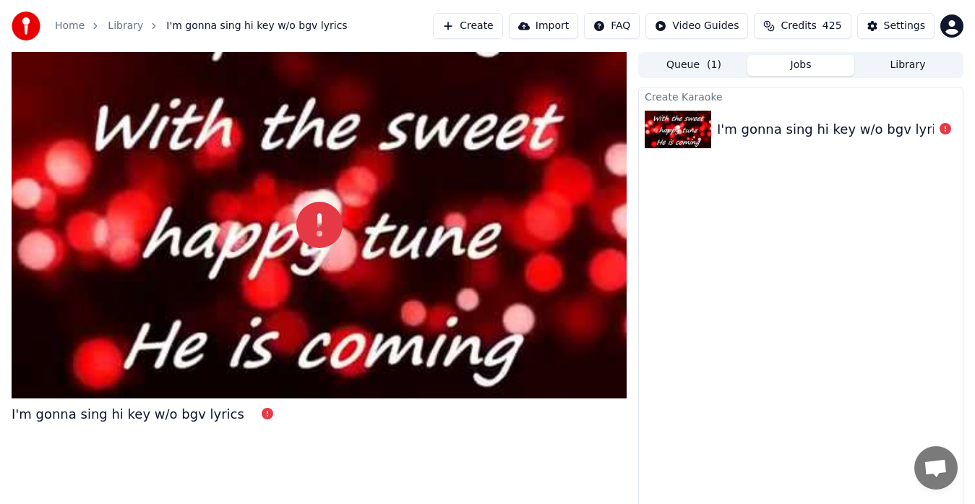
click at [945, 131] on icon at bounding box center [945, 129] width 12 height 12
click at [872, 139] on div "I'm gonna sing hi key w/o bgv lyrics" at bounding box center [833, 129] width 233 height 20
click at [681, 137] on img at bounding box center [678, 130] width 66 height 38
click at [945, 132] on icon at bounding box center [945, 129] width 12 height 12
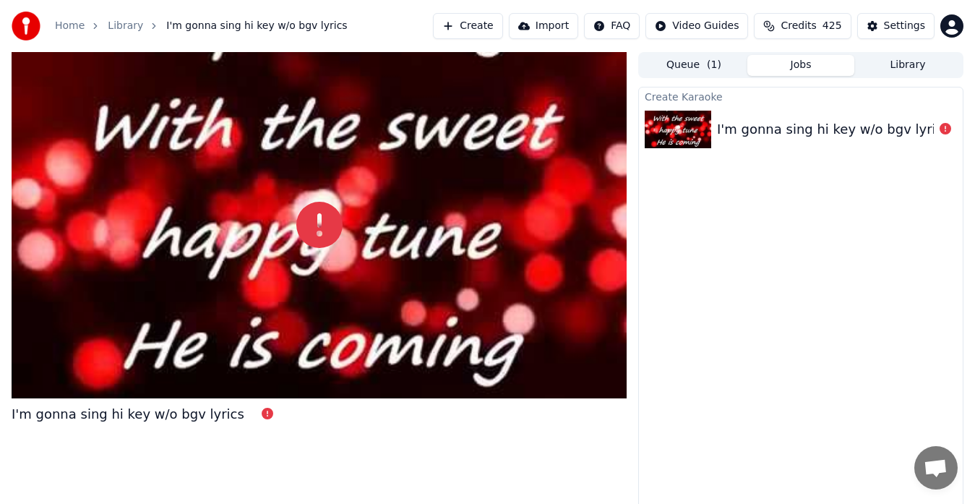
click at [945, 132] on icon at bounding box center [945, 129] width 12 height 12
click at [869, 142] on div "I'm gonna sing hi key w/o bgv lyrics" at bounding box center [801, 129] width 324 height 49
click at [911, 144] on div "I'm gonna sing hi key w/o bgv lyrics" at bounding box center [801, 129] width 324 height 49
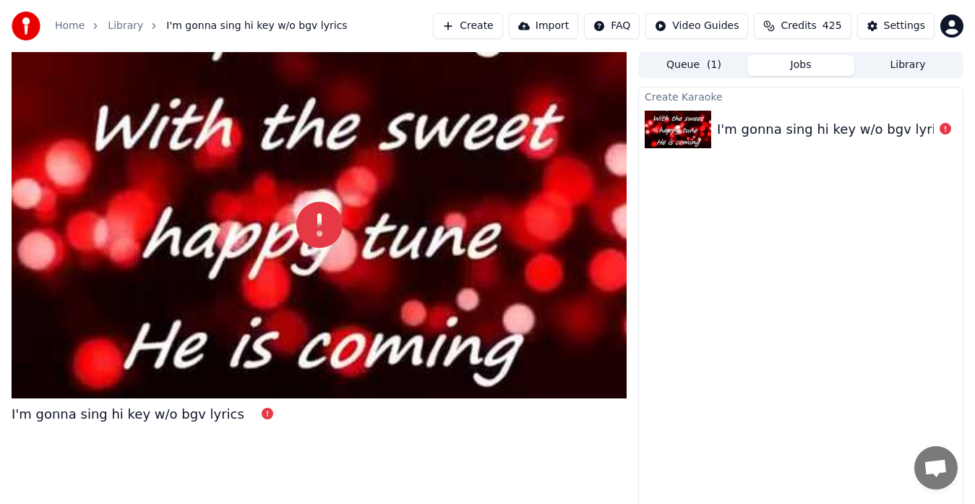
click at [430, 320] on div at bounding box center [319, 225] width 615 height 346
click at [69, 25] on link "Home" at bounding box center [70, 26] width 30 height 14
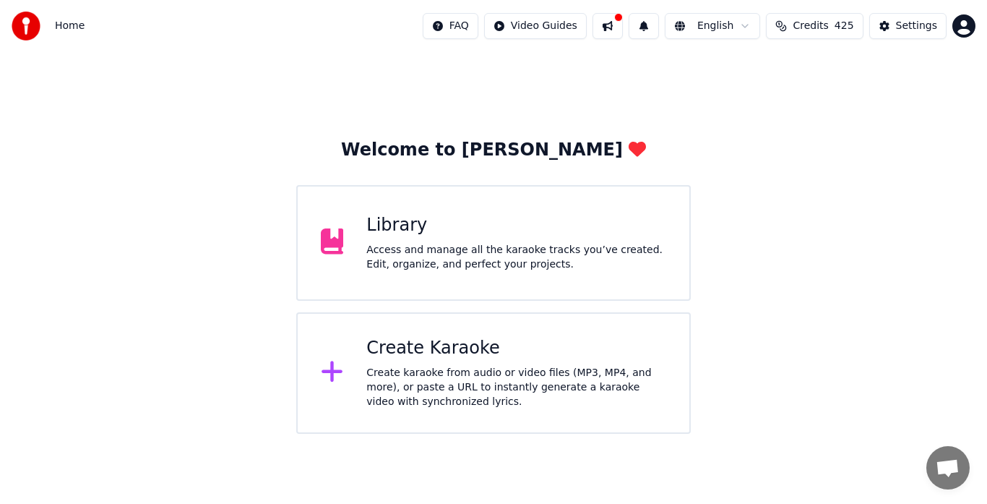
click at [440, 376] on div "Create karaoke from audio or video files (MP3, MP4, and more), or paste a URL t…" at bounding box center [516, 387] width 300 height 43
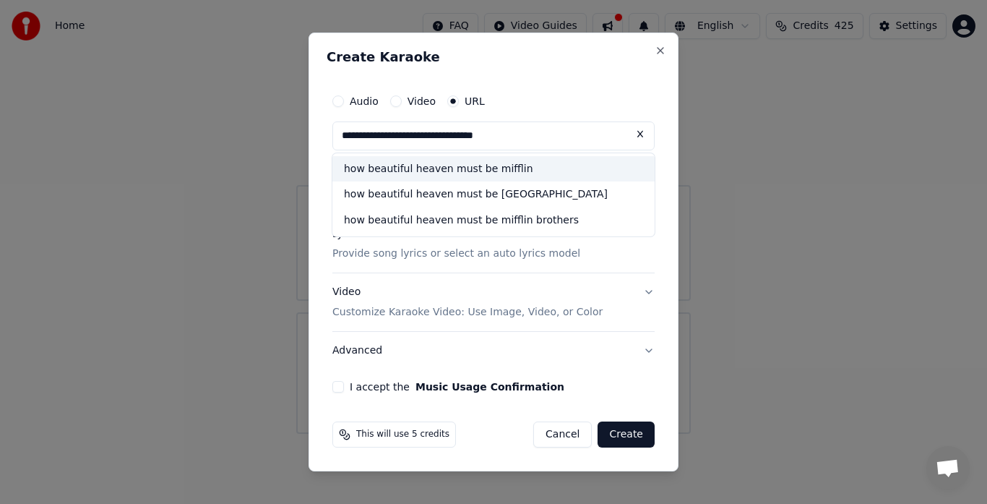
click at [499, 182] on div "how beautiful heaven must be [GEOGRAPHIC_DATA]" at bounding box center [493, 195] width 322 height 26
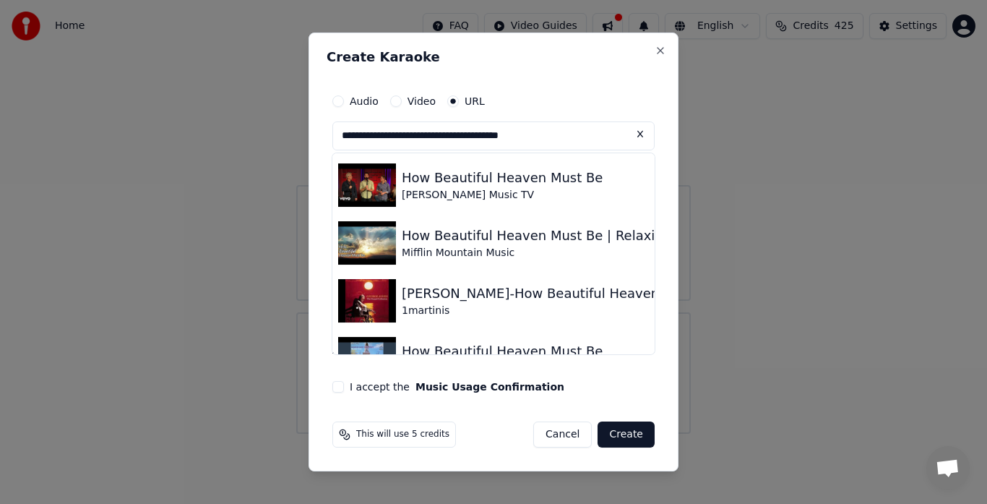
click at [374, 251] on img at bounding box center [367, 242] width 58 height 43
type input "**********"
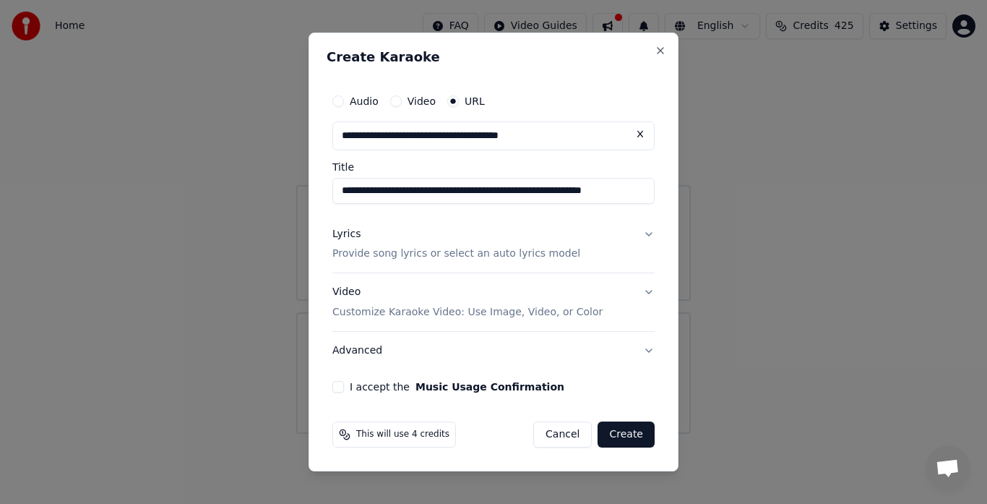
click at [343, 392] on div "I accept the Music Usage Confirmation" at bounding box center [493, 387] width 322 height 12
click at [337, 387] on button "I accept the Music Usage Confirmation" at bounding box center [338, 387] width 12 height 12
click at [627, 438] on button "Create" at bounding box center [626, 434] width 57 height 26
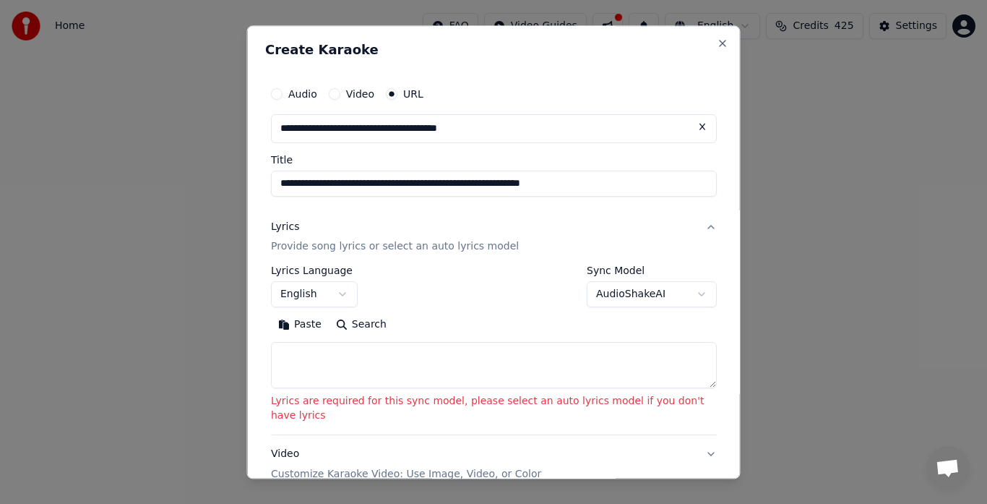
click at [622, 300] on button "AudioShakeAI" at bounding box center [652, 295] width 130 height 26
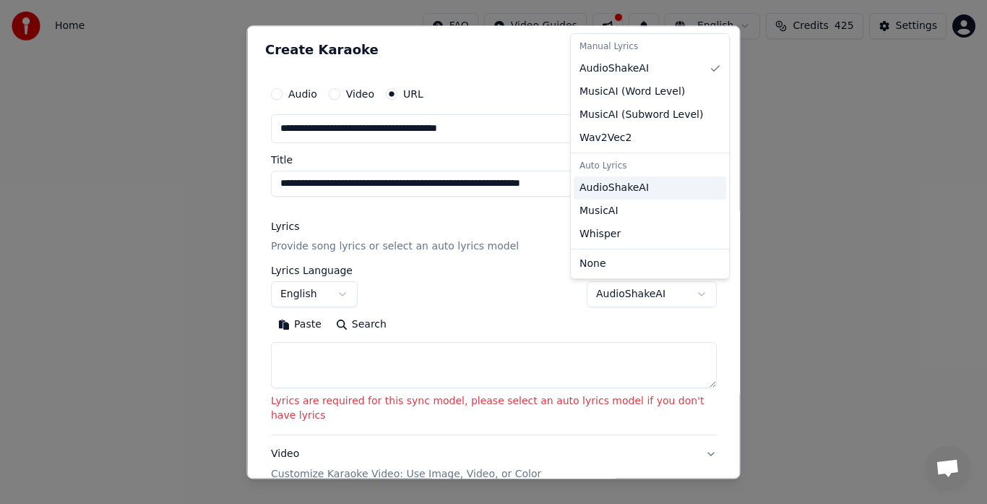
click at [625, 189] on span "AudioShakeAI" at bounding box center [614, 188] width 69 height 14
select select "**********"
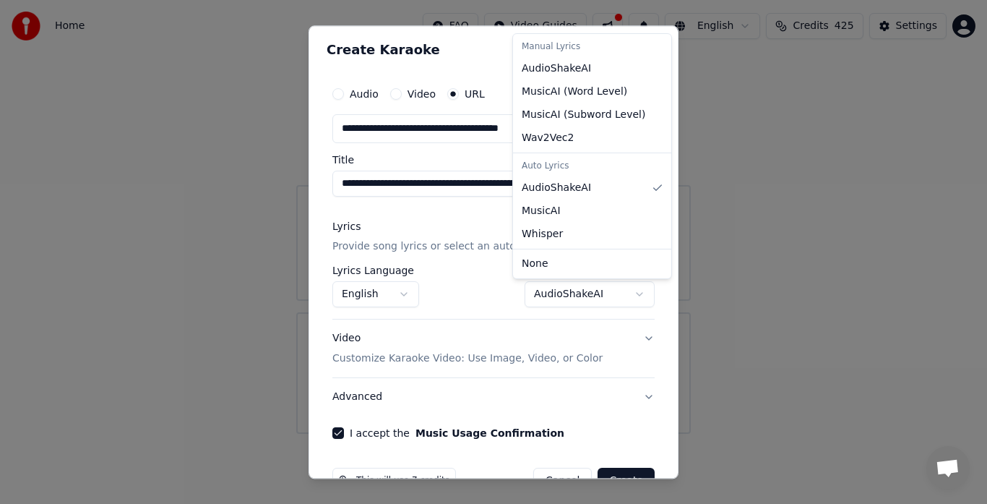
click at [614, 478] on div at bounding box center [493, 252] width 987 height 504
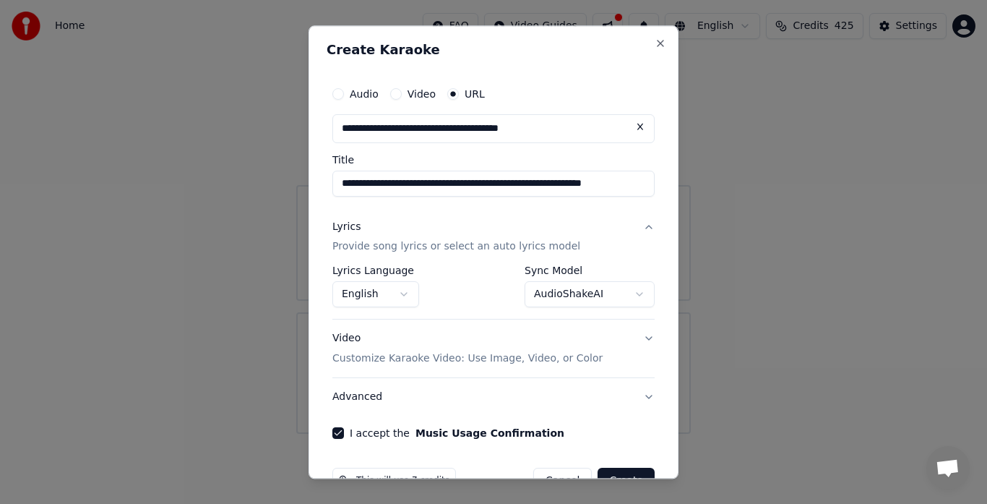
click at [614, 478] on button "Create" at bounding box center [626, 481] width 57 height 26
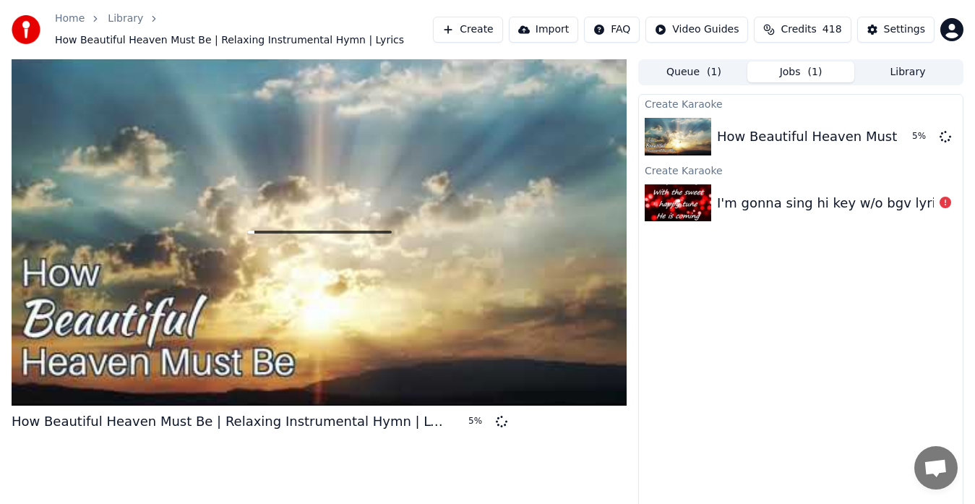
click at [66, 20] on link "Home" at bounding box center [70, 19] width 30 height 14
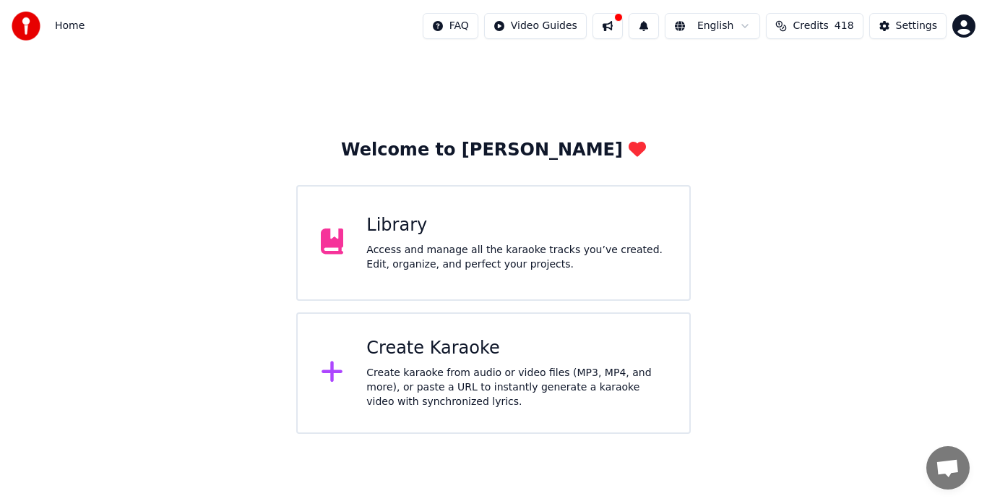
click at [449, 386] on div "Create karaoke from audio or video files (MP3, MP4, and more), or paste a URL t…" at bounding box center [516, 387] width 300 height 43
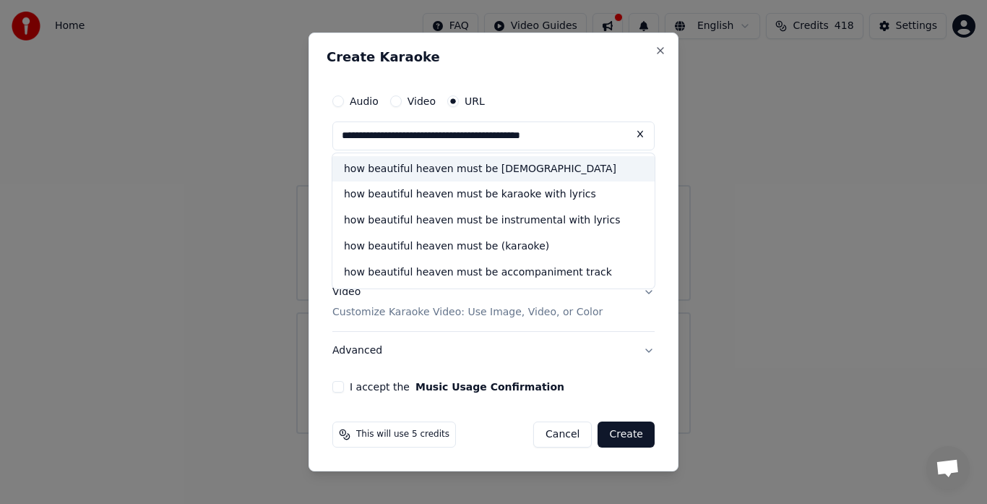
click at [547, 179] on div "how beautiful heaven must be [DEMOGRAPHIC_DATA]" at bounding box center [493, 169] width 322 height 26
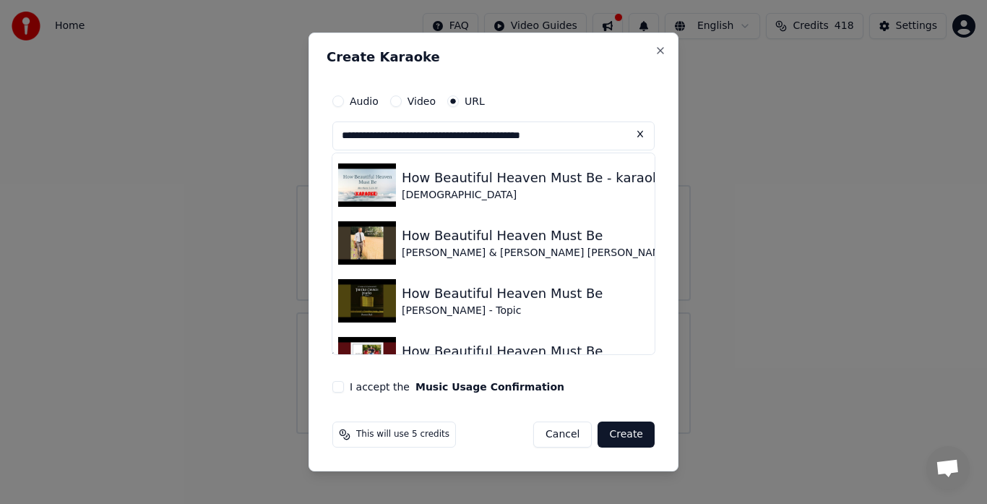
click at [376, 195] on img at bounding box center [367, 184] width 58 height 43
type input "**********"
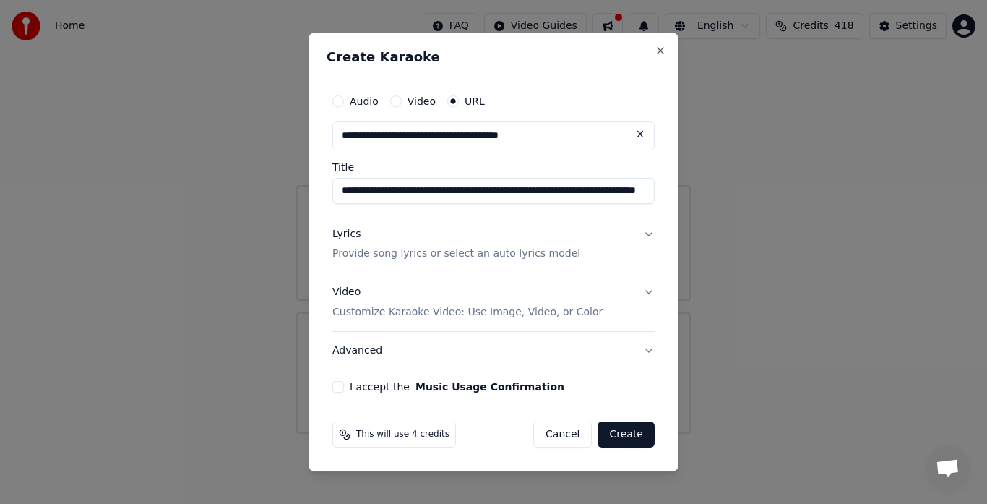
click at [343, 389] on button "I accept the Music Usage Confirmation" at bounding box center [338, 387] width 12 height 12
click at [632, 431] on button "Create" at bounding box center [626, 434] width 57 height 26
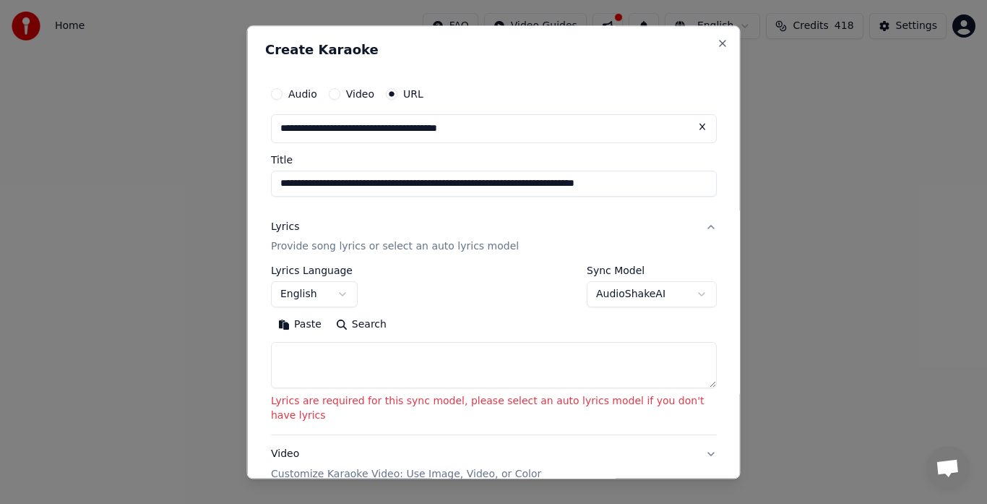
click at [611, 298] on button "AudioShakeAI" at bounding box center [652, 295] width 130 height 26
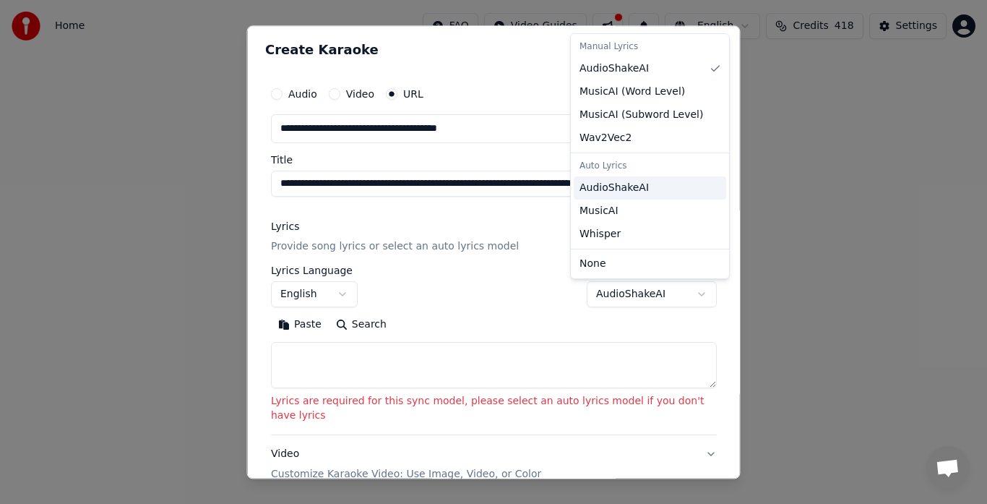
click at [627, 188] on span "AudioShakeAI" at bounding box center [614, 188] width 69 height 14
select select "**********"
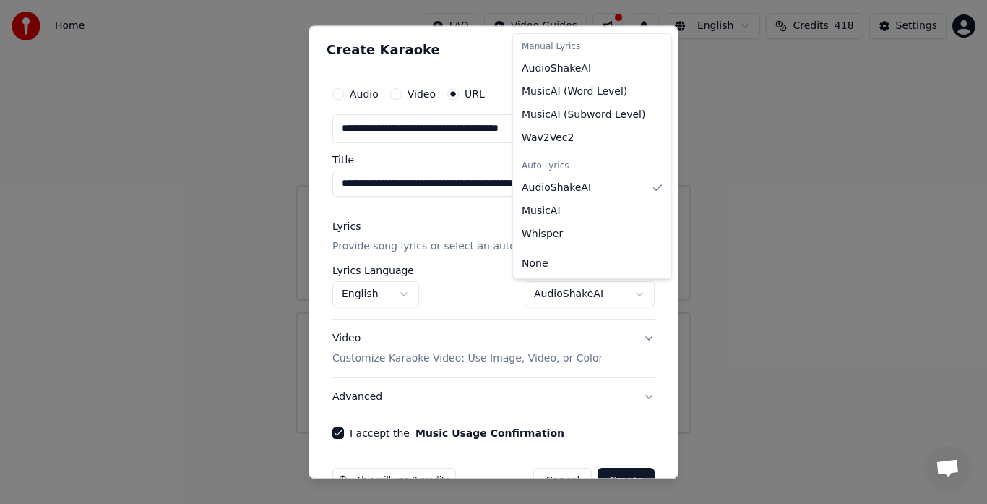
click at [612, 476] on div at bounding box center [493, 252] width 987 height 504
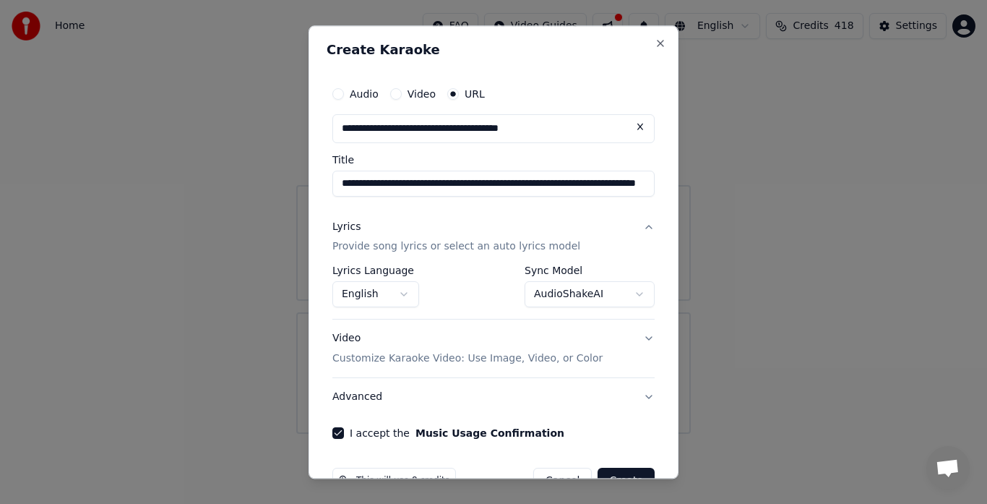
click at [612, 476] on button "Create" at bounding box center [626, 481] width 57 height 26
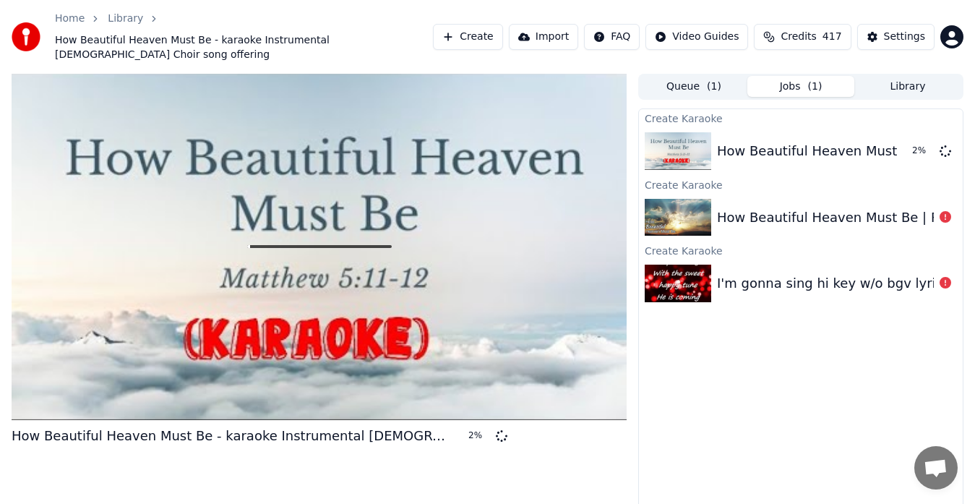
click at [945, 288] on icon at bounding box center [945, 283] width 12 height 12
click at [950, 282] on icon at bounding box center [945, 283] width 12 height 12
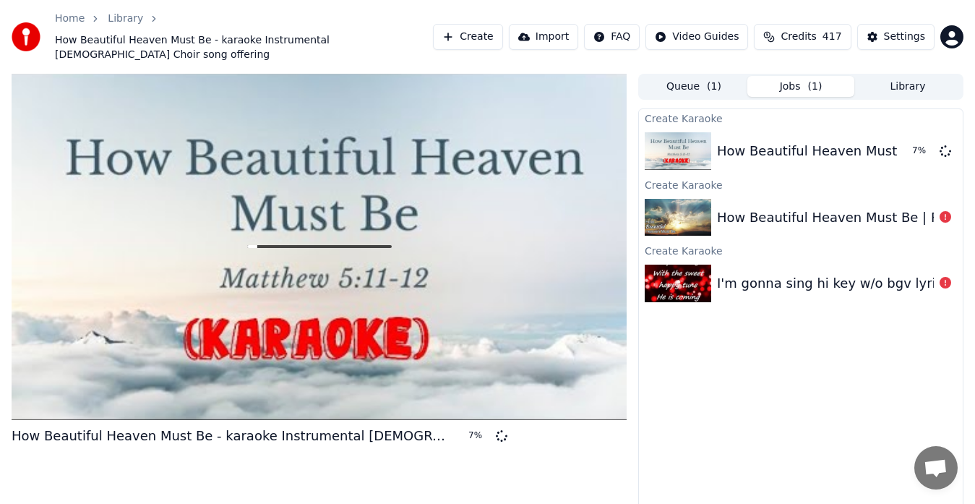
click at [68, 22] on link "Home" at bounding box center [70, 19] width 30 height 14
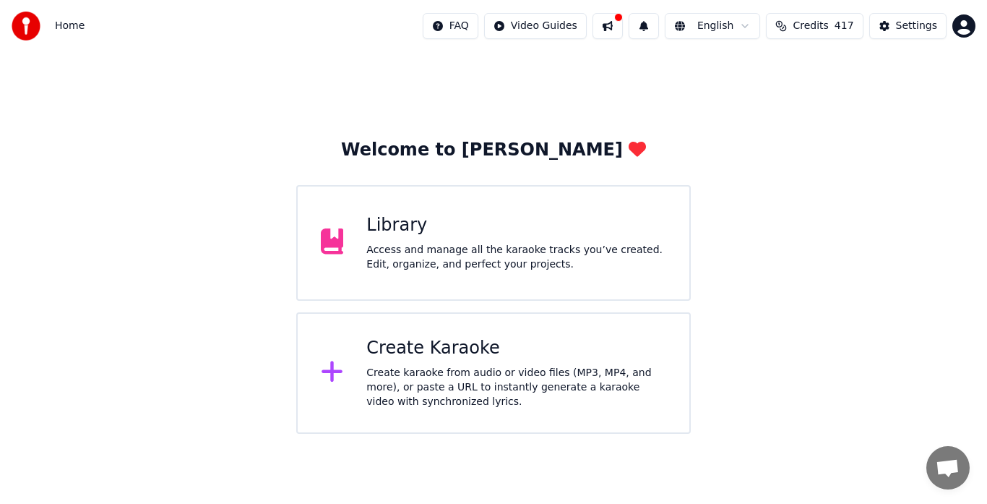
click at [431, 383] on div "Create karaoke from audio or video files (MP3, MP4, and more), or paste a URL t…" at bounding box center [516, 387] width 300 height 43
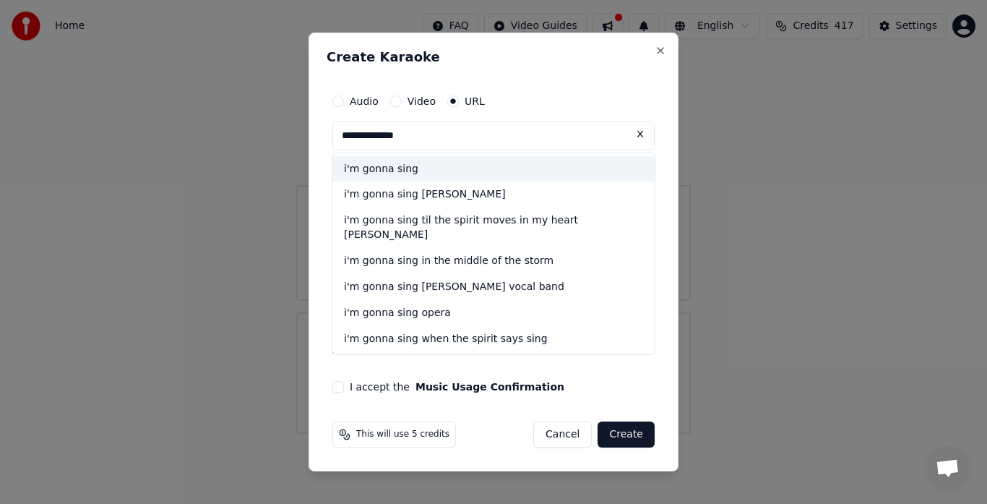
click at [392, 174] on div "i'm gonna sing" at bounding box center [493, 169] width 322 height 26
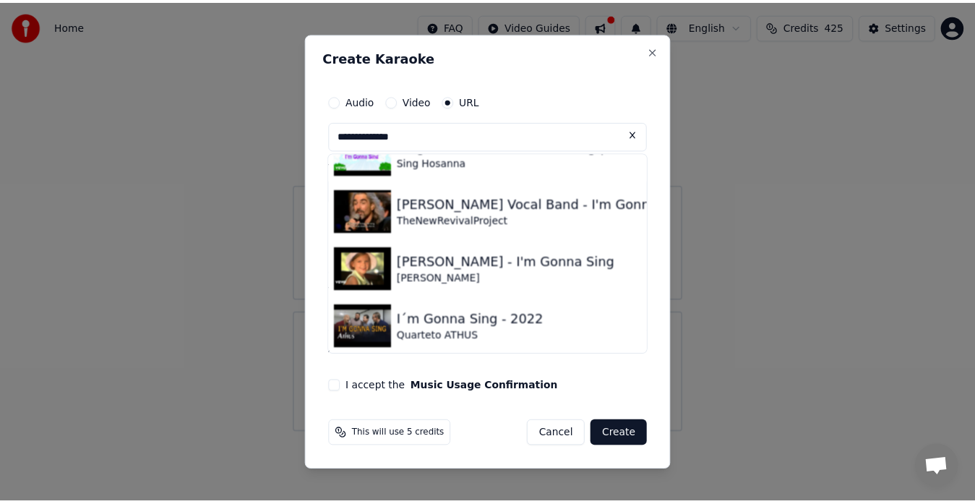
scroll to position [791, 0]
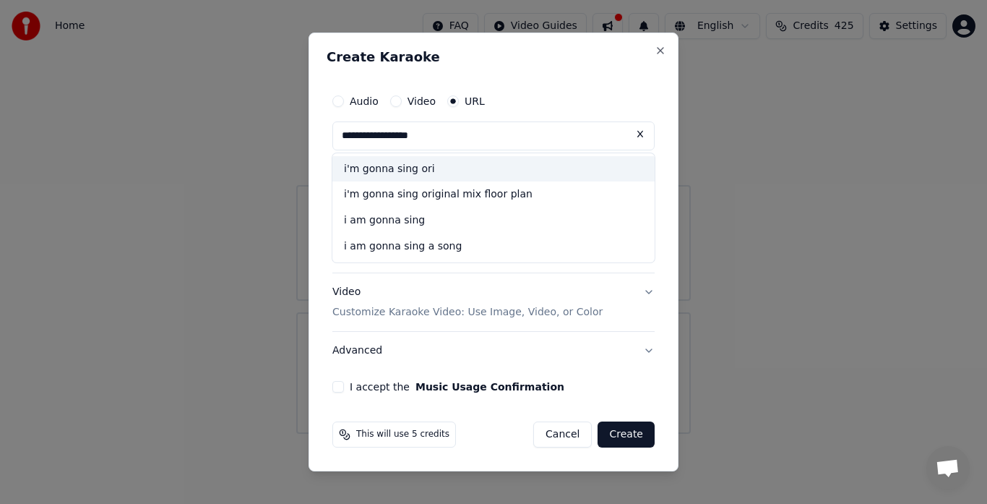
click at [412, 178] on div "i'm gonna sing ori" at bounding box center [493, 169] width 322 height 26
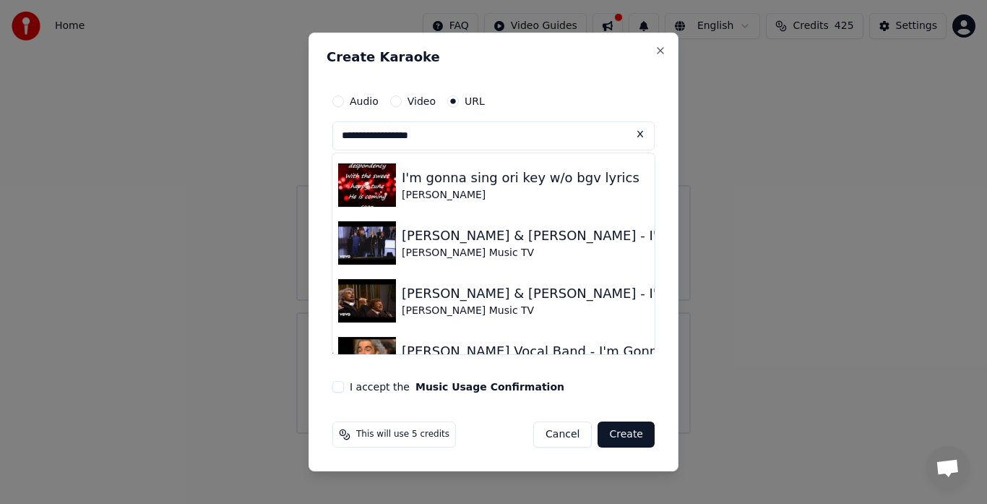
click at [372, 195] on img at bounding box center [367, 184] width 58 height 43
type input "**********"
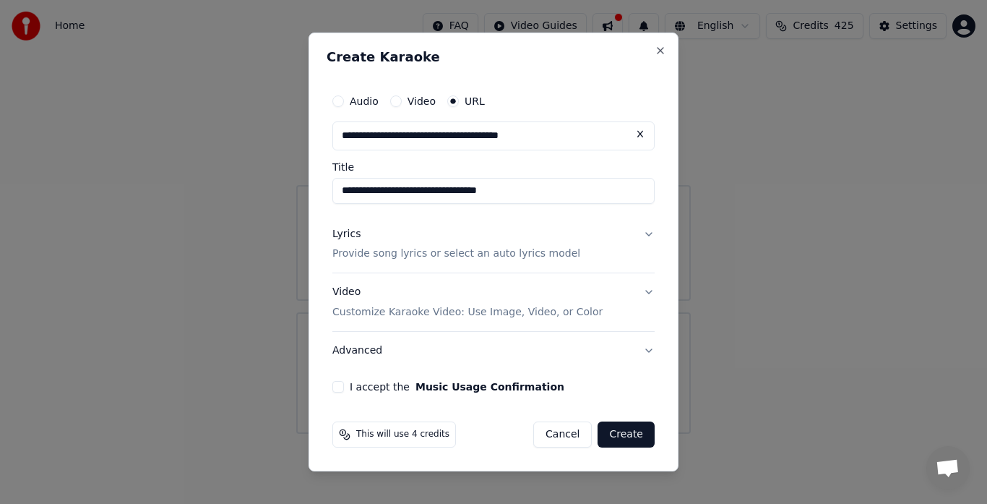
click at [334, 387] on button "I accept the Music Usage Confirmation" at bounding box center [338, 387] width 12 height 12
click at [632, 438] on button "Create" at bounding box center [626, 434] width 57 height 26
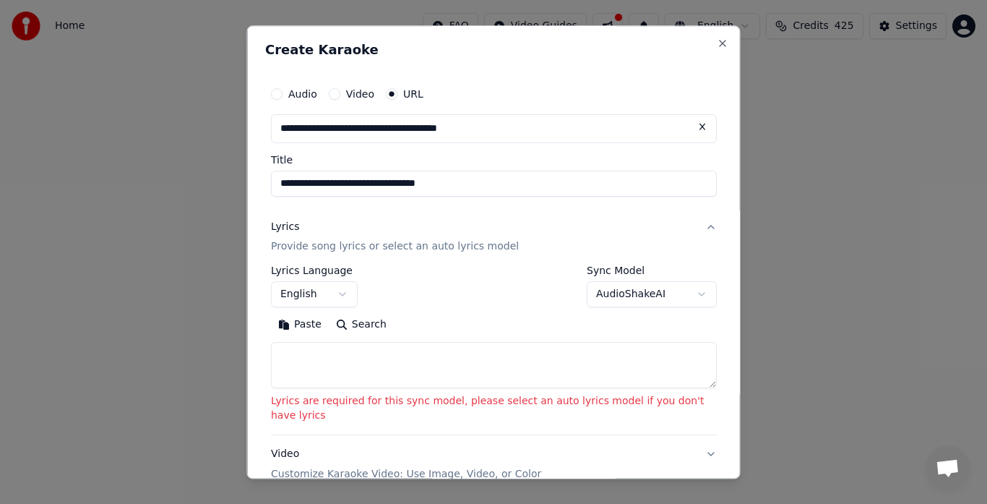
click at [595, 264] on button "Lyrics Provide song lyrics or select an auto lyrics model" at bounding box center [494, 237] width 446 height 58
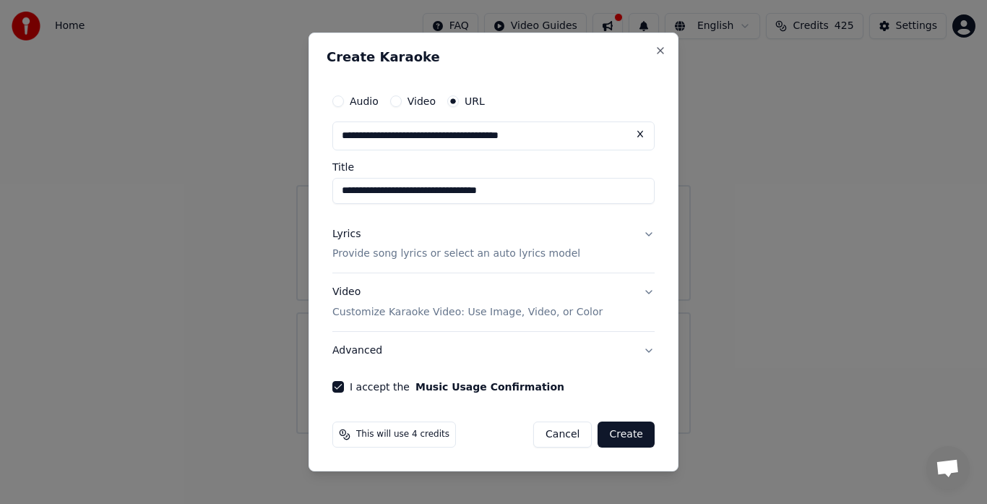
click at [634, 436] on button "Create" at bounding box center [626, 434] width 57 height 26
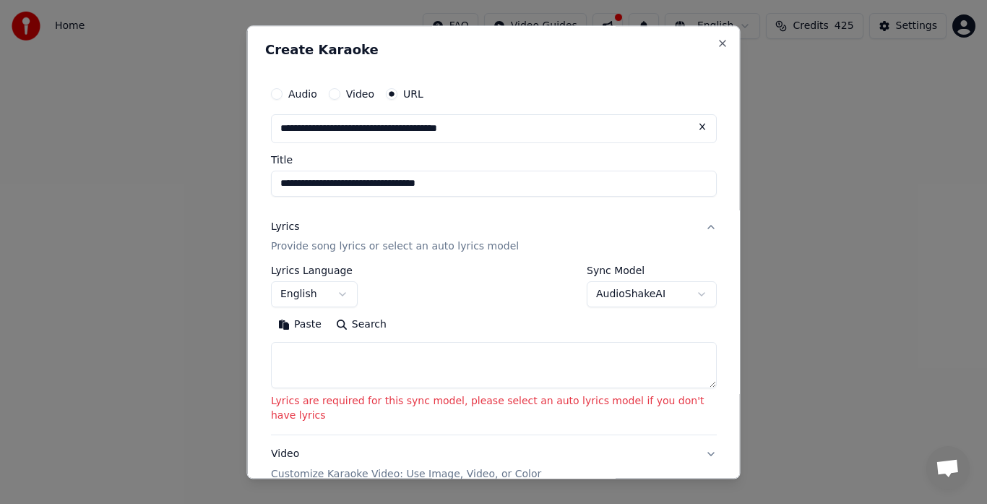
click at [616, 299] on button "AudioShakeAI" at bounding box center [652, 295] width 130 height 26
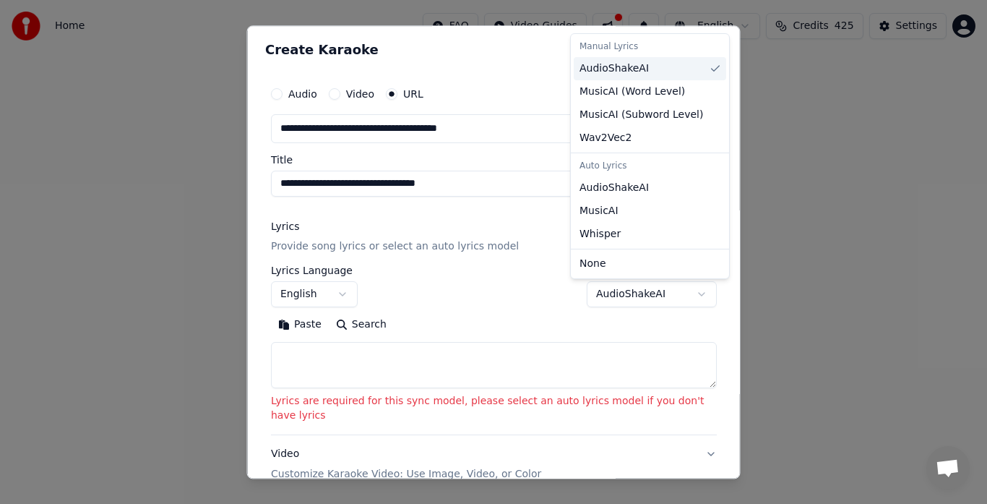
click at [624, 72] on span "AudioShakeAI" at bounding box center [614, 68] width 69 height 14
click at [629, 303] on div at bounding box center [493, 252] width 987 height 504
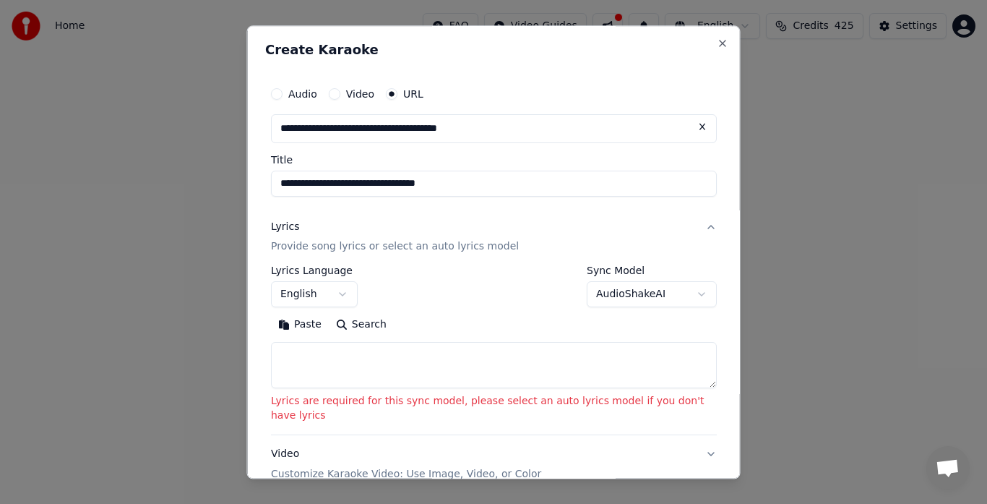
click at [629, 303] on button "AudioShakeAI" at bounding box center [652, 295] width 130 height 26
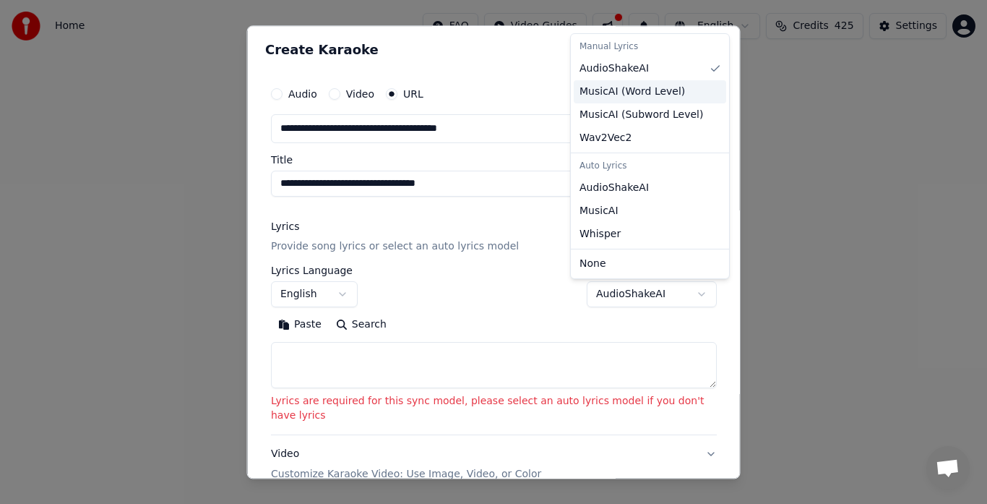
click at [640, 92] on span "MusicAI ( Word Level )" at bounding box center [633, 92] width 106 height 14
click at [637, 119] on span "MusicAI ( Subword Level )" at bounding box center [642, 115] width 124 height 14
click at [626, 190] on span "AudioShakeAI" at bounding box center [614, 188] width 69 height 14
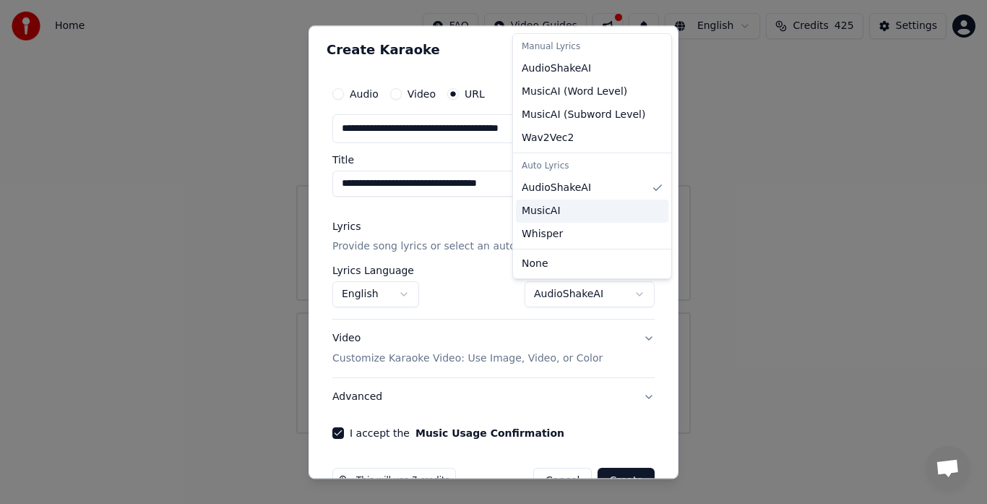
click at [559, 219] on div "MusicAI" at bounding box center [592, 210] width 152 height 23
click at [547, 221] on div "MusicAI" at bounding box center [592, 210] width 152 height 23
click at [616, 479] on div at bounding box center [493, 252] width 987 height 504
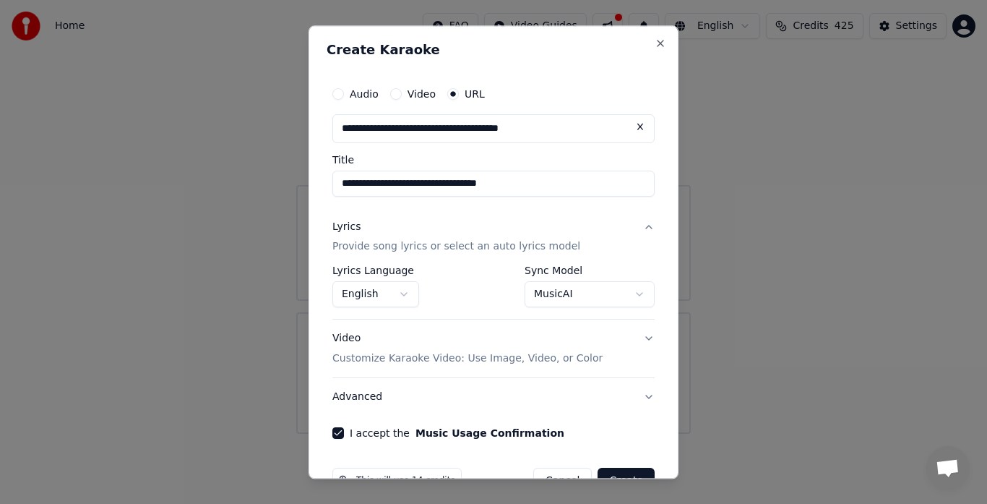
click at [616, 479] on div at bounding box center [493, 252] width 987 height 504
select select "**********"
select select
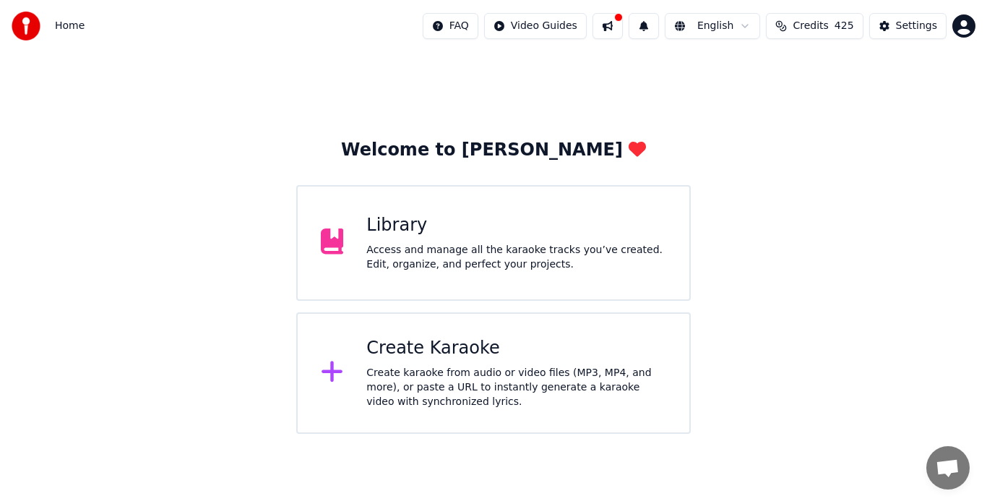
click at [615, 31] on button at bounding box center [608, 26] width 30 height 26
click at [913, 32] on div "Settings" at bounding box center [916, 26] width 41 height 14
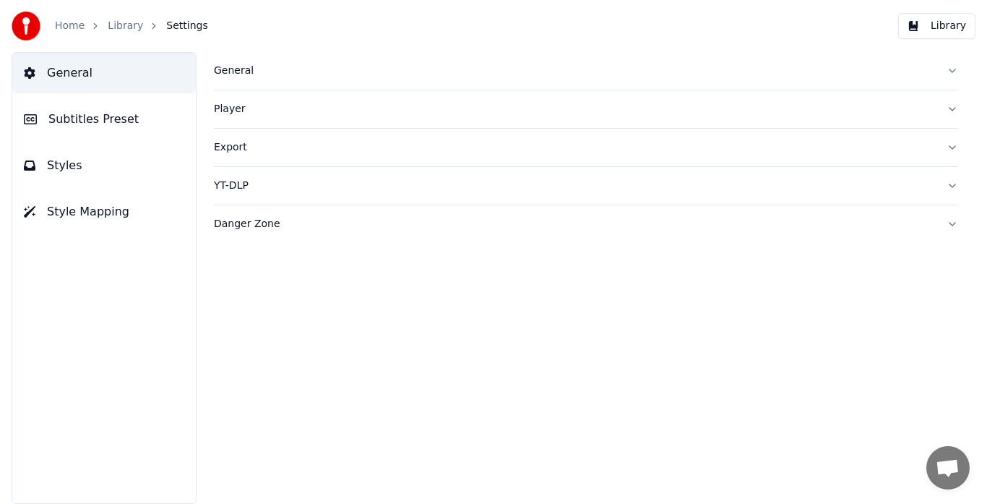
click at [951, 28] on button "Library" at bounding box center [936, 26] width 77 height 26
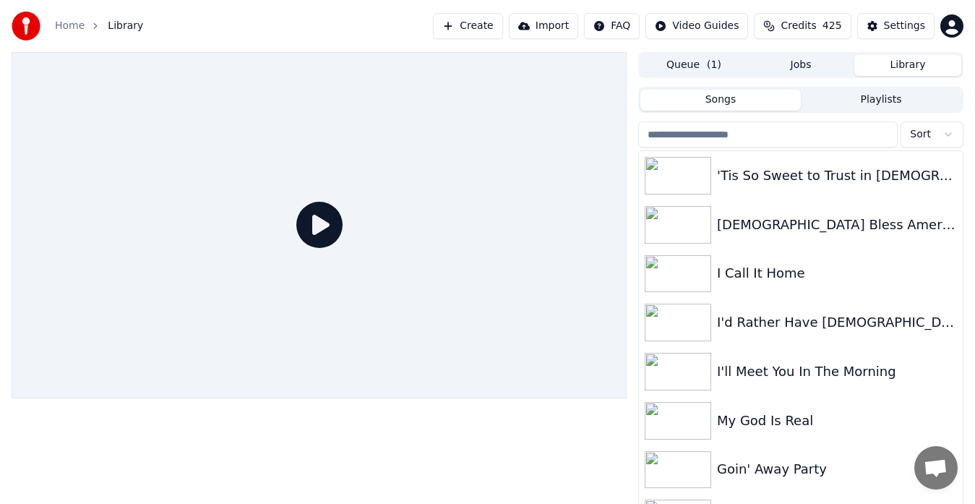
click at [720, 139] on input "search" at bounding box center [767, 134] width 259 height 26
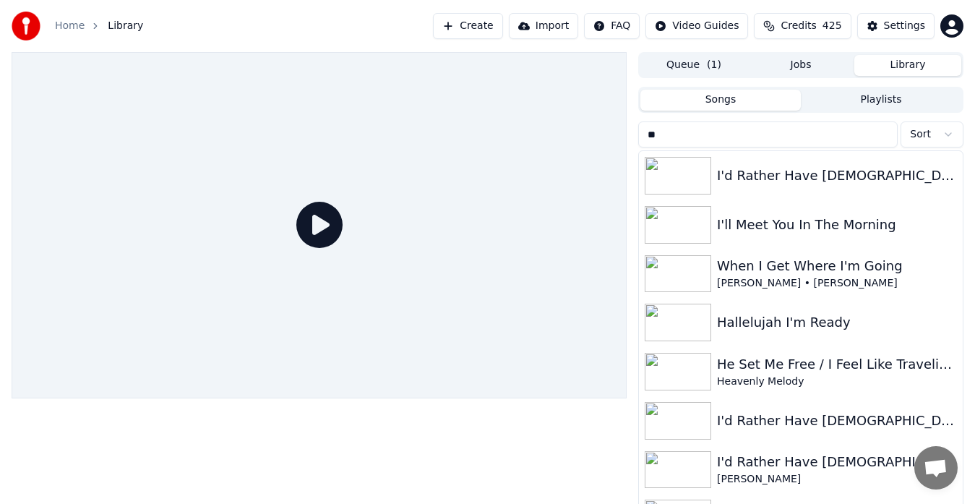
type input "***"
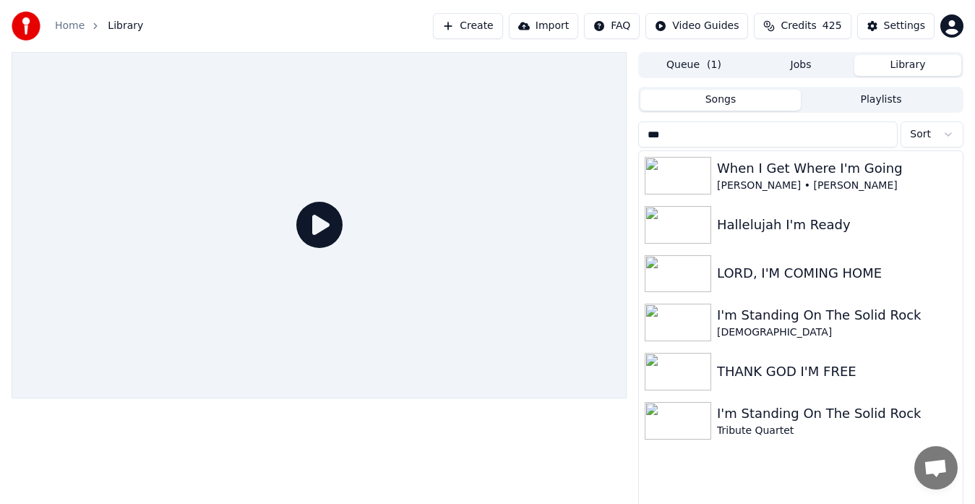
click at [885, 102] on button "Playlists" at bounding box center [881, 100] width 160 height 21
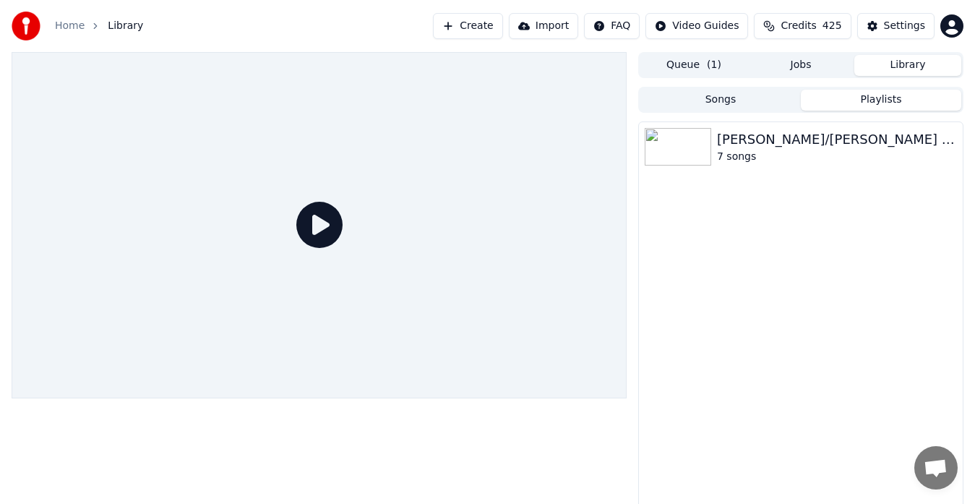
click at [724, 101] on button "Songs" at bounding box center [720, 100] width 160 height 21
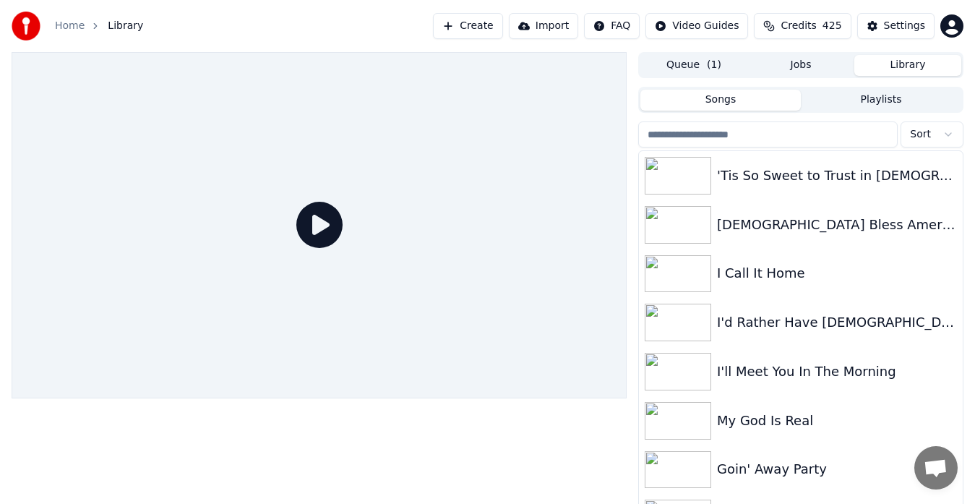
click at [805, 72] on button "Jobs" at bounding box center [800, 65] width 107 height 21
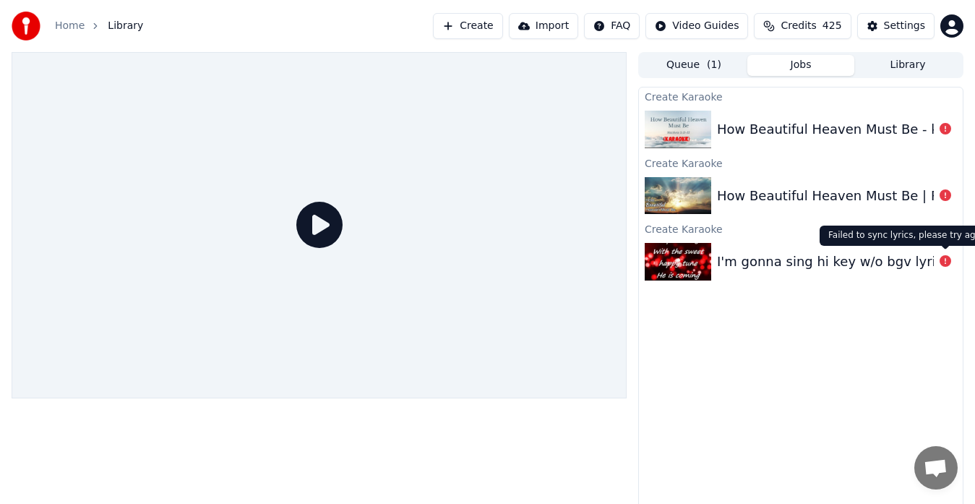
click at [928, 236] on div "Failed to sync lyrics, please try again Failed to sync lyrics, please try again" at bounding box center [908, 235] width 178 height 20
click at [949, 264] on icon at bounding box center [945, 261] width 12 height 12
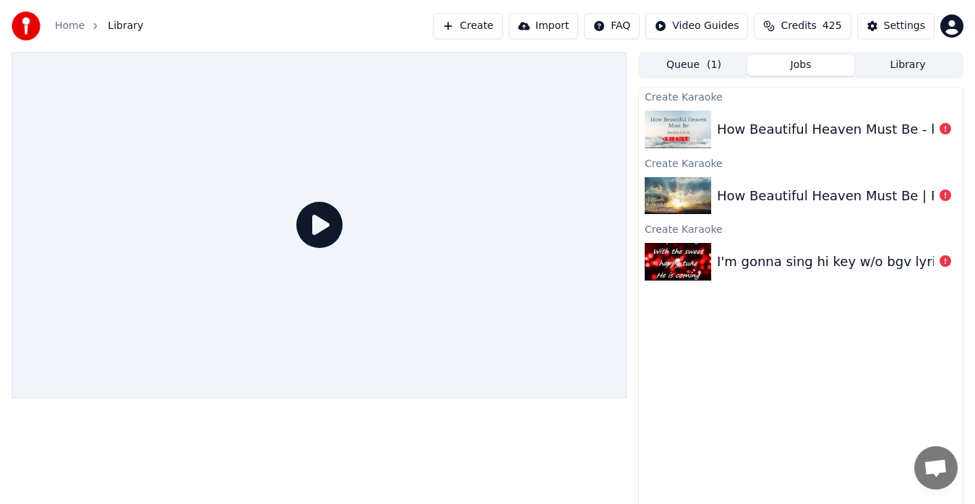
click at [949, 264] on icon at bounding box center [945, 261] width 12 height 12
click at [945, 195] on icon at bounding box center [945, 195] width 12 height 12
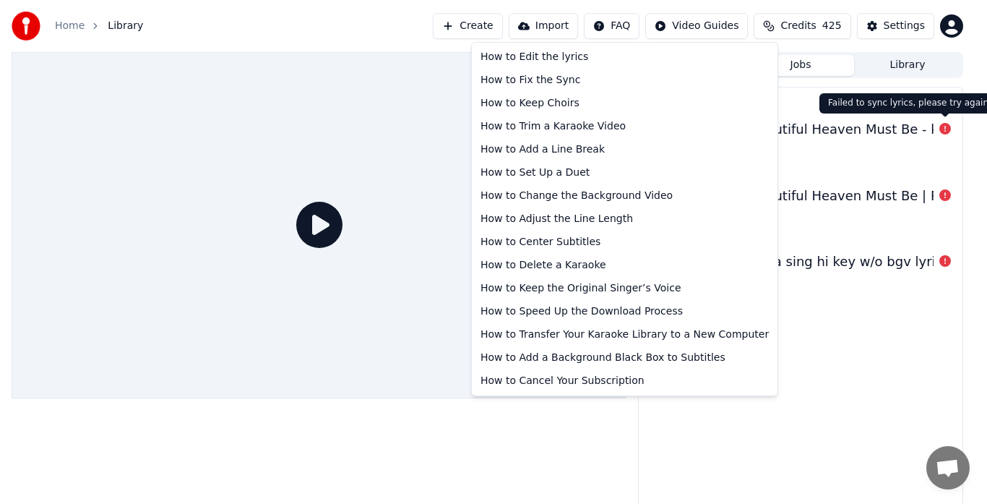
click at [614, 33] on html "Home Library Create Import FAQ Video Guides Credits 425 Settings Queue ( 1 ) Jo…" at bounding box center [493, 252] width 987 height 504
click at [947, 266] on html "Home Library Create Import FAQ Video Guides Credits 425 Settings Queue ( 1 ) Jo…" at bounding box center [493, 252] width 987 height 504
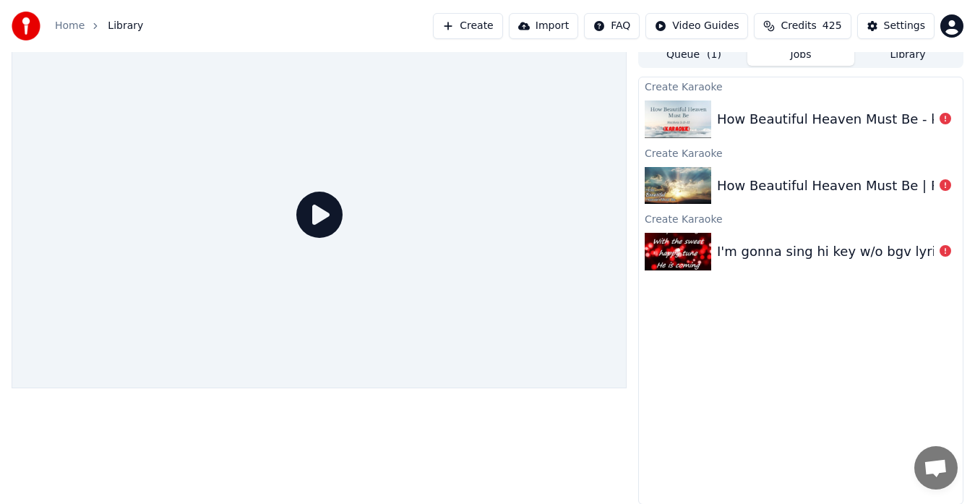
scroll to position [11, 0]
click at [74, 30] on link "Home" at bounding box center [70, 26] width 30 height 14
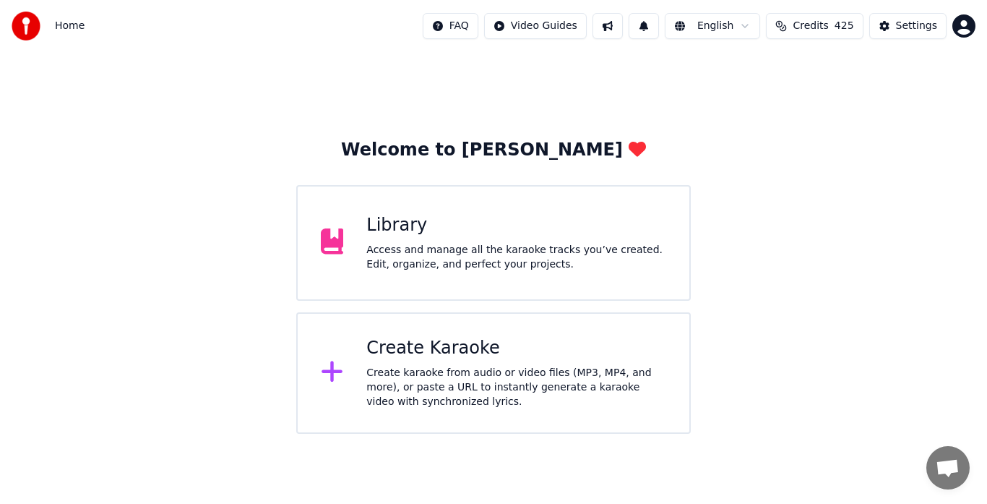
click at [410, 376] on div "Create karaoke from audio or video files (MP3, MP4, and more), or paste a URL t…" at bounding box center [516, 387] width 300 height 43
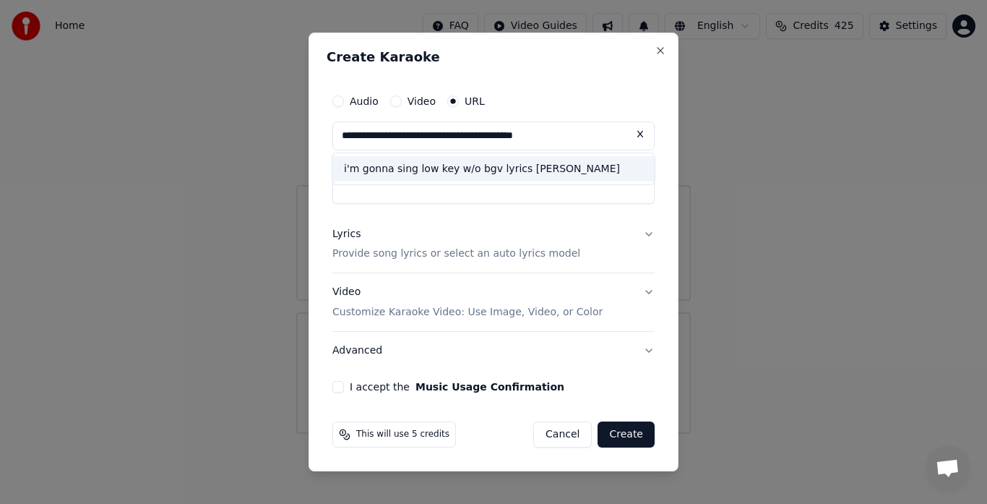
click at [523, 168] on div "i'm gonna sing low key w/o bgv lyrics [PERSON_NAME]" at bounding box center [493, 169] width 322 height 26
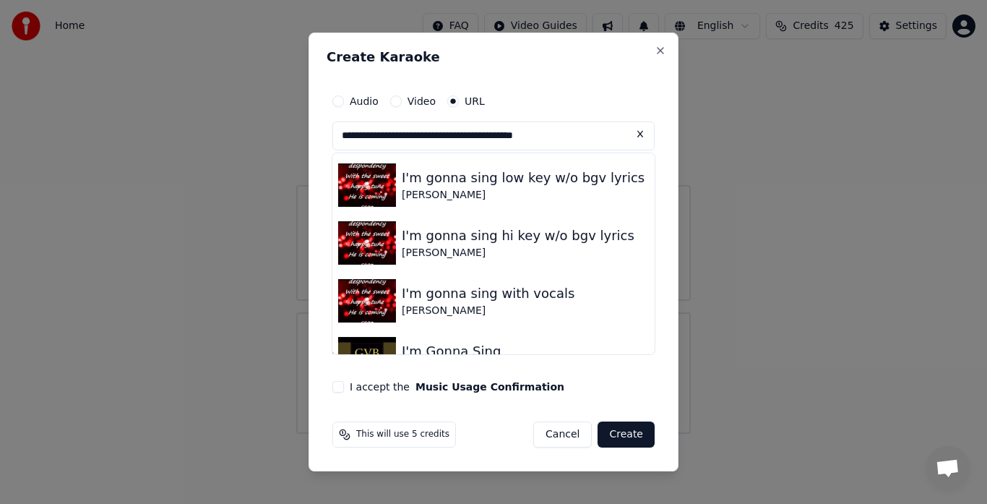
click at [373, 197] on img at bounding box center [367, 184] width 58 height 43
type input "**********"
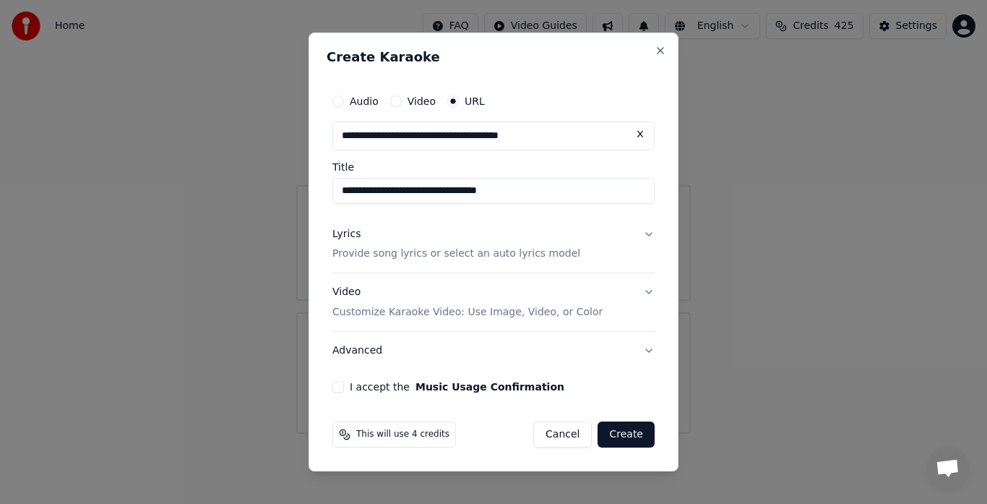
click at [335, 387] on button "I accept the Music Usage Confirmation" at bounding box center [338, 387] width 12 height 12
click at [632, 433] on button "Create" at bounding box center [626, 434] width 57 height 26
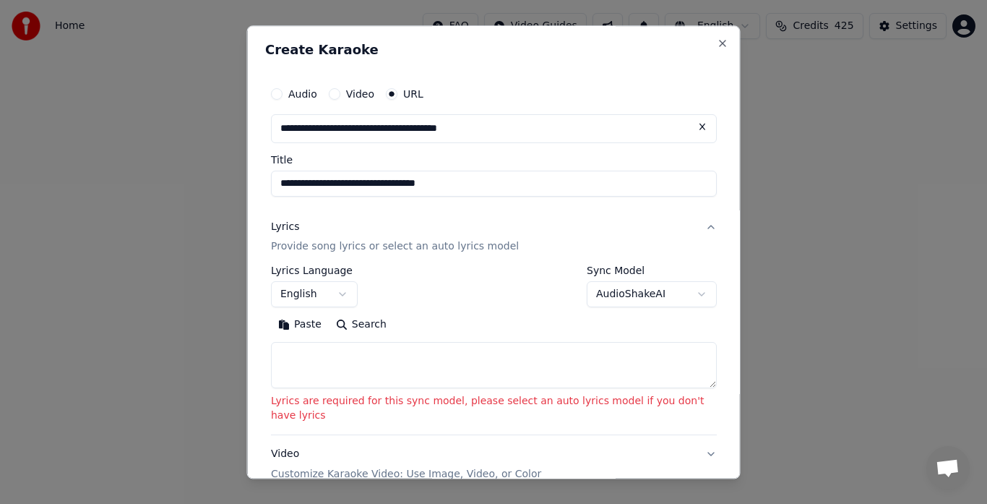
click at [624, 298] on button "AudioShakeAI" at bounding box center [652, 295] width 130 height 26
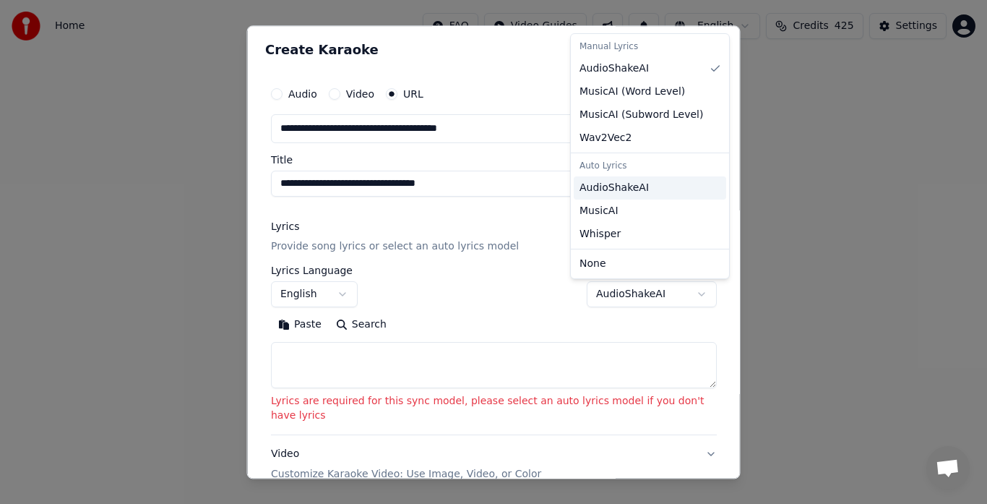
click at [632, 189] on span "AudioShakeAI" at bounding box center [614, 188] width 69 height 14
select select "**********"
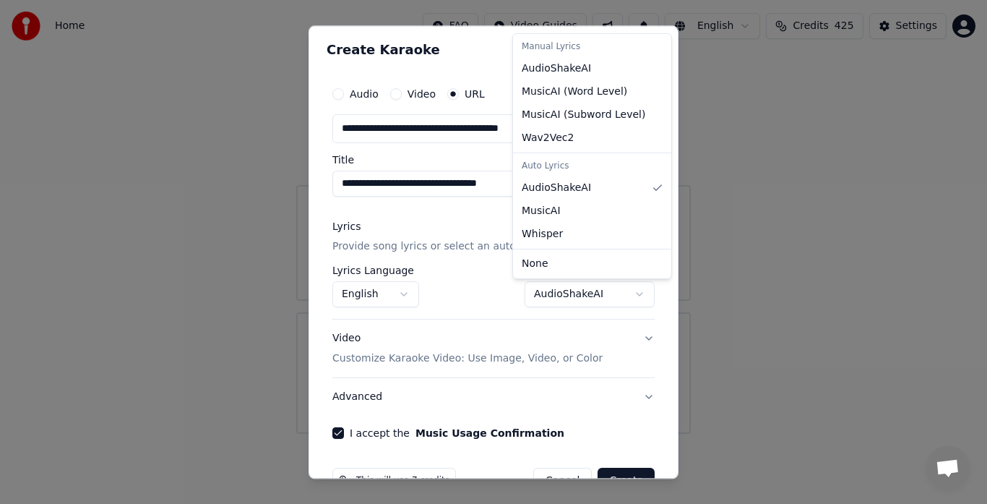
click at [679, 475] on div at bounding box center [493, 252] width 987 height 504
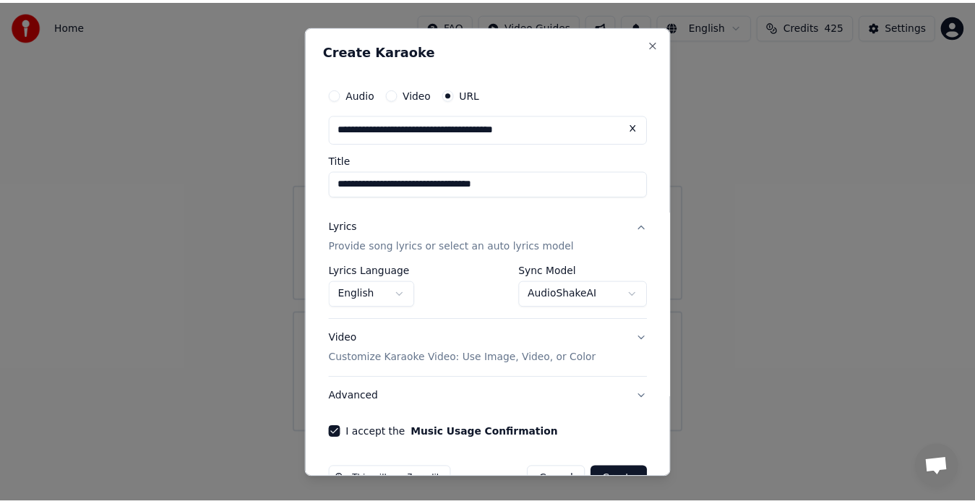
scroll to position [29, 0]
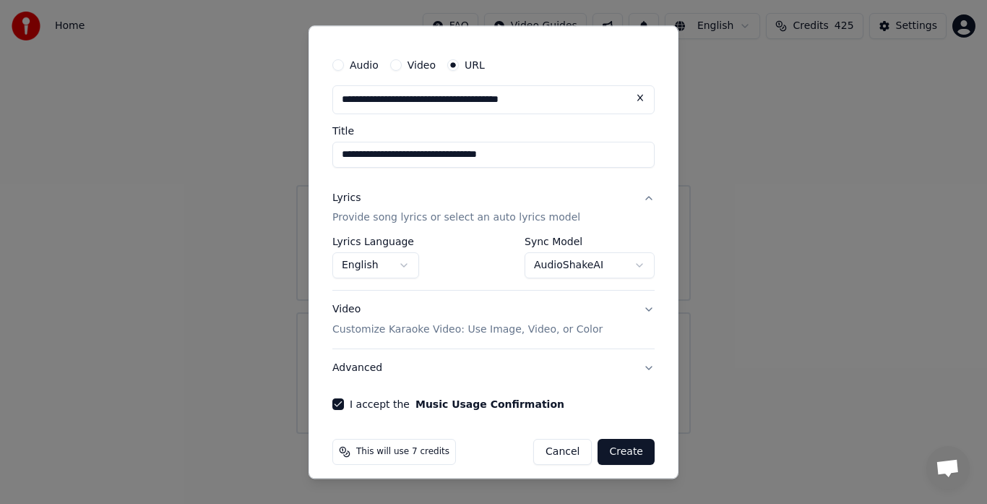
click at [624, 458] on button "Create" at bounding box center [626, 452] width 57 height 26
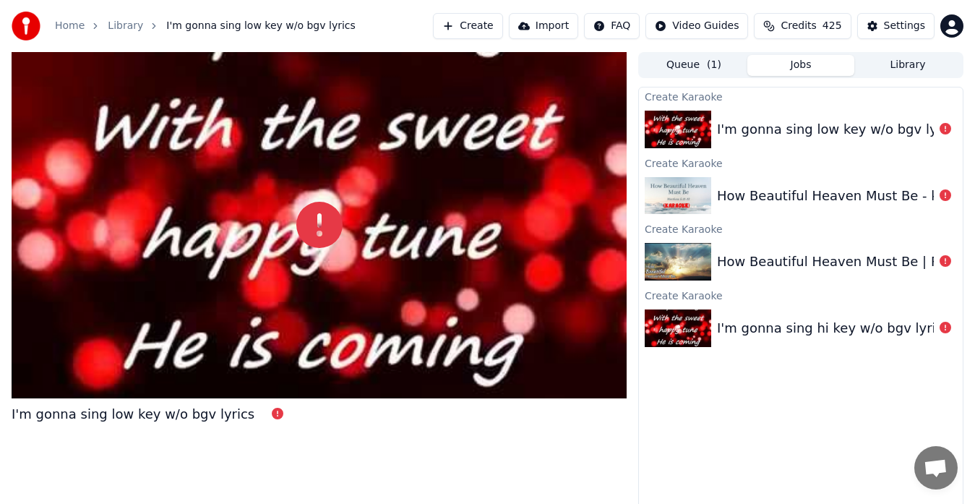
click at [945, 130] on icon at bounding box center [945, 129] width 12 height 12
click at [927, 141] on div "I'm gonna sing low key w/o bgv lyrics" at bounding box center [801, 129] width 324 height 49
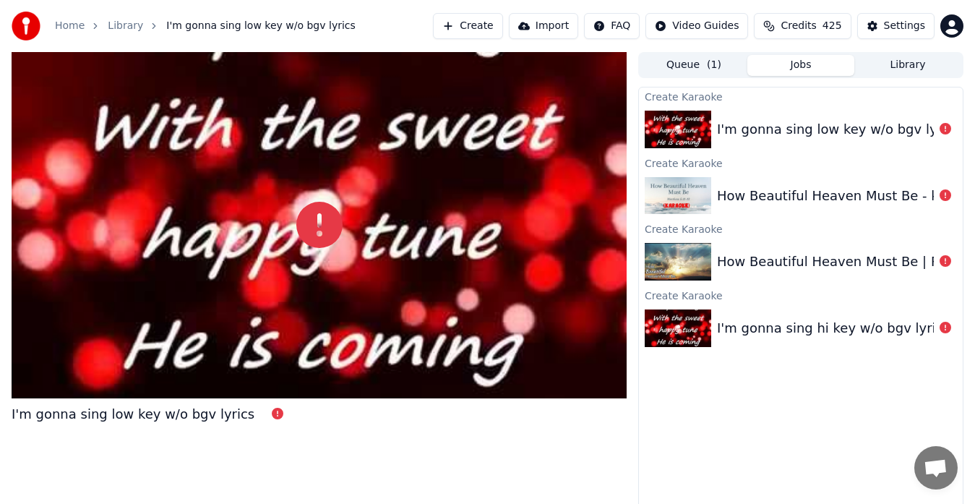
click at [946, 130] on icon at bounding box center [945, 129] width 12 height 12
click at [945, 131] on icon at bounding box center [945, 129] width 12 height 12
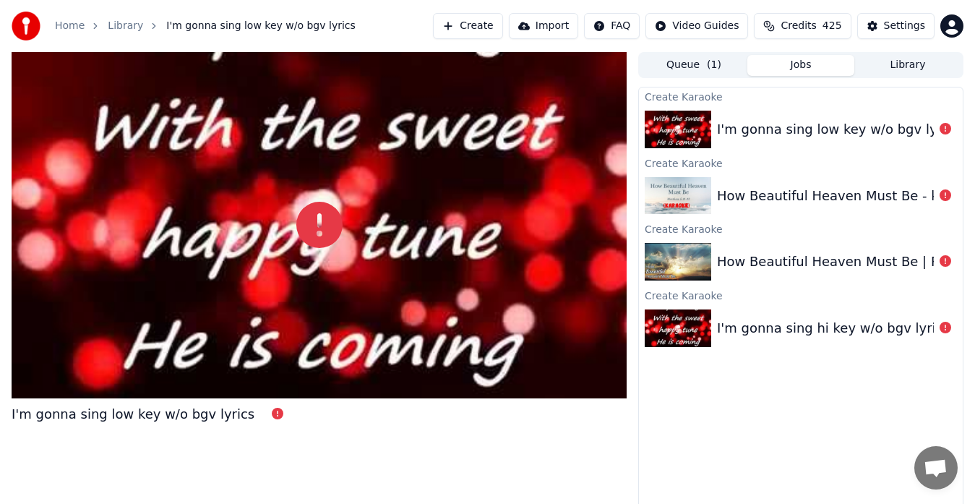
click at [945, 131] on icon at bounding box center [945, 129] width 12 height 12
click at [948, 328] on icon at bounding box center [945, 328] width 12 height 12
click at [945, 329] on icon at bounding box center [945, 328] width 12 height 12
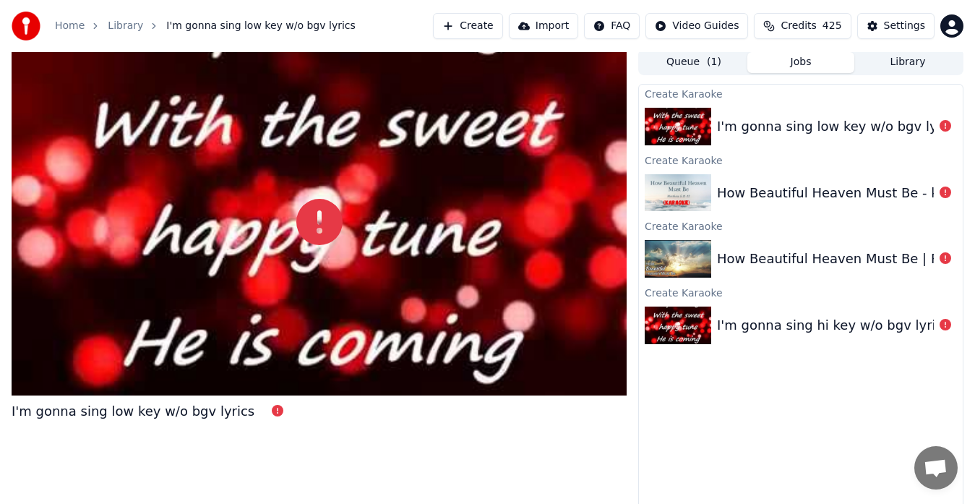
click at [947, 326] on icon at bounding box center [945, 325] width 12 height 12
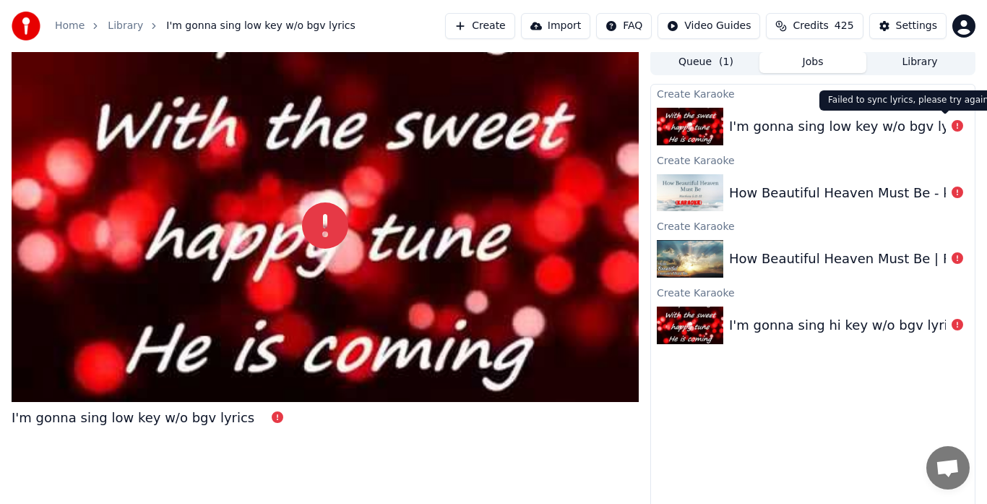
click at [616, 28] on html "Home Library I'm gonna sing low key w/o bgv lyrics Create Import FAQ Video Guid…" at bounding box center [493, 249] width 987 height 504
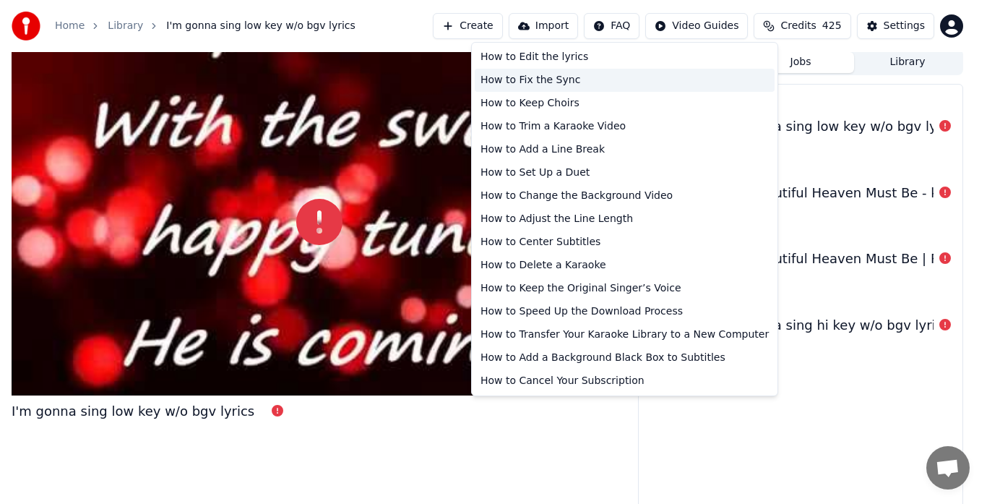
click at [554, 90] on div "How to Fix the Sync" at bounding box center [625, 80] width 300 height 23
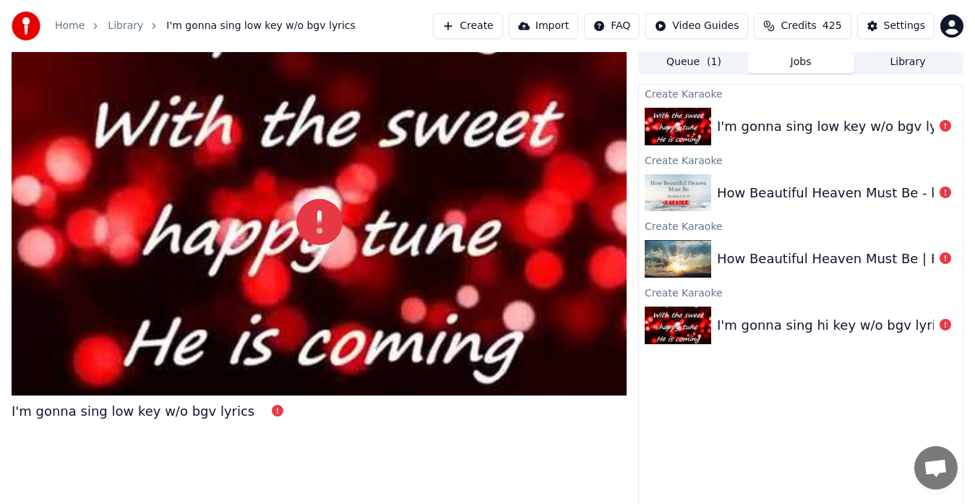
click at [945, 132] on icon at bounding box center [945, 126] width 12 height 12
click at [898, 33] on body "Home Library I'm gonna sing low key w/o bgv lyrics Create Import FAQ Video Guid…" at bounding box center [487, 249] width 975 height 504
click at [898, 33] on button "Settings" at bounding box center [895, 26] width 77 height 26
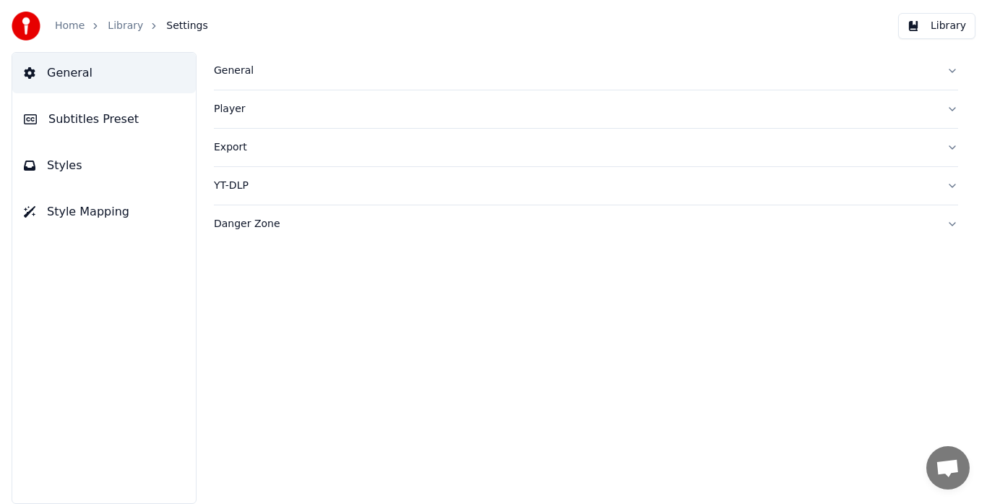
click at [125, 28] on link "Library" at bounding box center [125, 26] width 35 height 14
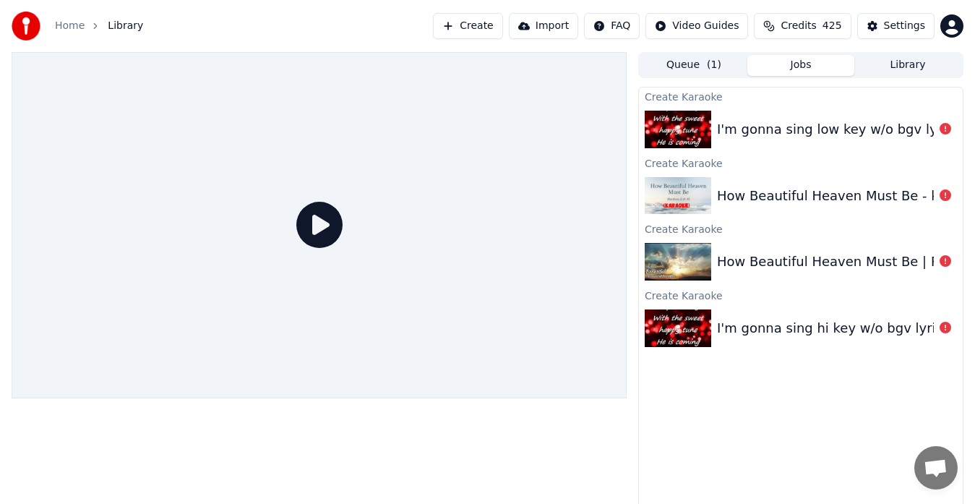
click at [945, 261] on icon at bounding box center [945, 261] width 12 height 12
click at [945, 196] on icon at bounding box center [945, 195] width 12 height 12
click at [684, 259] on img at bounding box center [678, 262] width 66 height 38
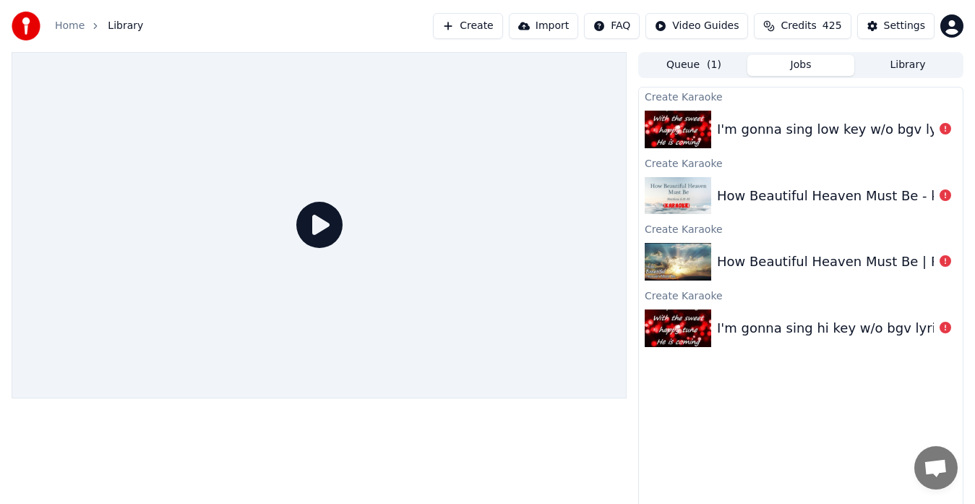
click at [679, 268] on img at bounding box center [678, 262] width 66 height 38
click at [684, 90] on div "Create Karaoke" at bounding box center [801, 95] width 324 height 17
click at [686, 66] on button "Queue ( 1 )" at bounding box center [693, 65] width 107 height 21
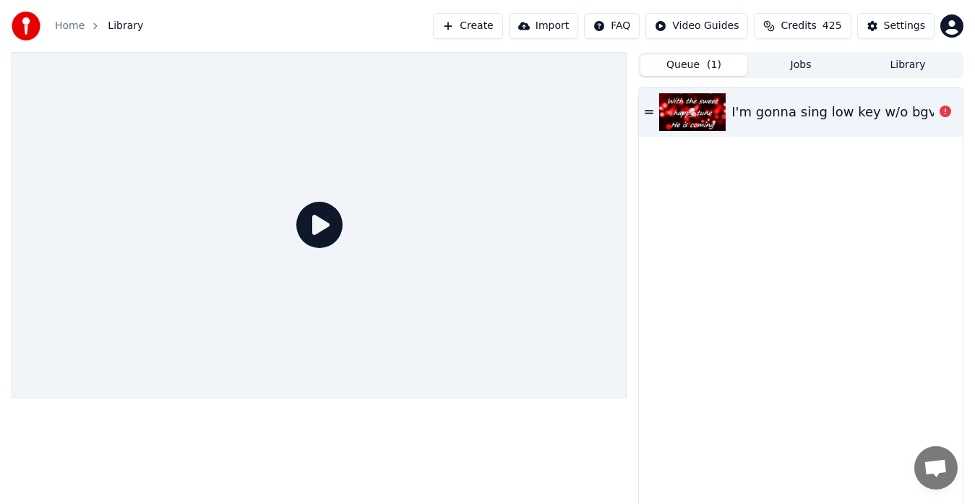
click at [686, 120] on img at bounding box center [692, 112] width 66 height 38
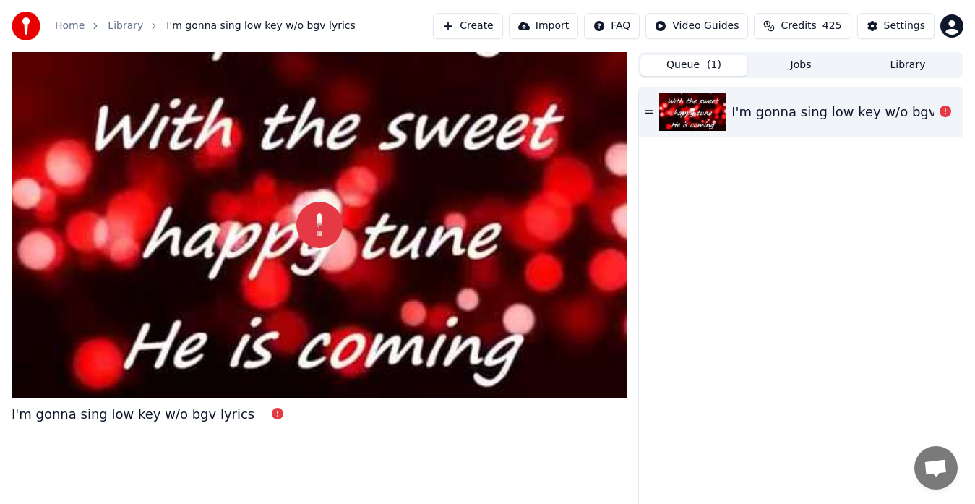
click at [272, 417] on icon at bounding box center [278, 414] width 12 height 12
click at [945, 117] on icon at bounding box center [945, 112] width 12 height 12
click at [950, 116] on icon at bounding box center [945, 112] width 12 height 12
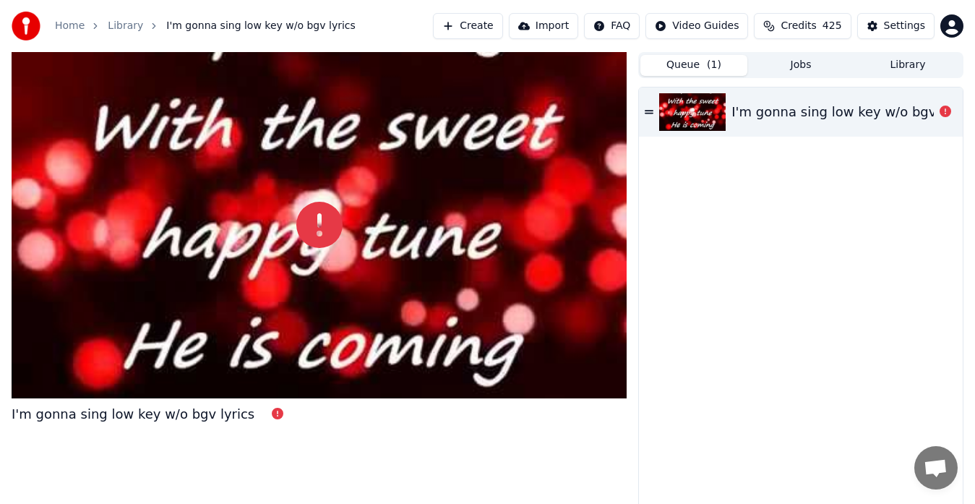
click at [950, 116] on icon at bounding box center [945, 112] width 12 height 12
click at [272, 416] on icon at bounding box center [278, 414] width 12 height 12
click at [197, 314] on div at bounding box center [319, 225] width 615 height 346
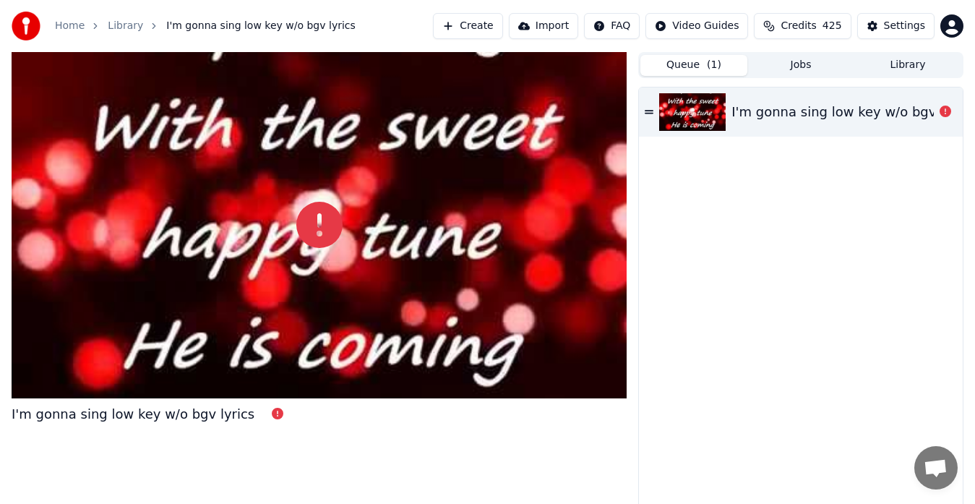
click at [311, 232] on icon at bounding box center [319, 225] width 46 height 46
click at [296, 394] on div "Failed to sync lyrics, please try again Failed to sync lyrics, please try again" at bounding box center [261, 388] width 178 height 20
click at [461, 28] on button "Create" at bounding box center [468, 26] width 70 height 26
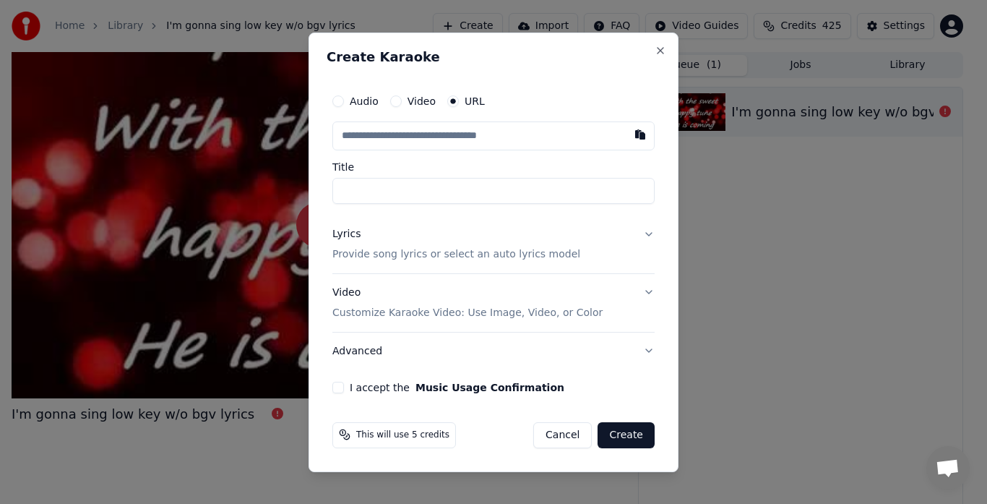
click at [244, 417] on div at bounding box center [493, 252] width 987 height 504
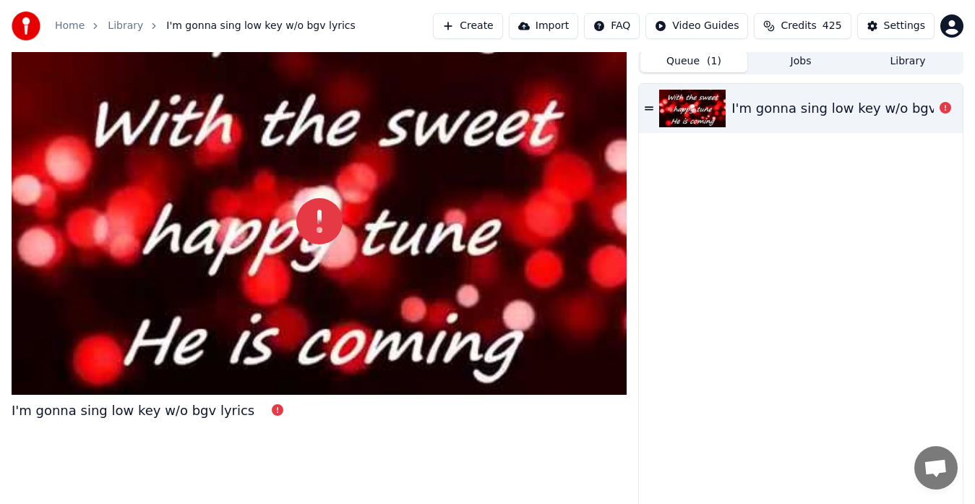
scroll to position [1, 0]
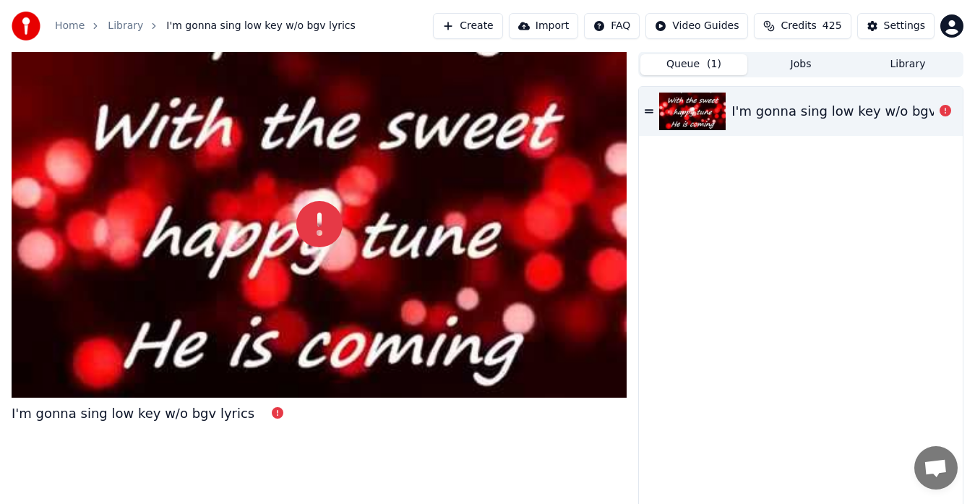
click at [259, 30] on span "I'm gonna sing low key w/o bgv lyrics" at bounding box center [260, 26] width 189 height 14
click at [248, 35] on div "Home Library I'm gonna sing low key w/o bgv lyrics" at bounding box center [184, 26] width 344 height 29
click at [266, 28] on span "I'm gonna sing low key w/o bgv lyrics" at bounding box center [260, 26] width 189 height 14
click at [538, 30] on button "Import" at bounding box center [543, 26] width 69 height 26
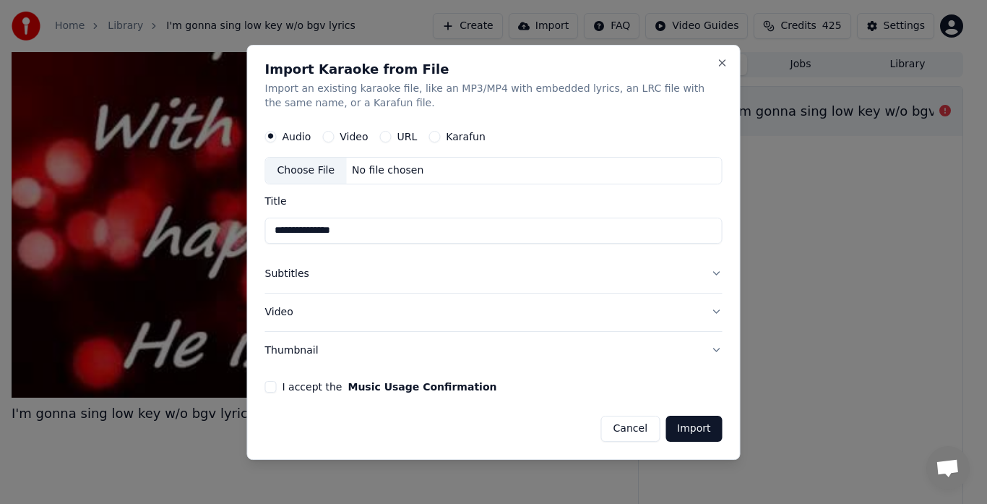
click at [688, 433] on button "Import" at bounding box center [694, 428] width 56 height 26
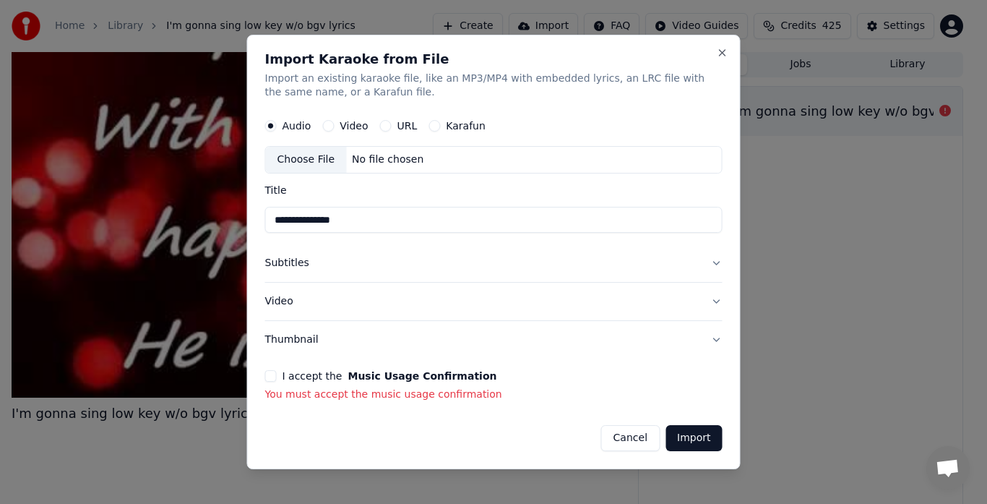
click at [270, 376] on button "I accept the Music Usage Confirmation" at bounding box center [271, 376] width 12 height 12
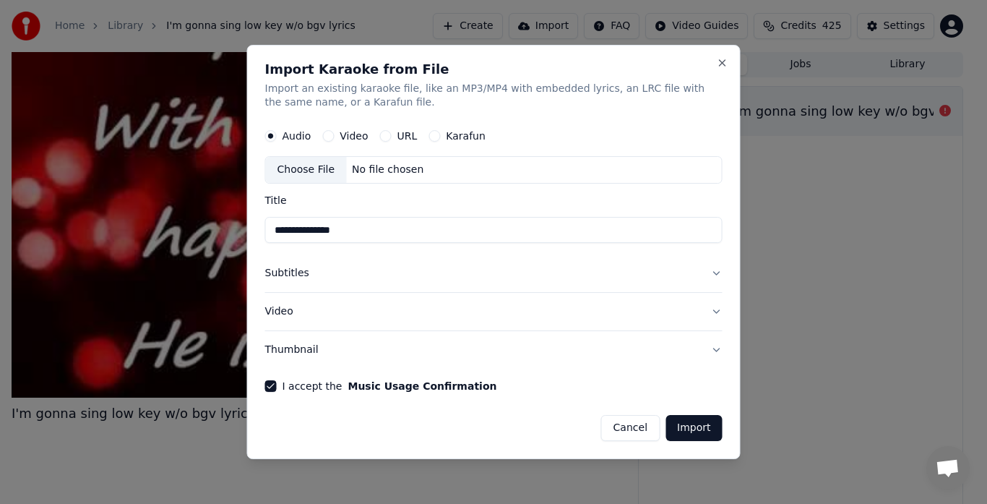
click at [357, 233] on input "**********" at bounding box center [493, 231] width 457 height 26
type input "**********"
click at [702, 432] on button "Import" at bounding box center [694, 428] width 56 height 26
click at [947, 118] on div at bounding box center [493, 252] width 987 height 504
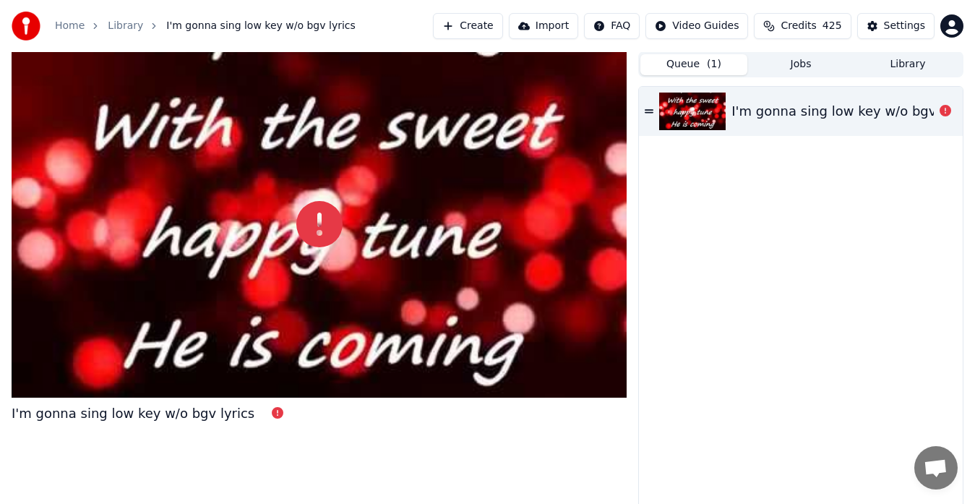
click at [945, 111] on icon at bounding box center [945, 111] width 12 height 12
click at [879, 126] on div "I'm gonna sing low key w/o bgv lyrics" at bounding box center [801, 111] width 324 height 49
click at [903, 68] on button "Library" at bounding box center [907, 64] width 107 height 21
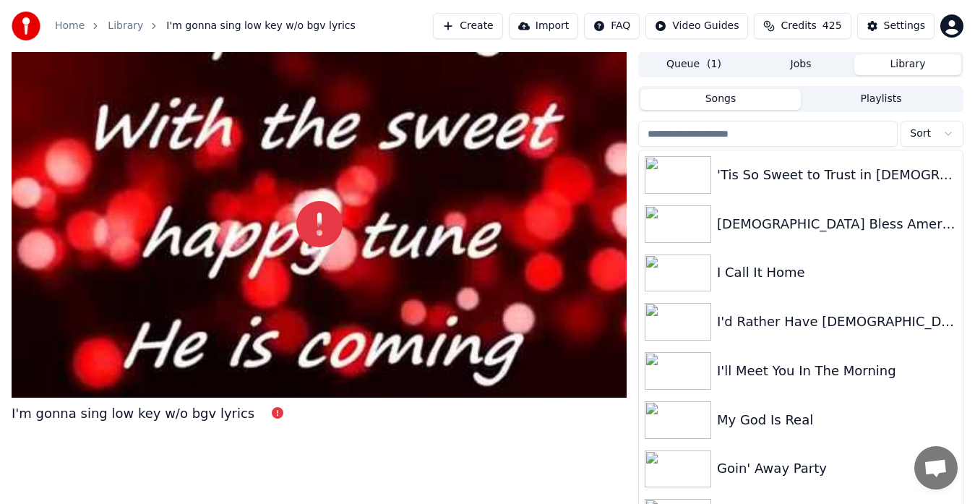
click at [700, 137] on input "search" at bounding box center [767, 134] width 259 height 26
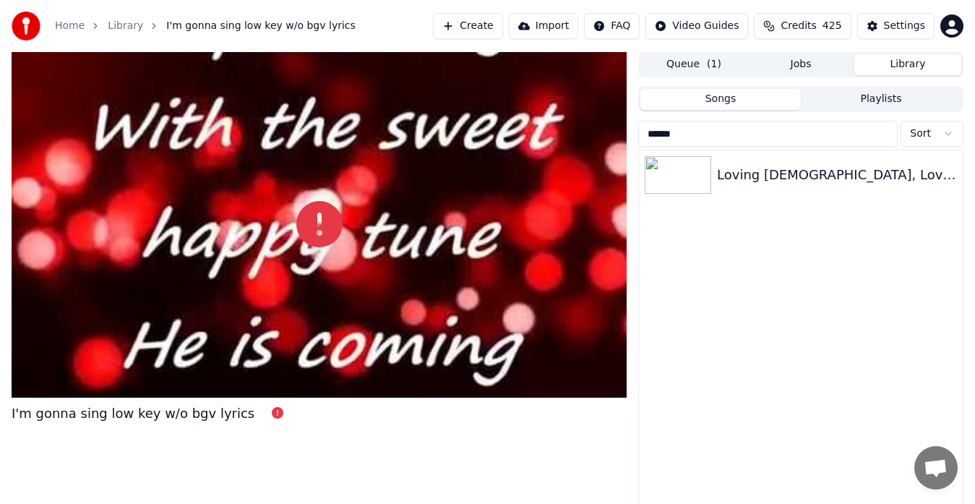
type input "******"
click at [864, 179] on div "Loving [DEMOGRAPHIC_DATA], Loving Each Other" at bounding box center [837, 175] width 240 height 20
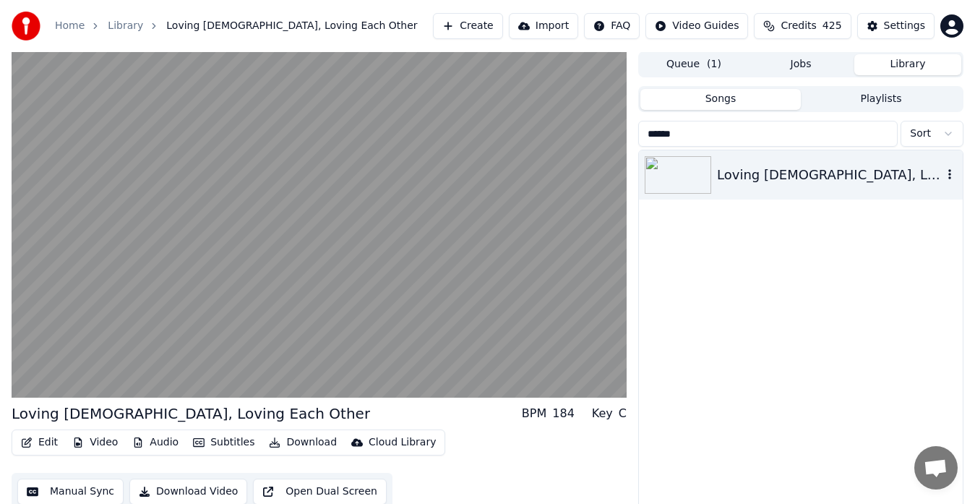
click at [113, 342] on video at bounding box center [319, 224] width 615 height 346
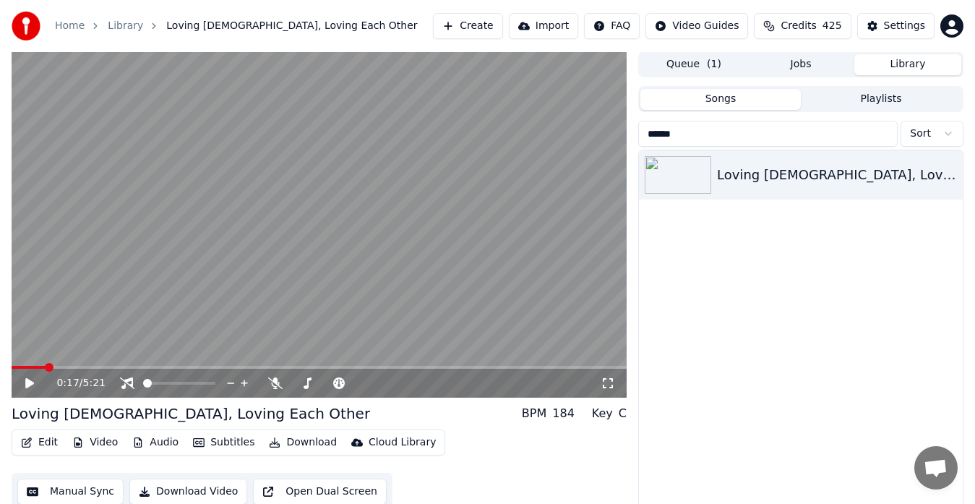
click at [124, 388] on icon at bounding box center [127, 383] width 14 height 12
click at [32, 383] on icon at bounding box center [29, 383] width 9 height 10
click at [470, 273] on video at bounding box center [319, 224] width 615 height 346
click at [65, 27] on link "Home" at bounding box center [70, 26] width 30 height 14
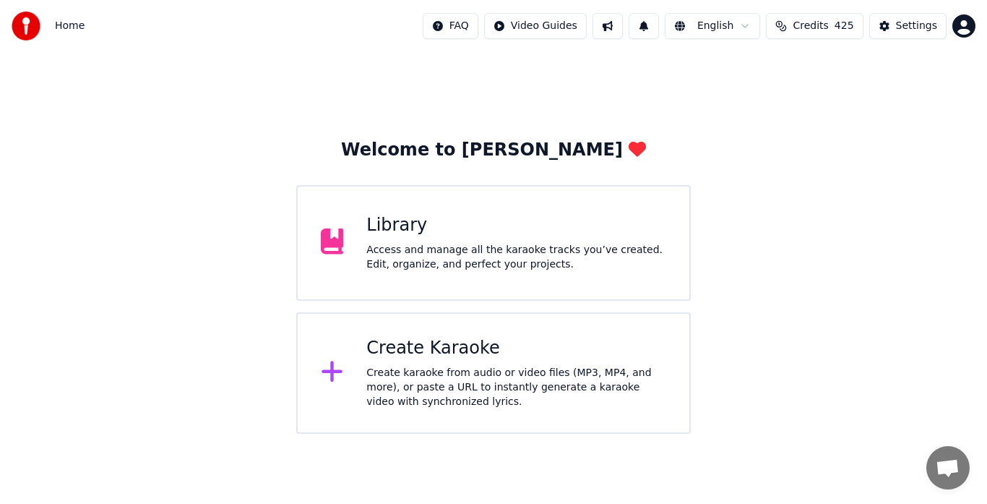
click at [485, 379] on div "Create karaoke from audio or video files (MP3, MP4, and more), or paste a URL t…" at bounding box center [516, 387] width 300 height 43
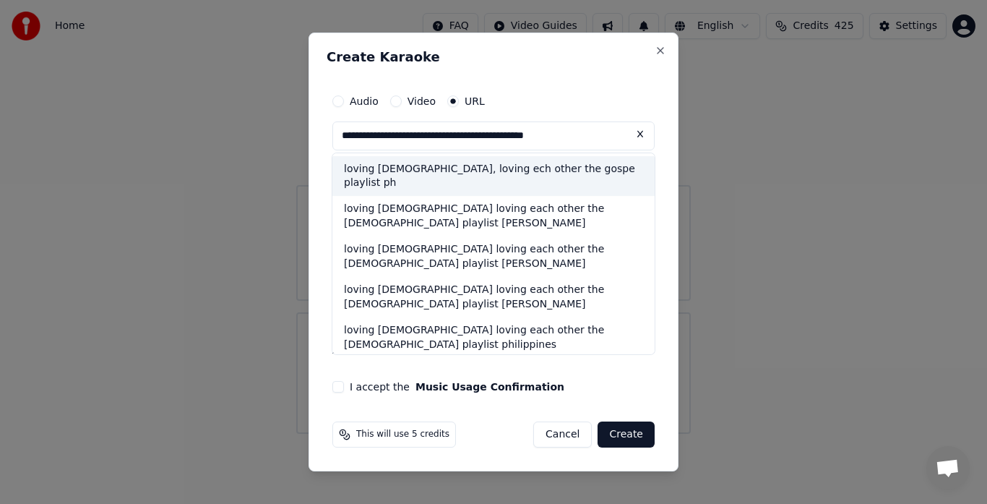
click at [524, 172] on div "loving [DEMOGRAPHIC_DATA], loving ech other the gospe playlist ph" at bounding box center [493, 176] width 322 height 40
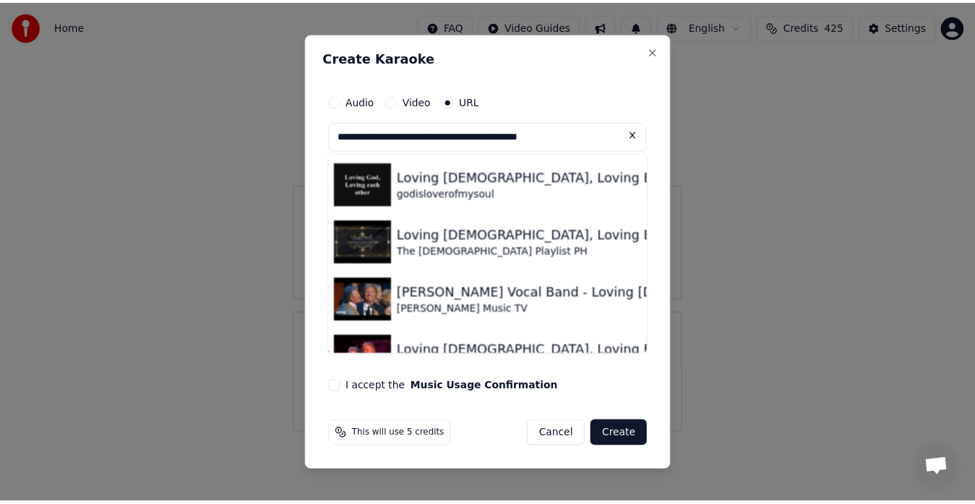
scroll to position [179, 0]
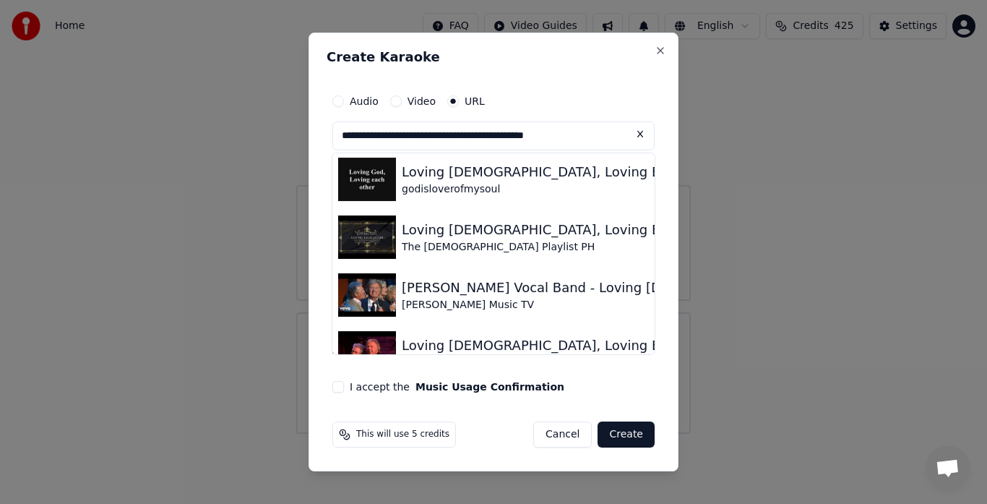
click at [376, 241] on img at bounding box center [367, 236] width 58 height 43
type input "**********"
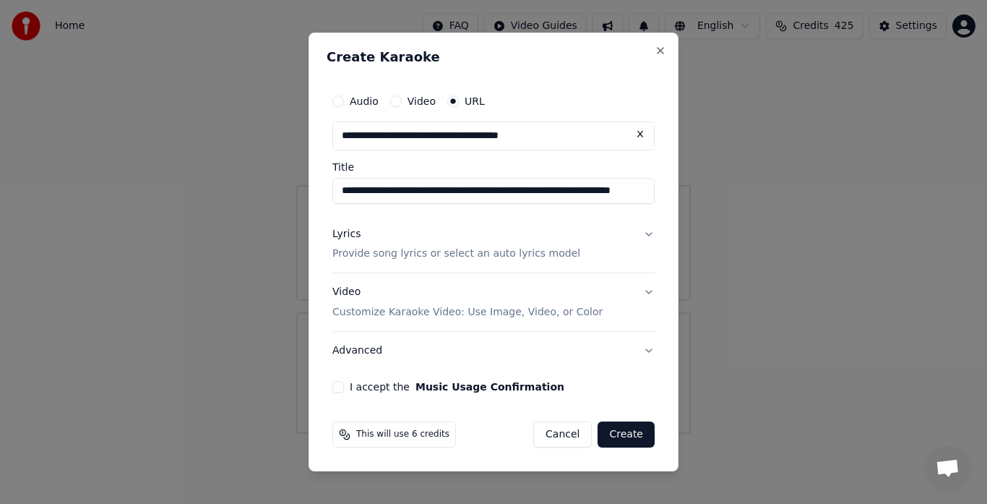
click at [337, 387] on button "I accept the Music Usage Confirmation" at bounding box center [338, 387] width 12 height 12
click at [631, 439] on button "Create" at bounding box center [626, 434] width 57 height 26
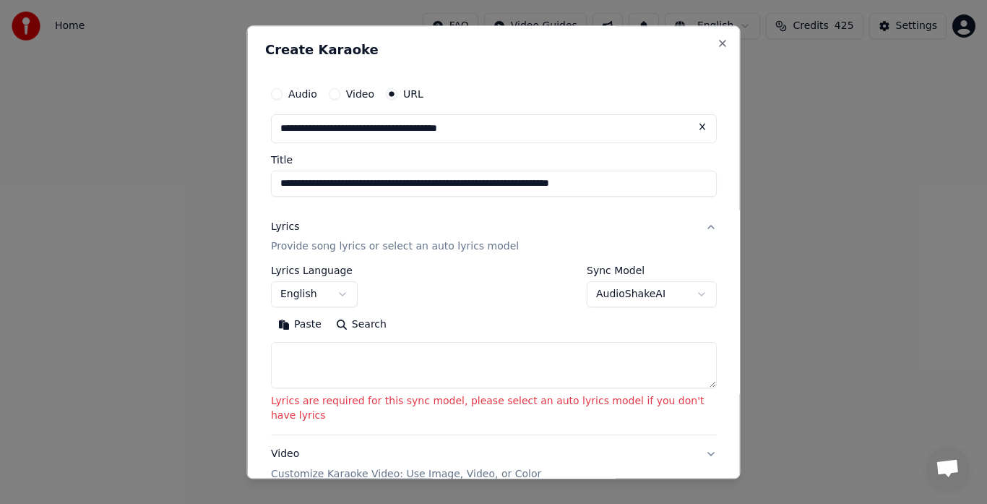
click at [627, 301] on button "AudioShakeAI" at bounding box center [652, 295] width 130 height 26
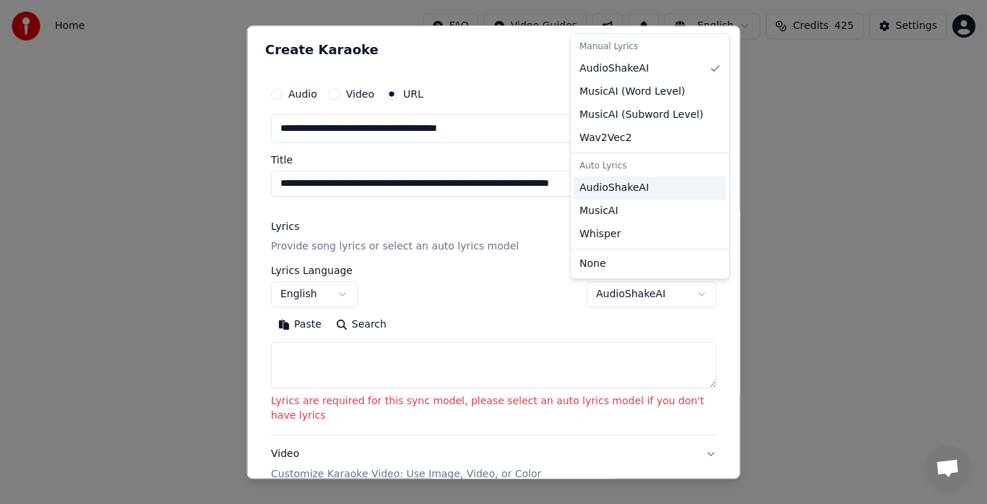
click at [627, 189] on span "AudioShakeAI" at bounding box center [614, 188] width 69 height 14
select select "**********"
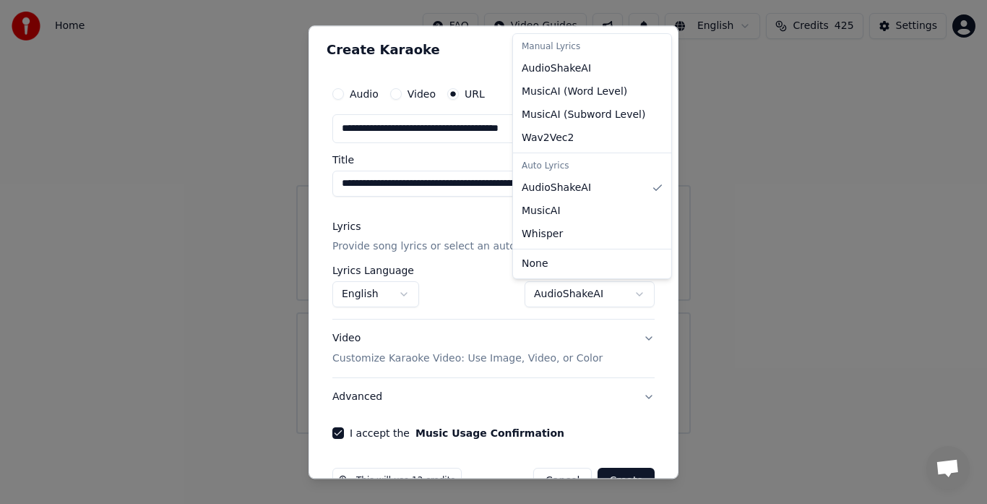
click at [623, 477] on div at bounding box center [493, 252] width 987 height 504
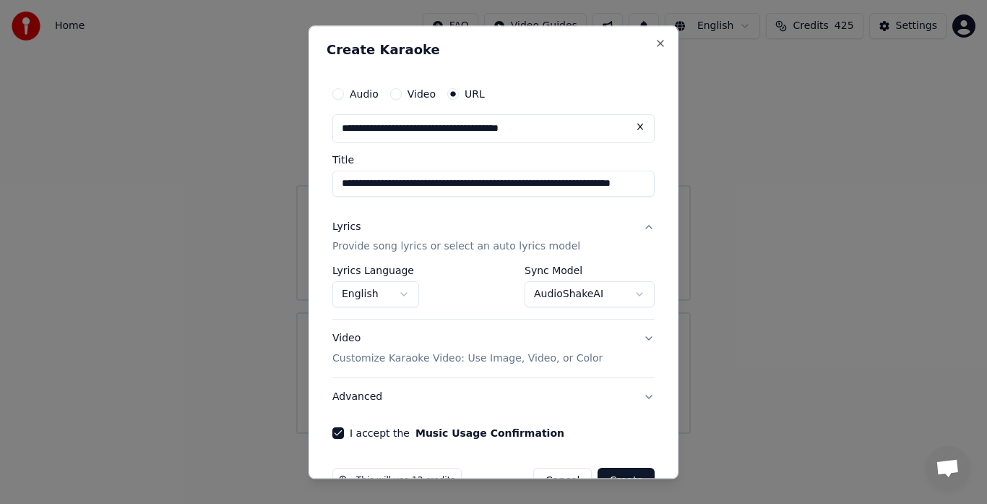
click at [623, 477] on button "Create" at bounding box center [626, 481] width 57 height 26
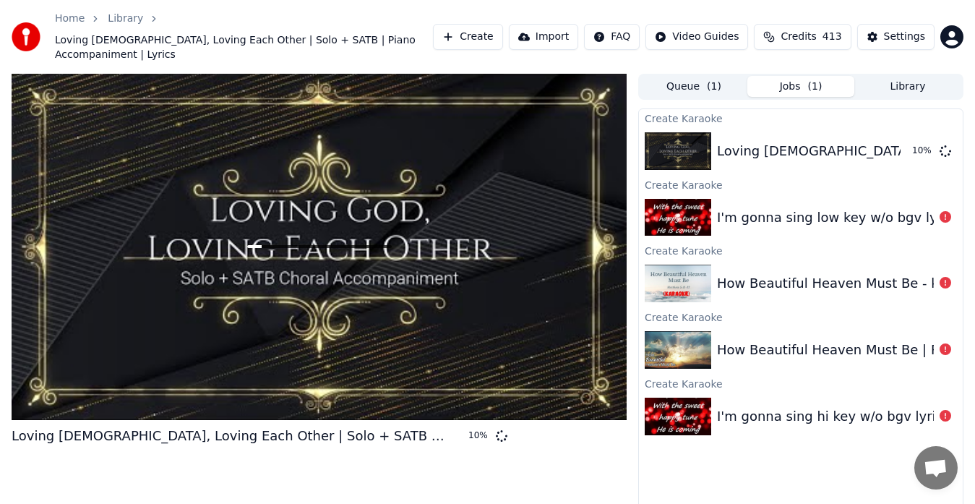
click at [947, 211] on icon at bounding box center [945, 217] width 12 height 12
click at [946, 410] on icon at bounding box center [945, 416] width 12 height 12
click at [692, 213] on img at bounding box center [678, 218] width 66 height 38
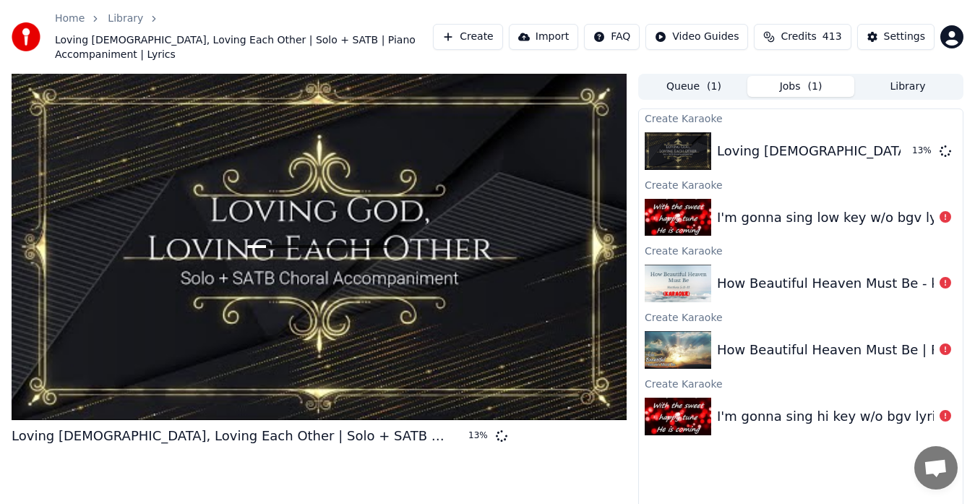
click at [692, 213] on img at bounding box center [678, 218] width 66 height 38
